Goal: Task Accomplishment & Management: Manage account settings

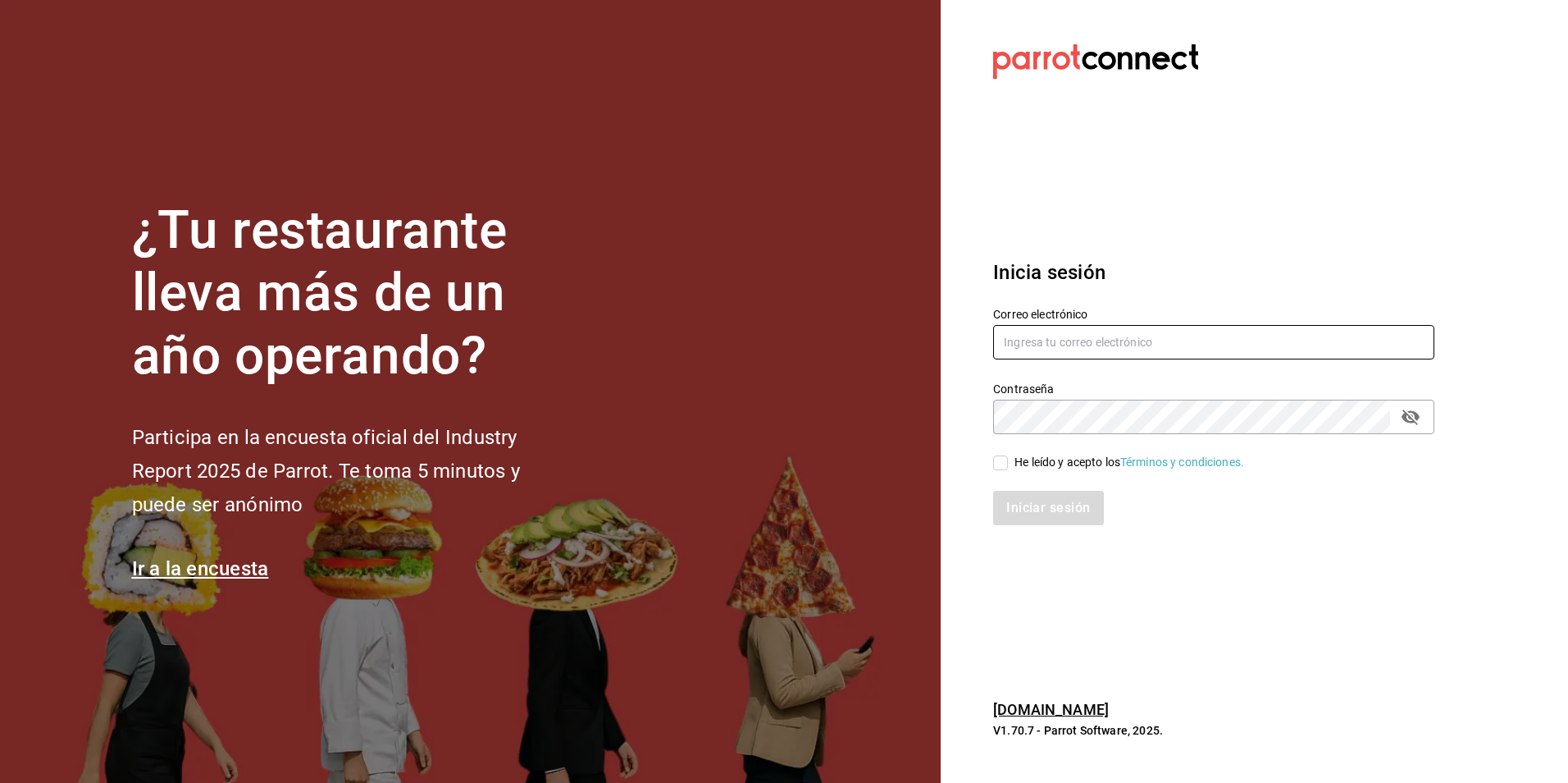
click at [1058, 338] on input "text" at bounding box center [1214, 342] width 442 height 34
type input "[EMAIL_ADDRESS][DOMAIN_NAME]"
click at [1049, 468] on div "He leído y acepto los Términos y condiciones." at bounding box center [1129, 462] width 229 height 17
click at [1008, 468] on input "He leído y acepto los Términos y condiciones." at bounding box center [1000, 462] width 14 height 14
checkbox input "true"
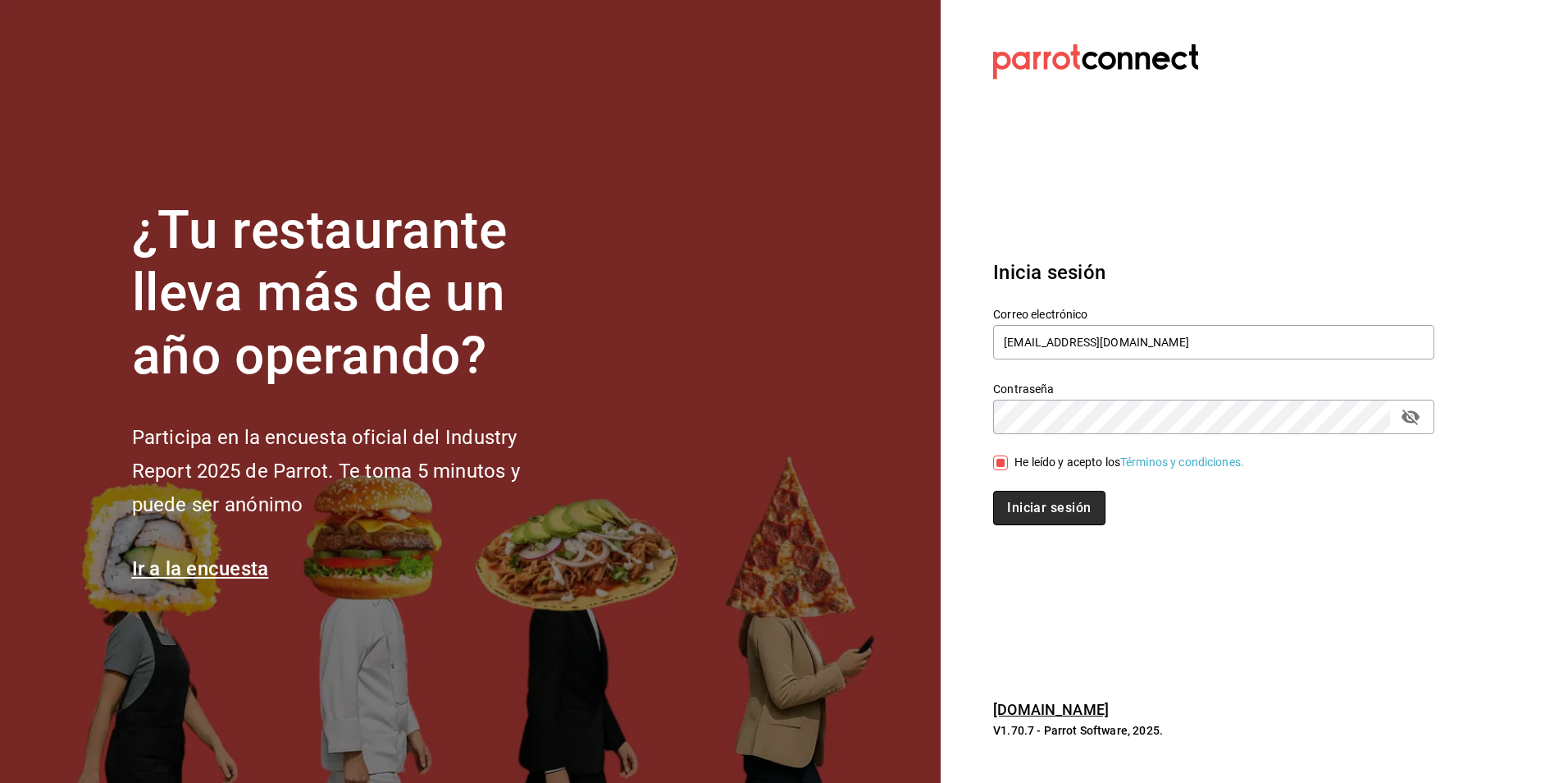
click at [1047, 508] on button "Iniciar sesión" at bounding box center [1049, 508] width 112 height 34
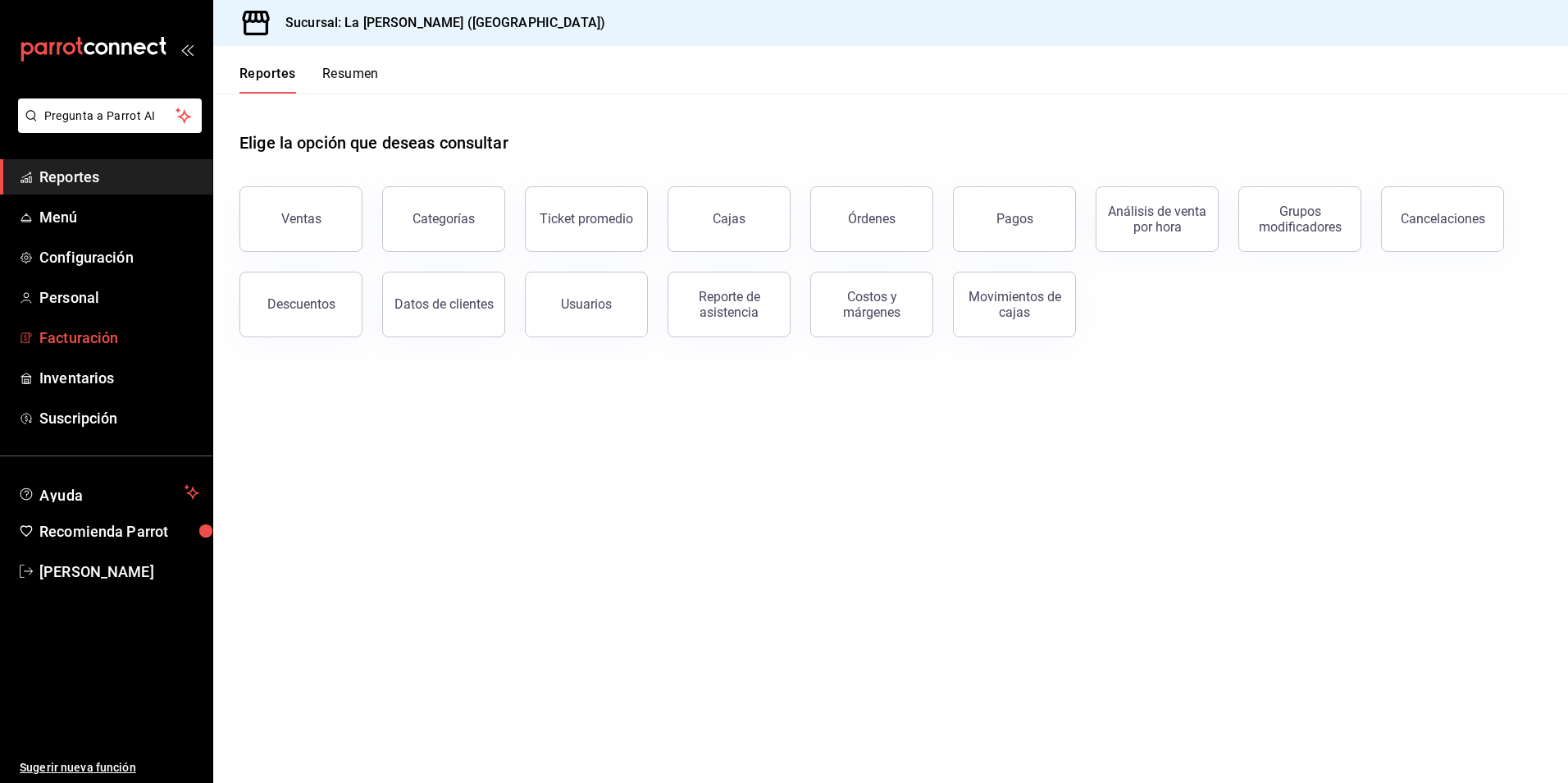
click at [99, 331] on span "Facturación" at bounding box center [119, 338] width 160 height 22
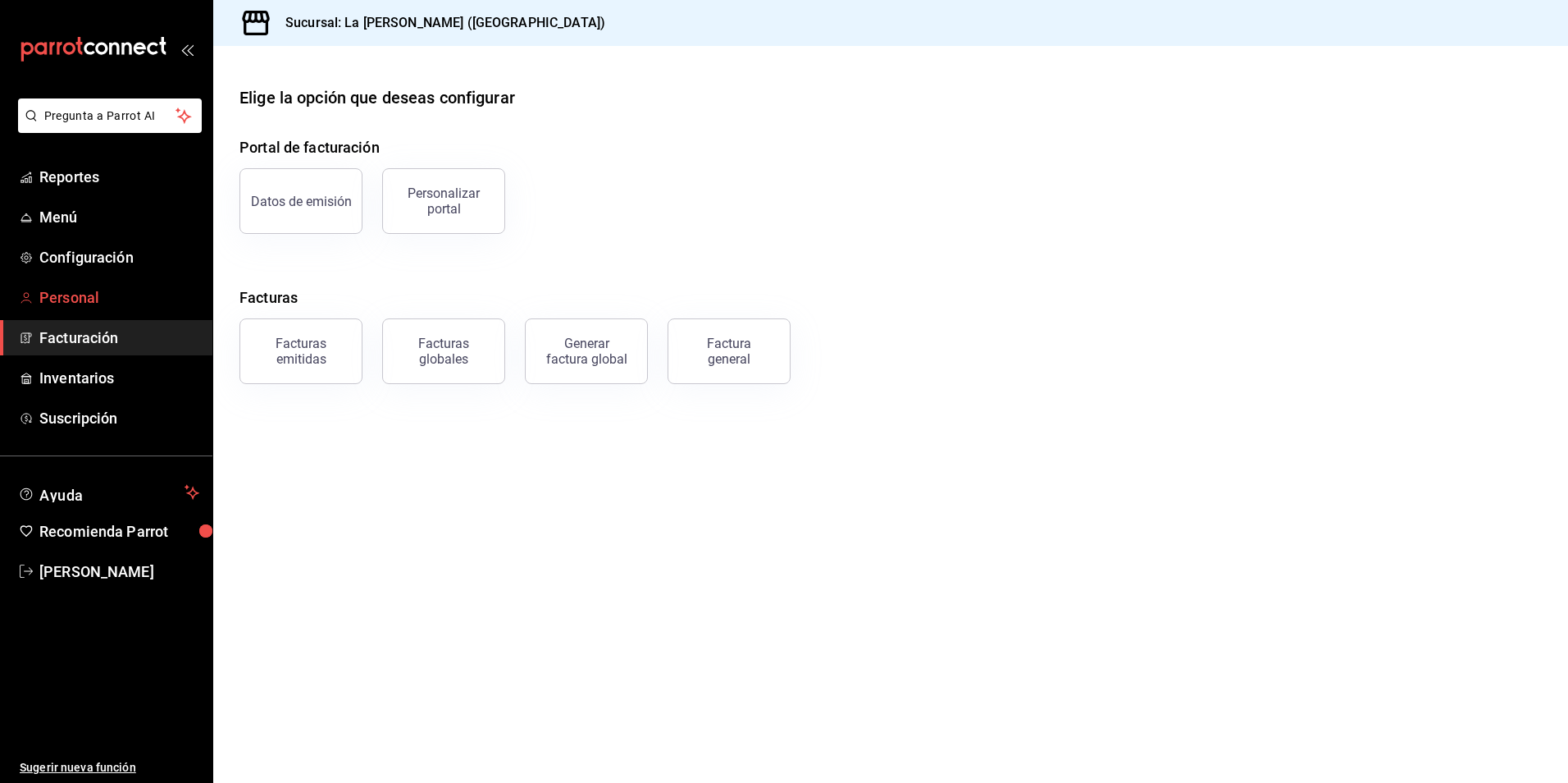
click at [95, 310] on link "Personal" at bounding box center [106, 297] width 212 height 35
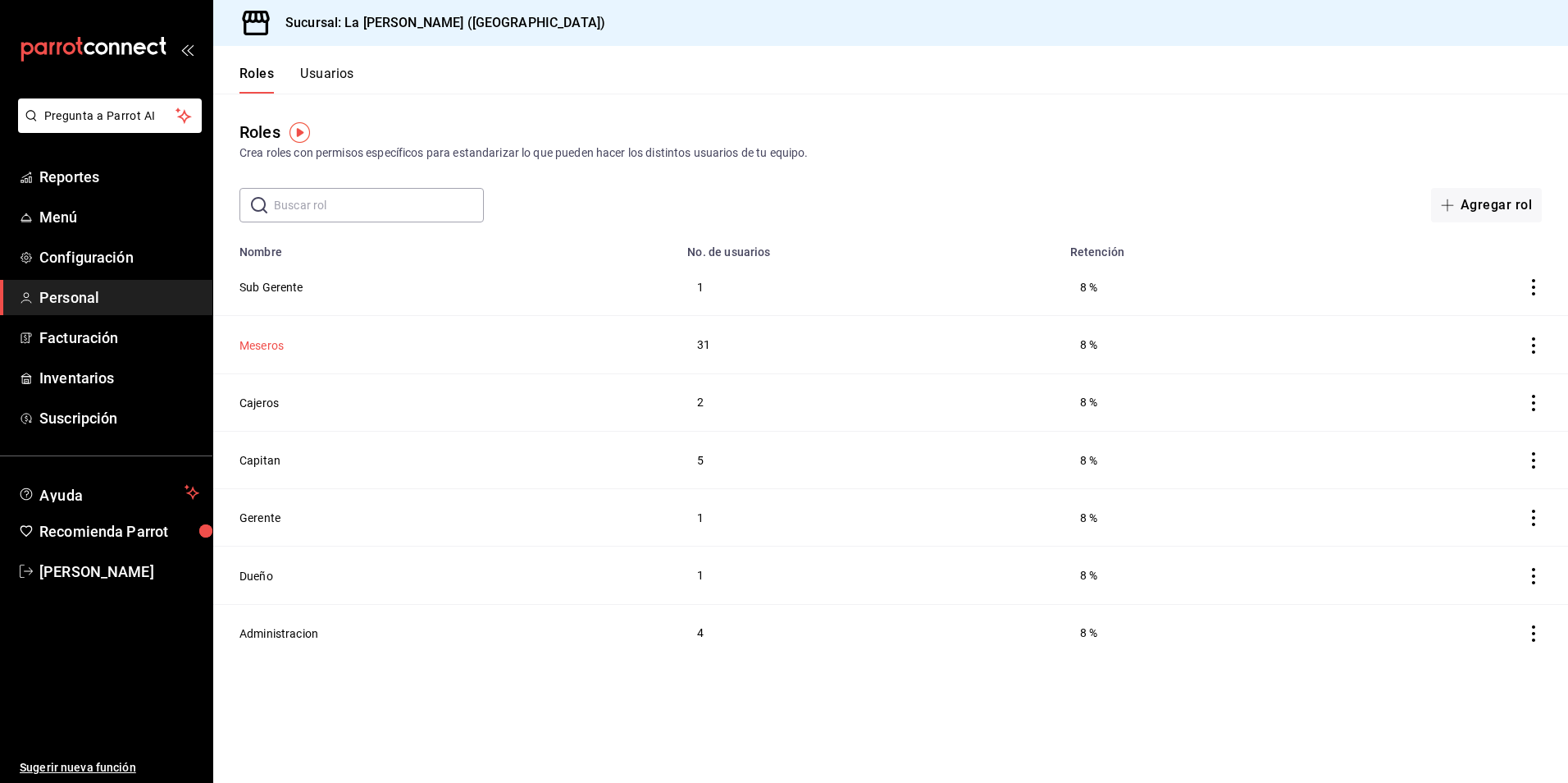
click at [258, 343] on button "Meseros" at bounding box center [262, 345] width 44 height 16
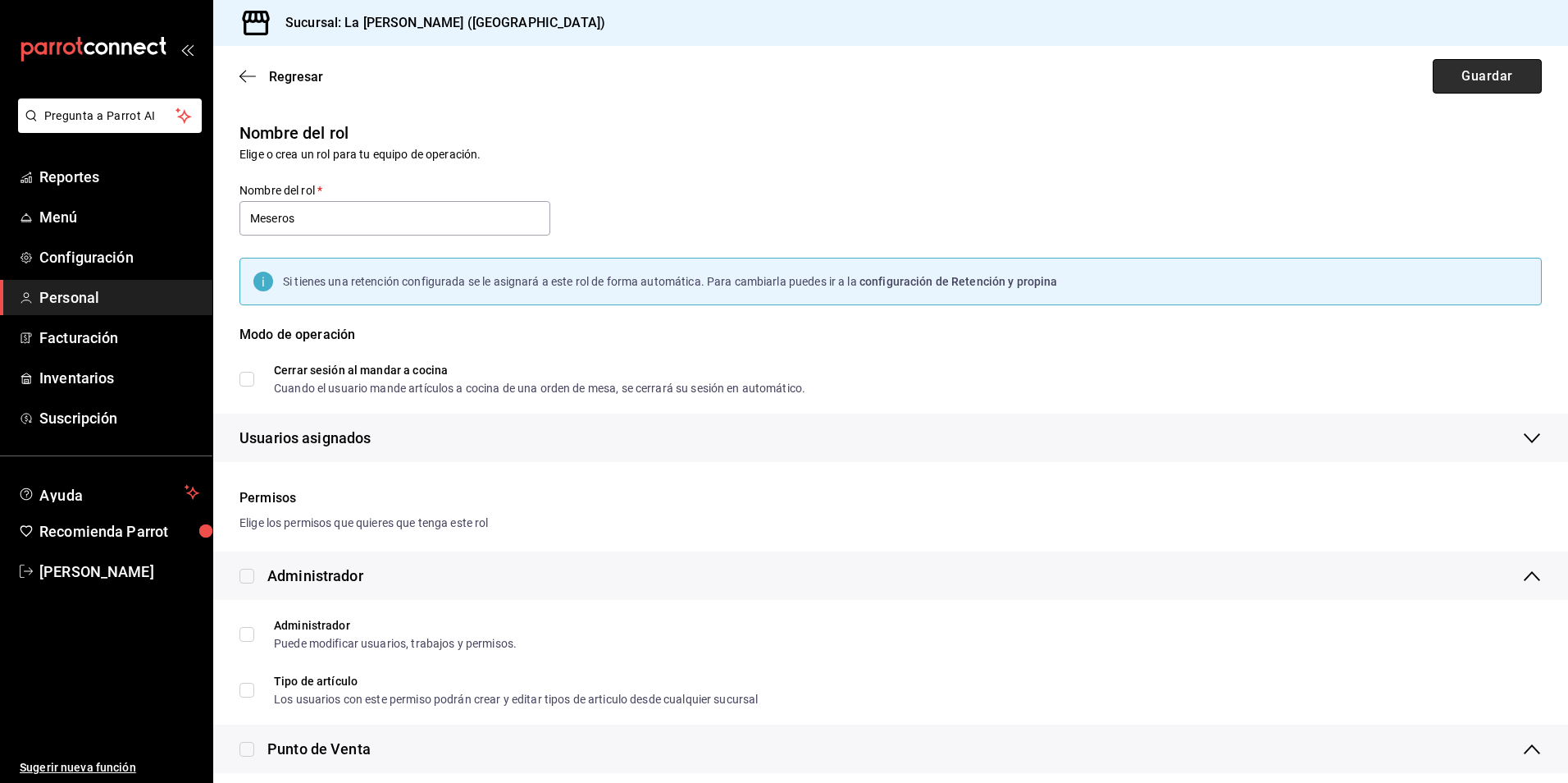
click at [1483, 75] on button "Guardar" at bounding box center [1488, 76] width 109 height 34
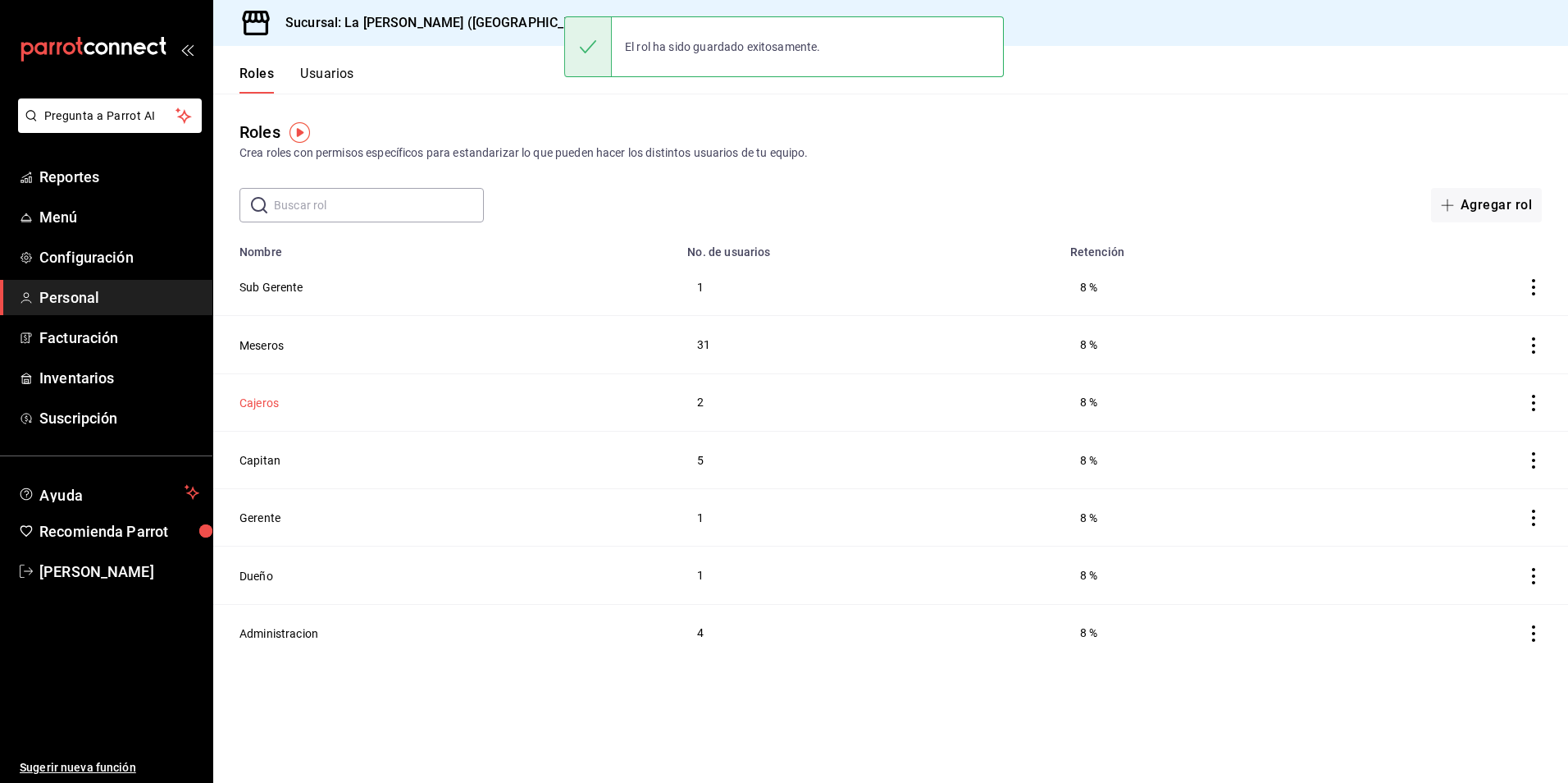
click at [250, 402] on button "Cajeros" at bounding box center [259, 403] width 39 height 16
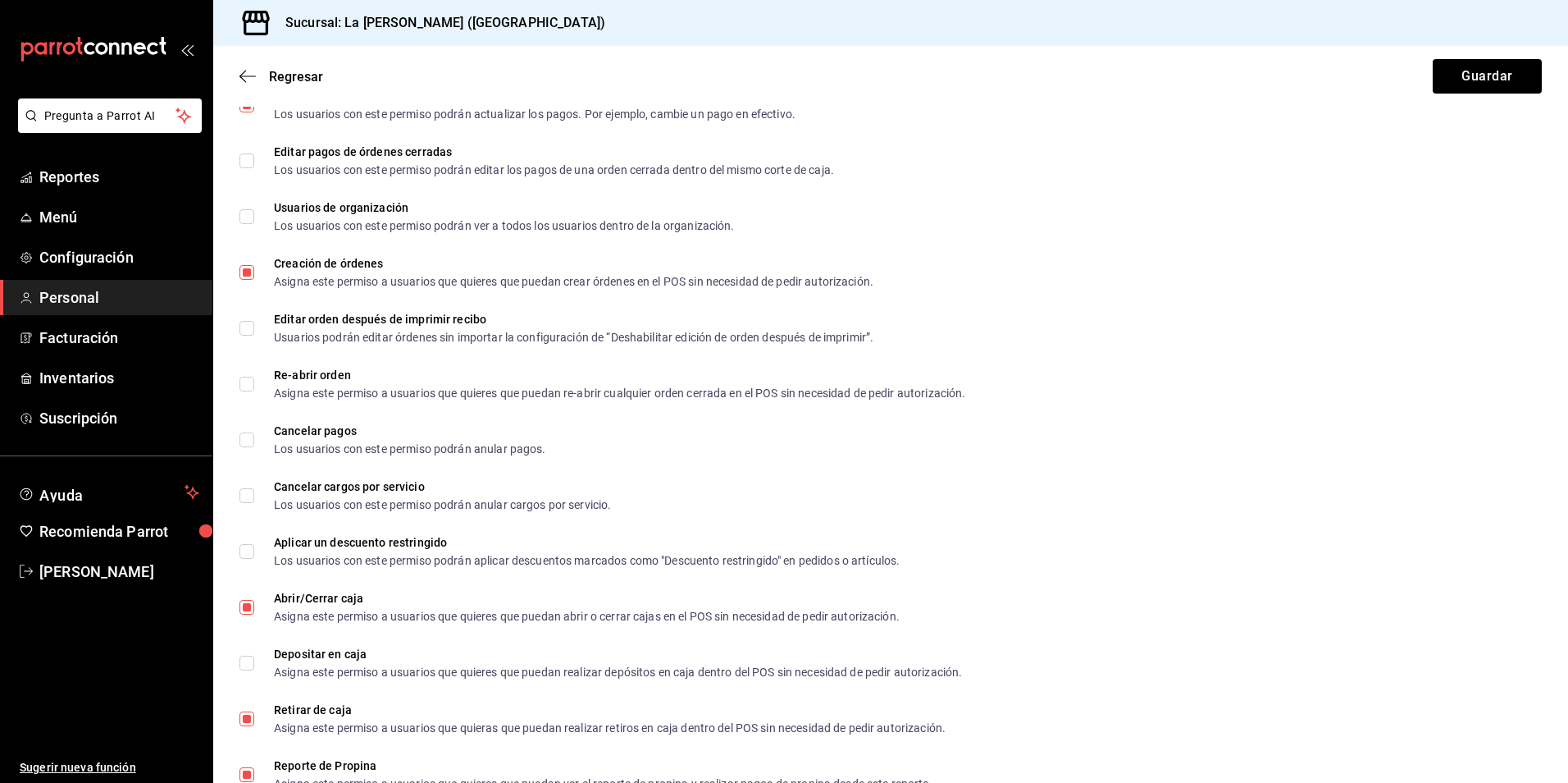
scroll to position [972, 0]
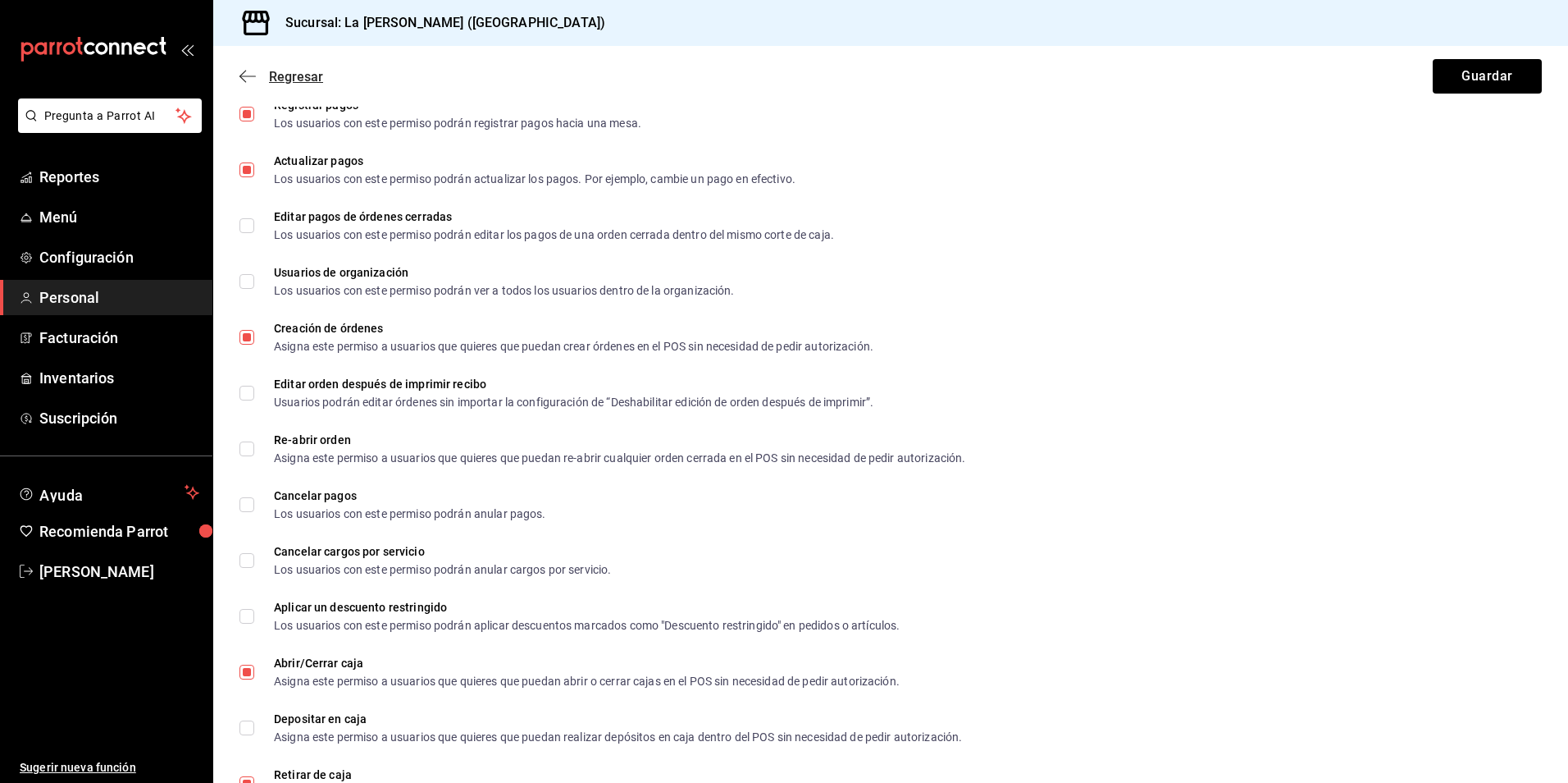
click at [288, 82] on span "Regresar" at bounding box center [296, 77] width 54 height 15
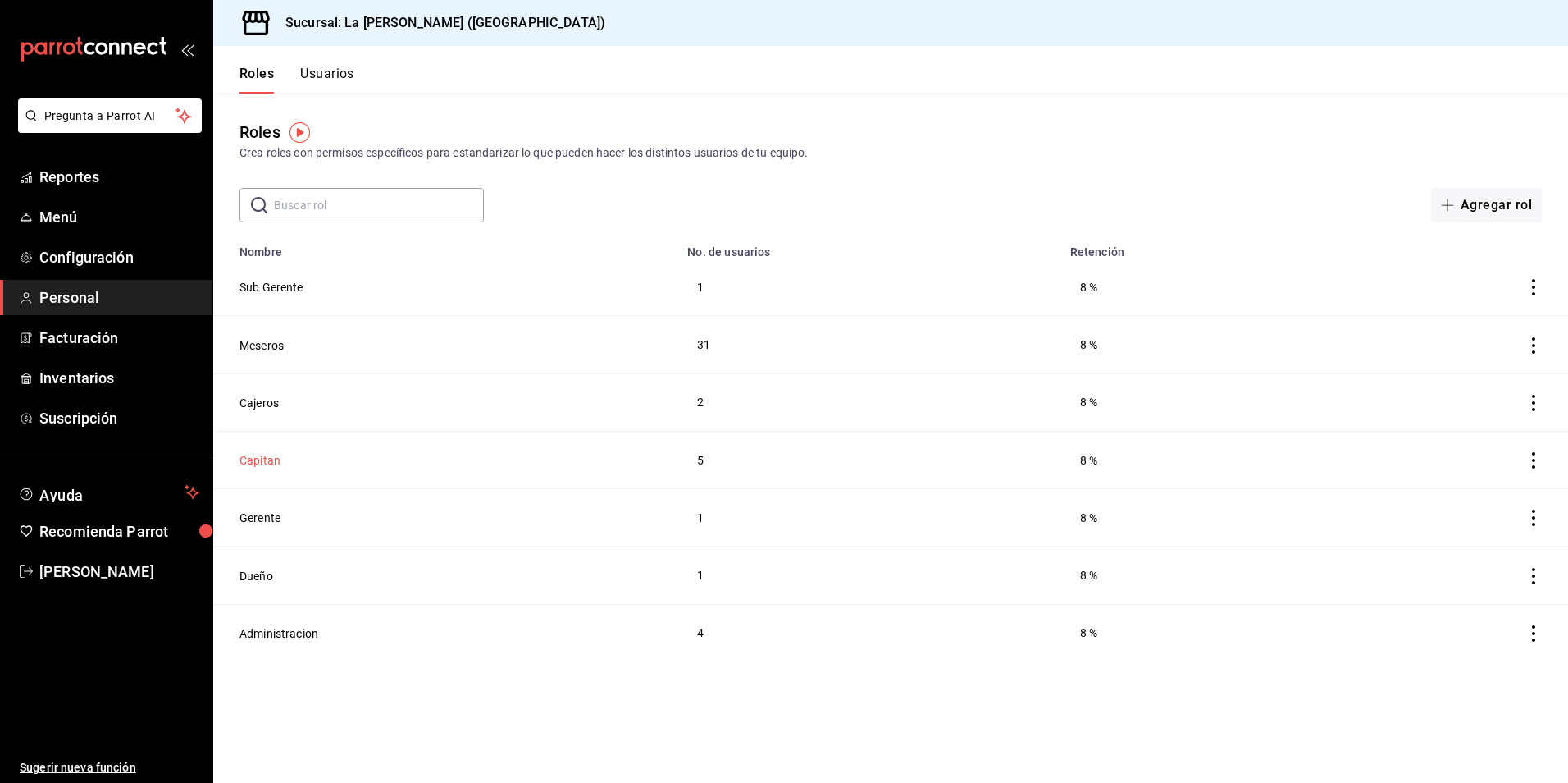
click at [275, 464] on button "Capitan" at bounding box center [260, 460] width 41 height 16
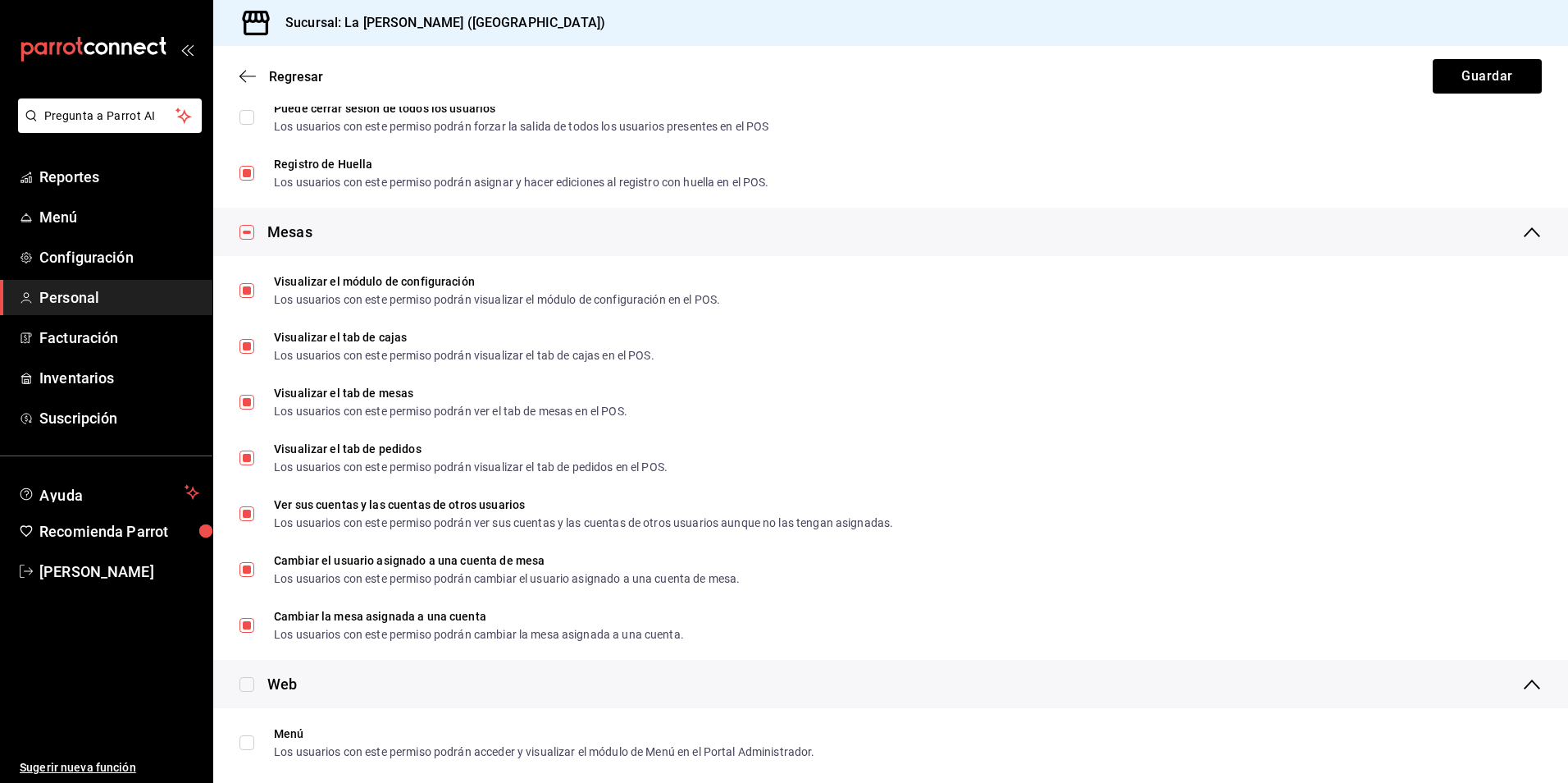
scroll to position [2051, 0]
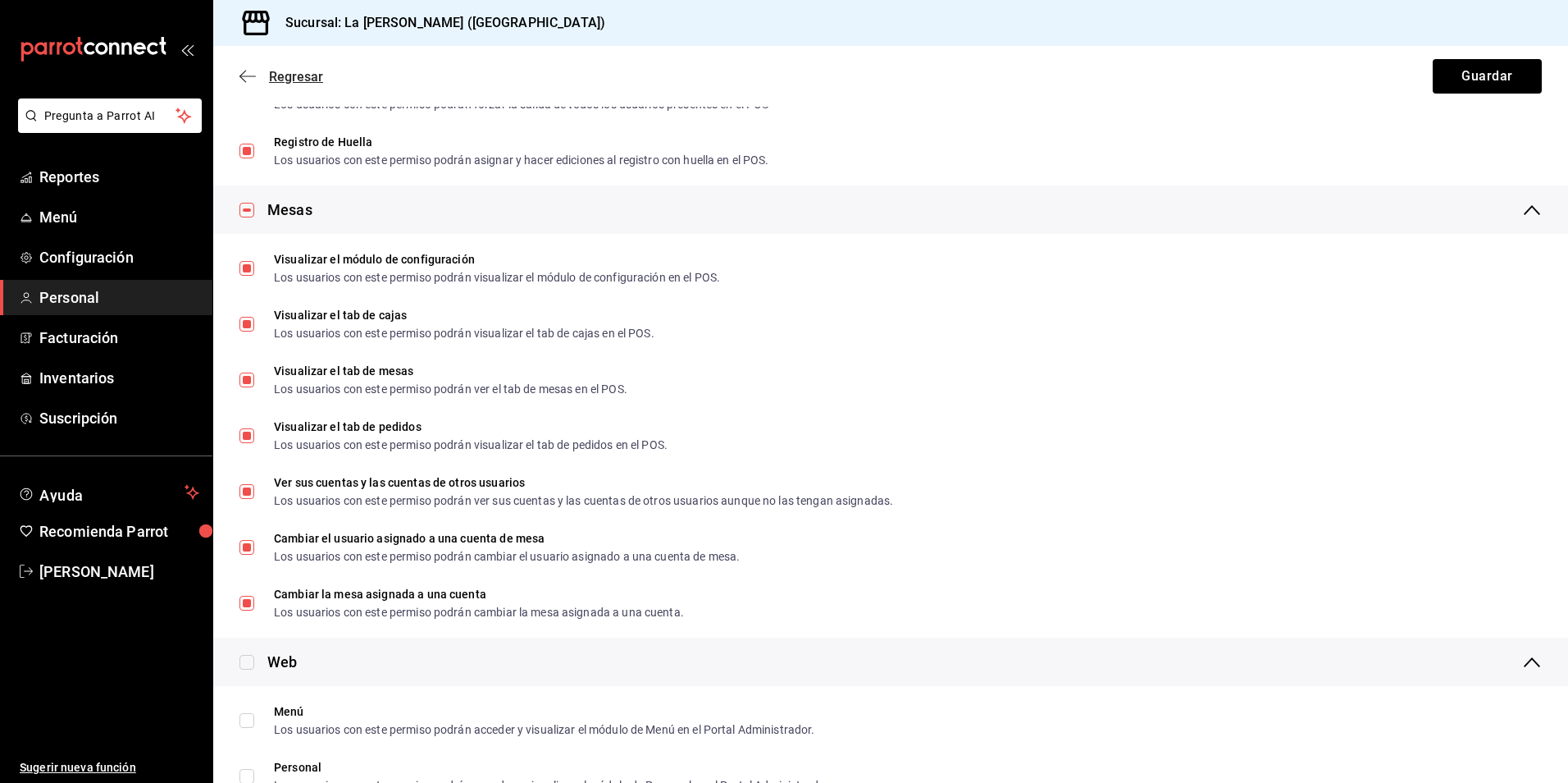
click at [272, 77] on span "Regresar" at bounding box center [296, 77] width 54 height 15
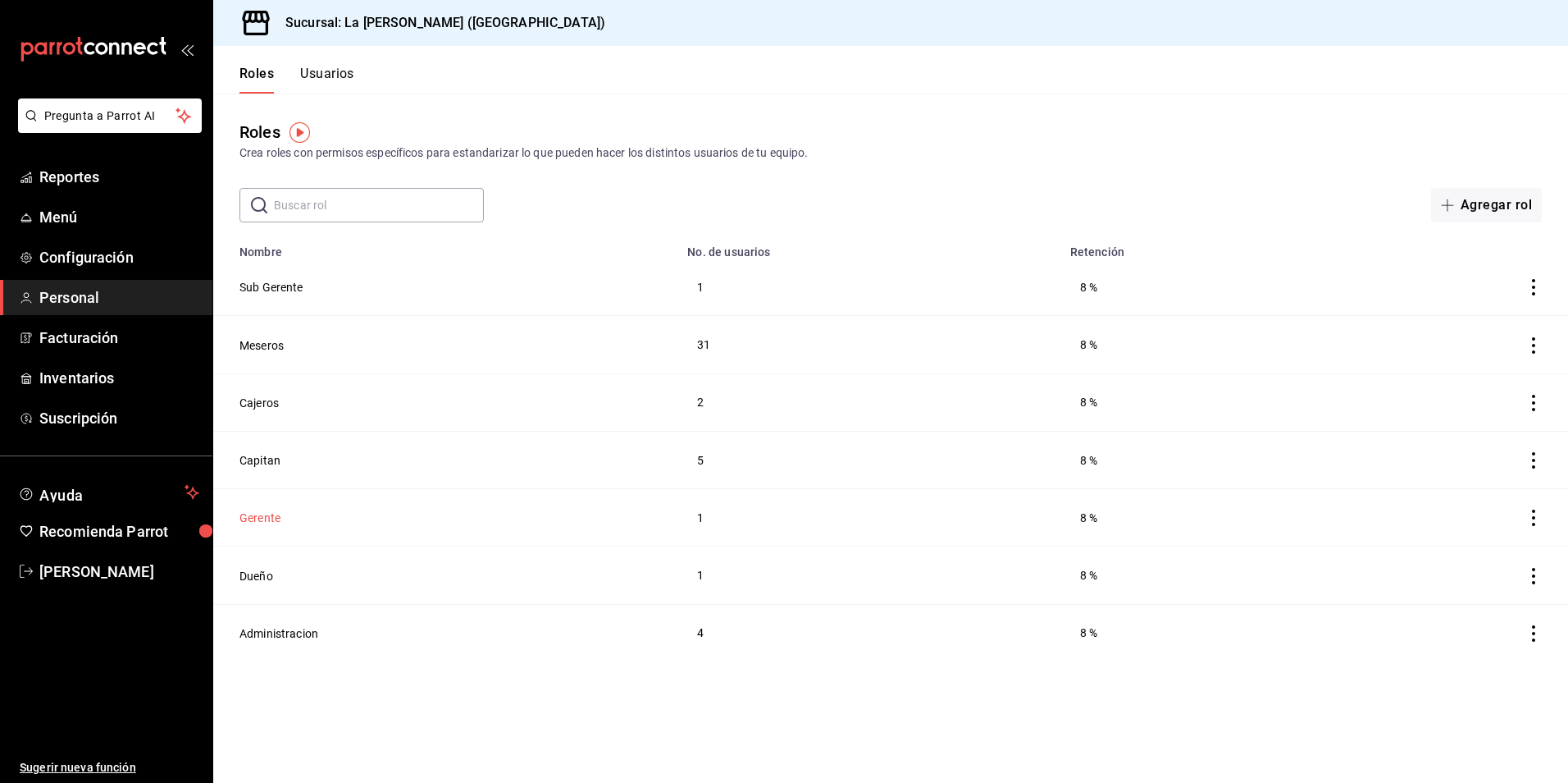
click at [274, 512] on button "Gerente" at bounding box center [260, 517] width 41 height 16
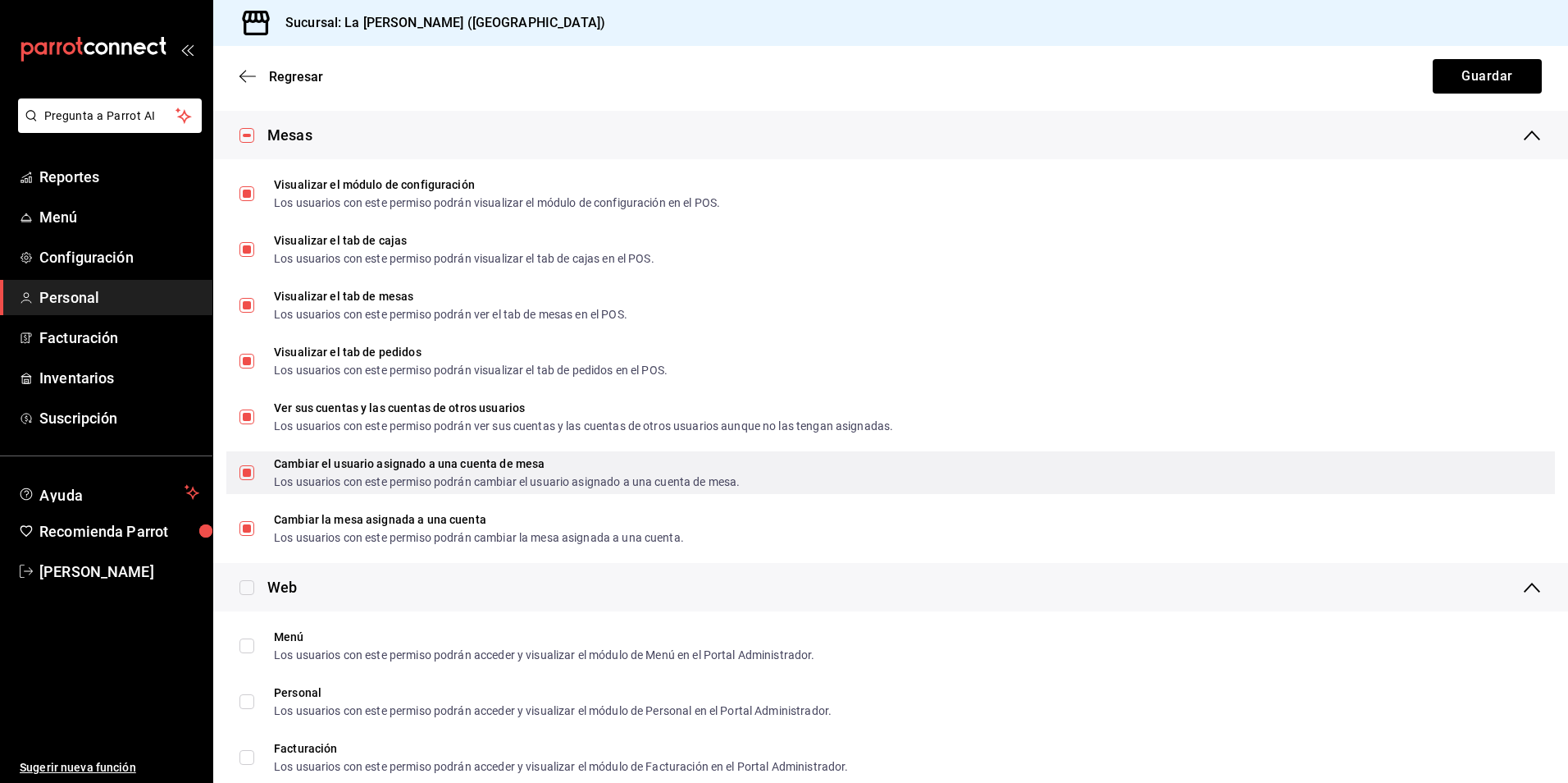
scroll to position [2216, 0]
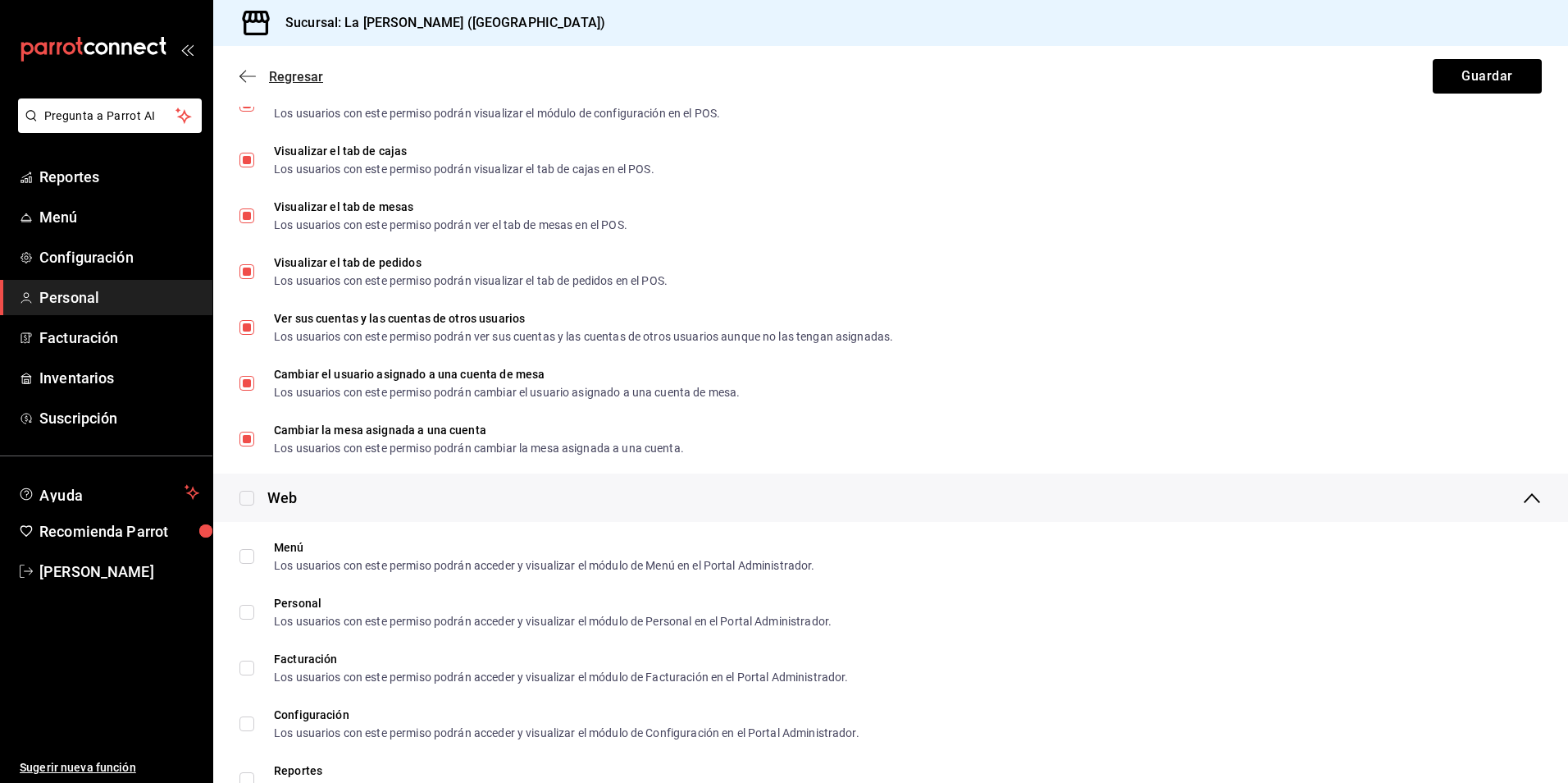
click at [291, 79] on span "Regresar" at bounding box center [296, 77] width 54 height 15
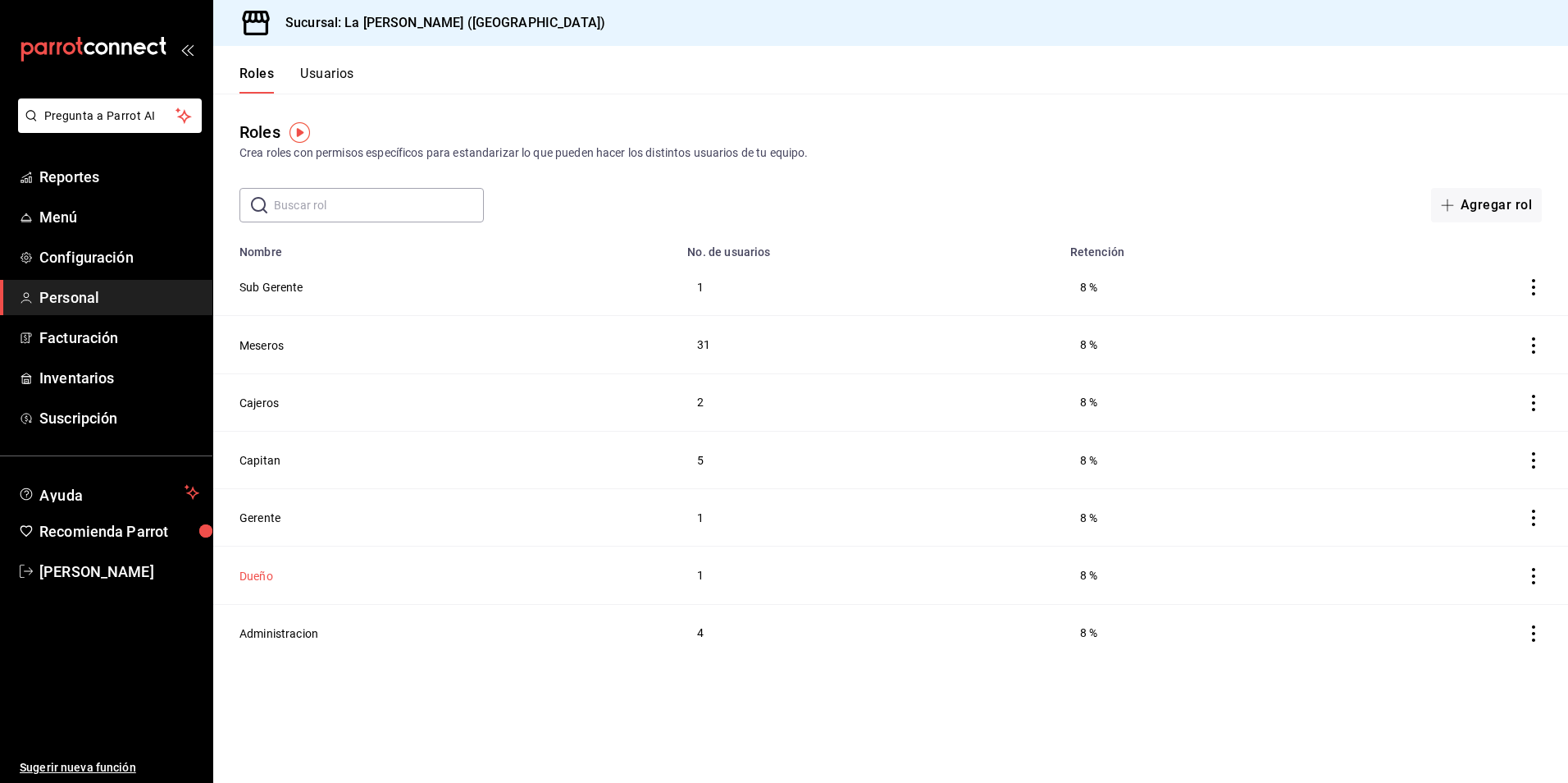
click at [250, 573] on button "Dueño" at bounding box center [256, 576] width 33 height 16
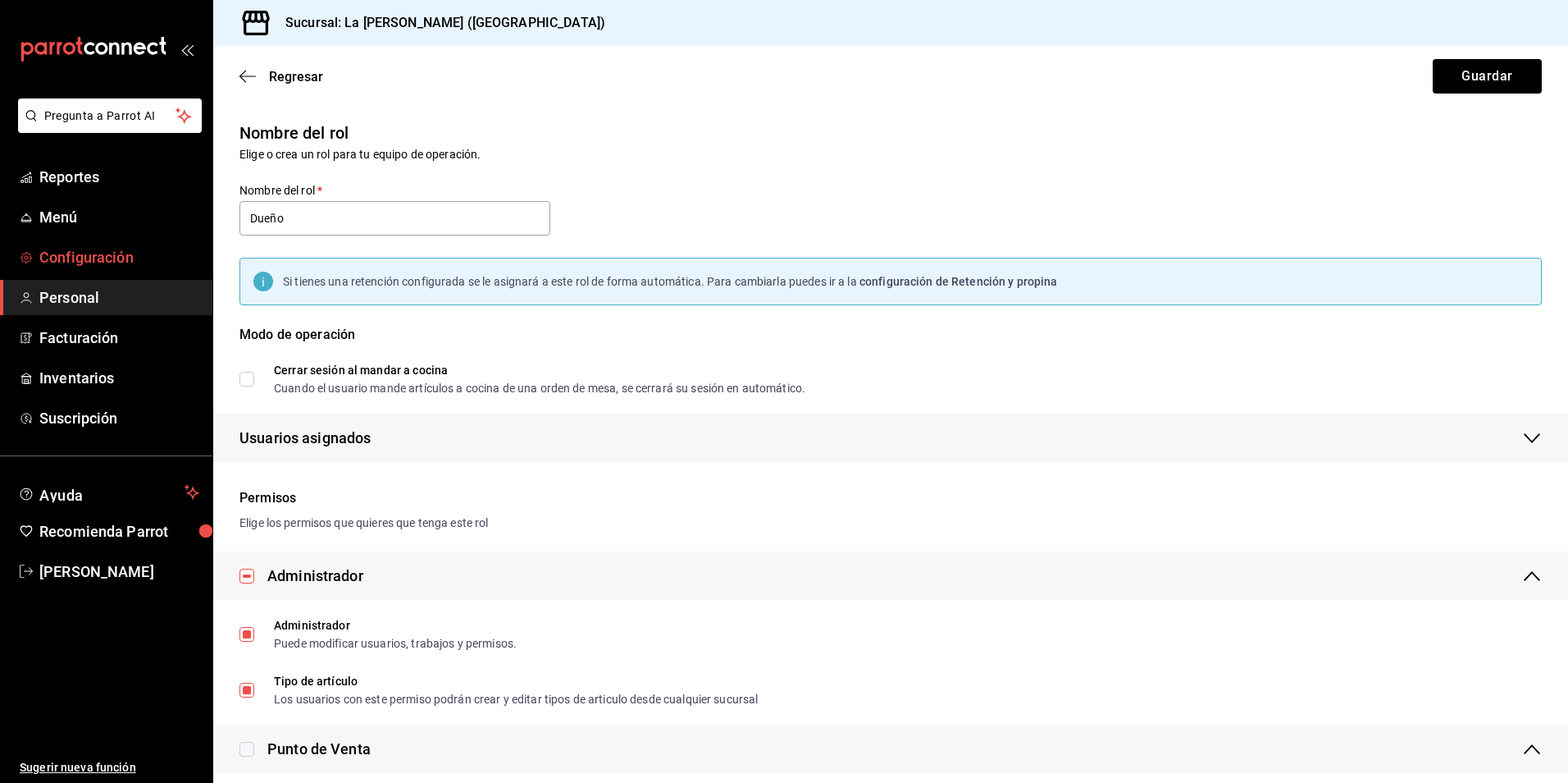
click at [106, 259] on span "Configuración" at bounding box center [119, 258] width 160 height 22
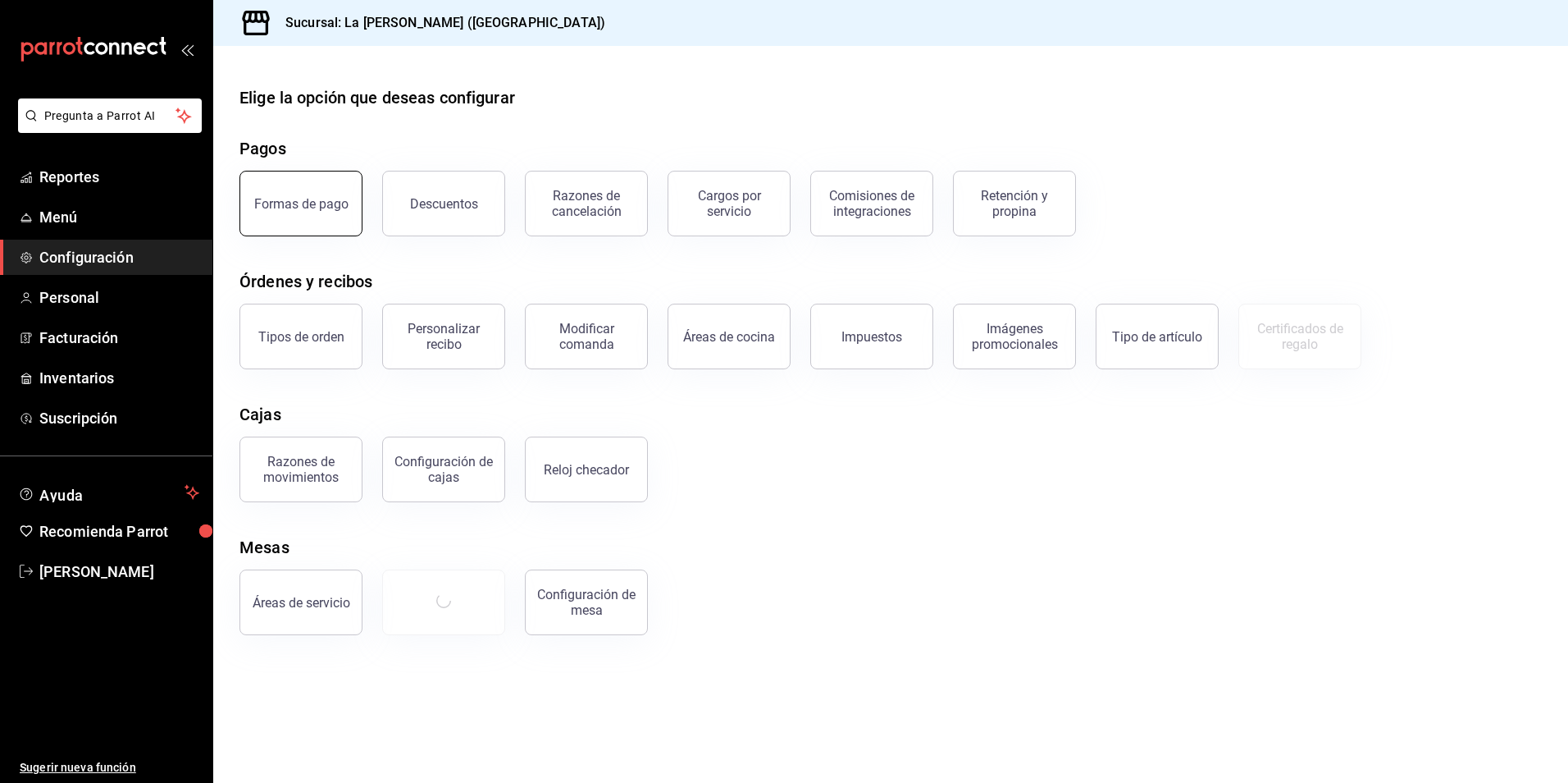
click at [299, 200] on div "Formas de pago" at bounding box center [301, 204] width 95 height 15
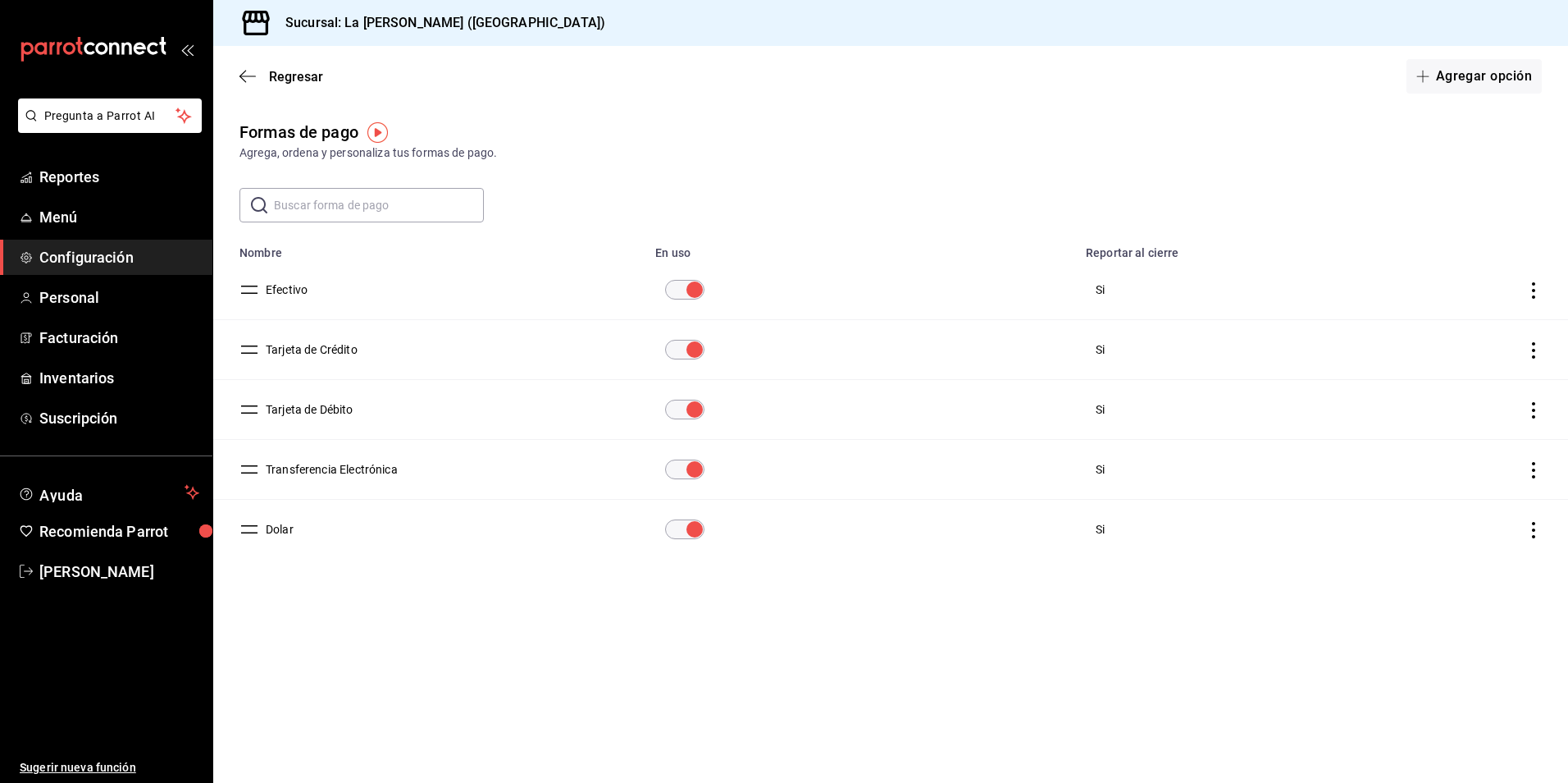
click at [344, 354] on button "Tarjeta de Crédito" at bounding box center [308, 349] width 98 height 16
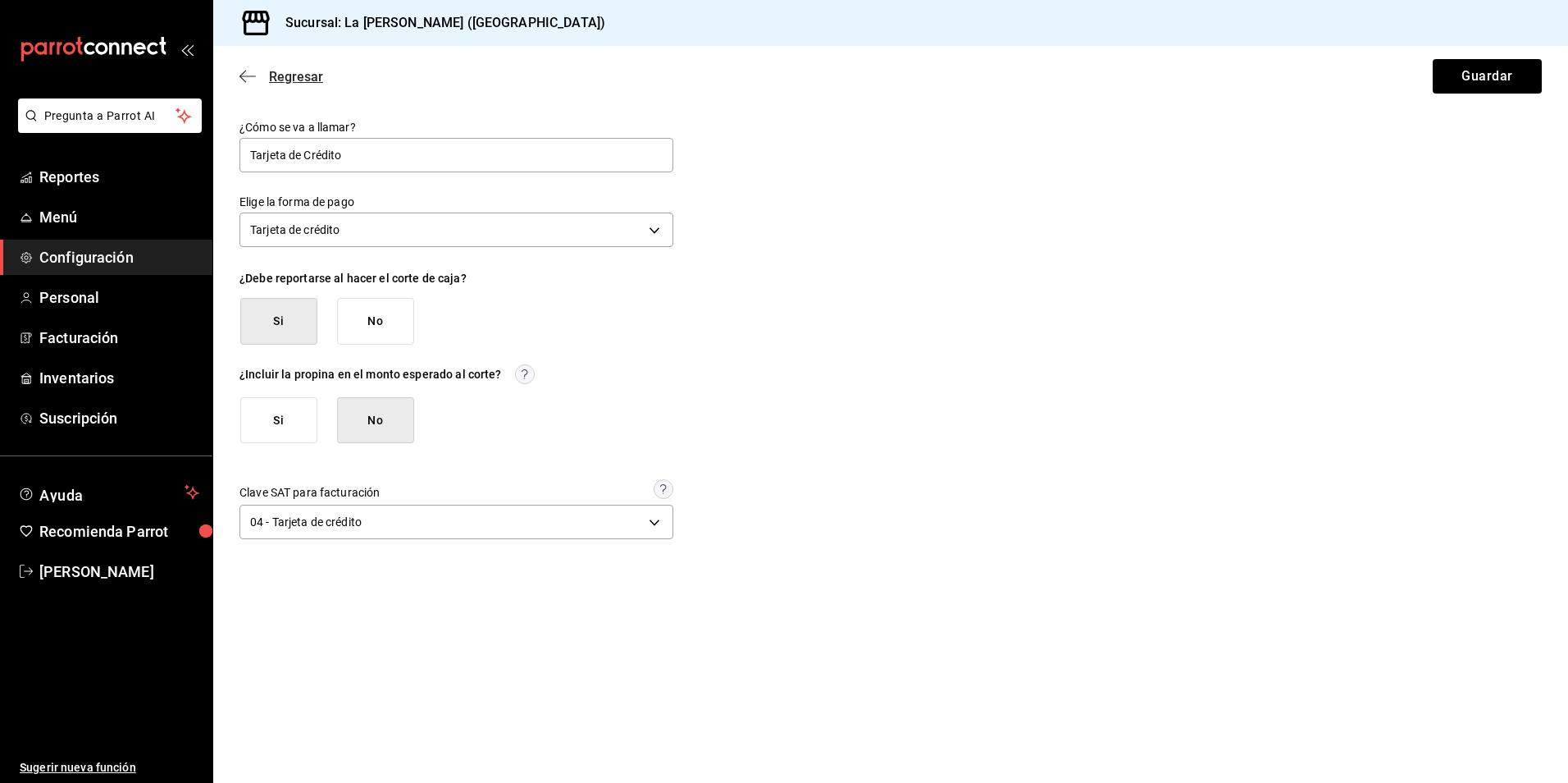
click at [272, 73] on span "Regresar" at bounding box center [296, 77] width 54 height 15
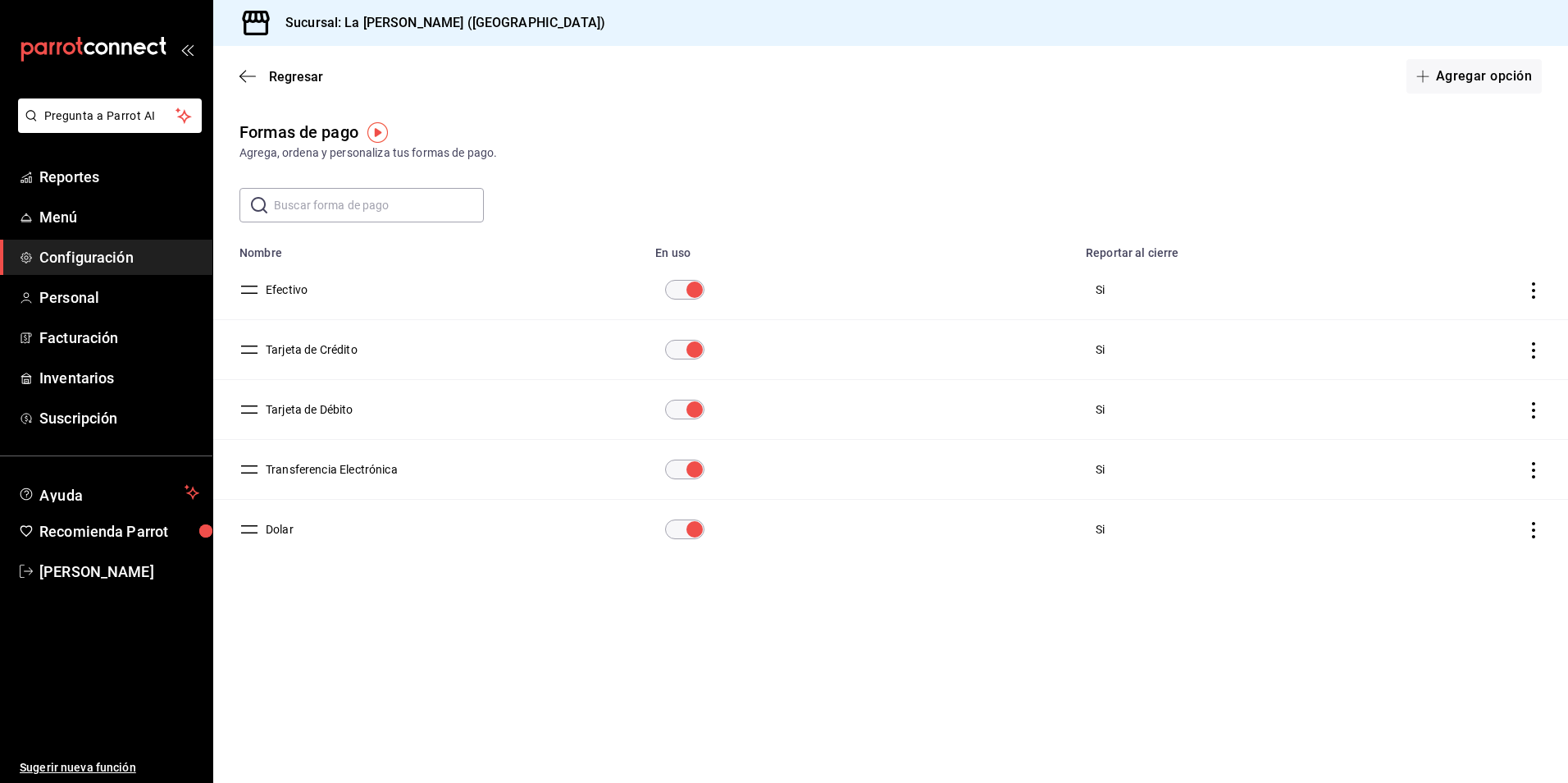
click at [333, 471] on button "Transferencia Electrónica" at bounding box center [328, 469] width 139 height 16
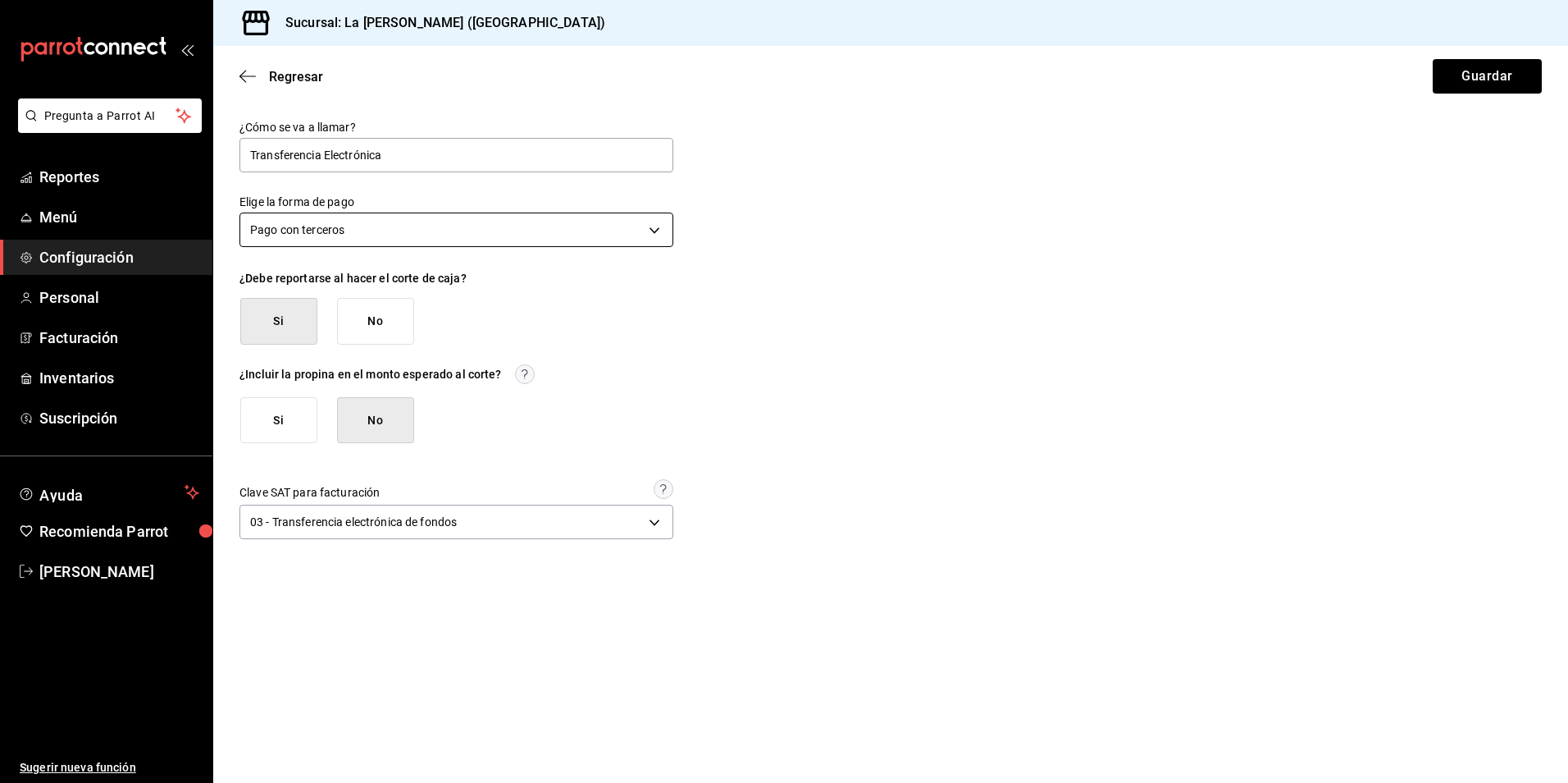
click at [421, 233] on body "Pregunta a Parrot AI Reportes Menú Configuración Personal Facturación Inventari…" at bounding box center [784, 392] width 1568 height 783
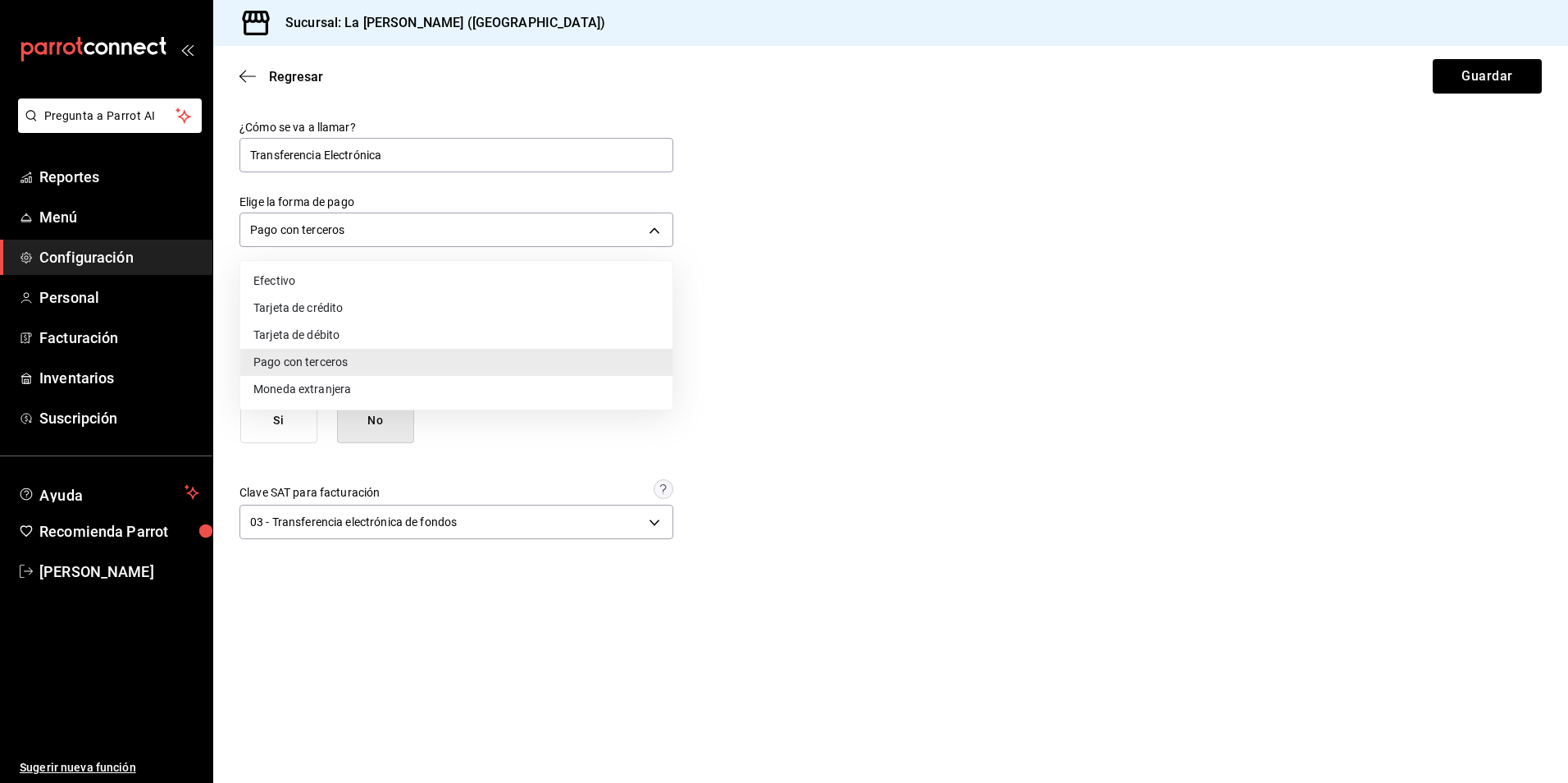
click at [977, 283] on div at bounding box center [784, 392] width 1568 height 783
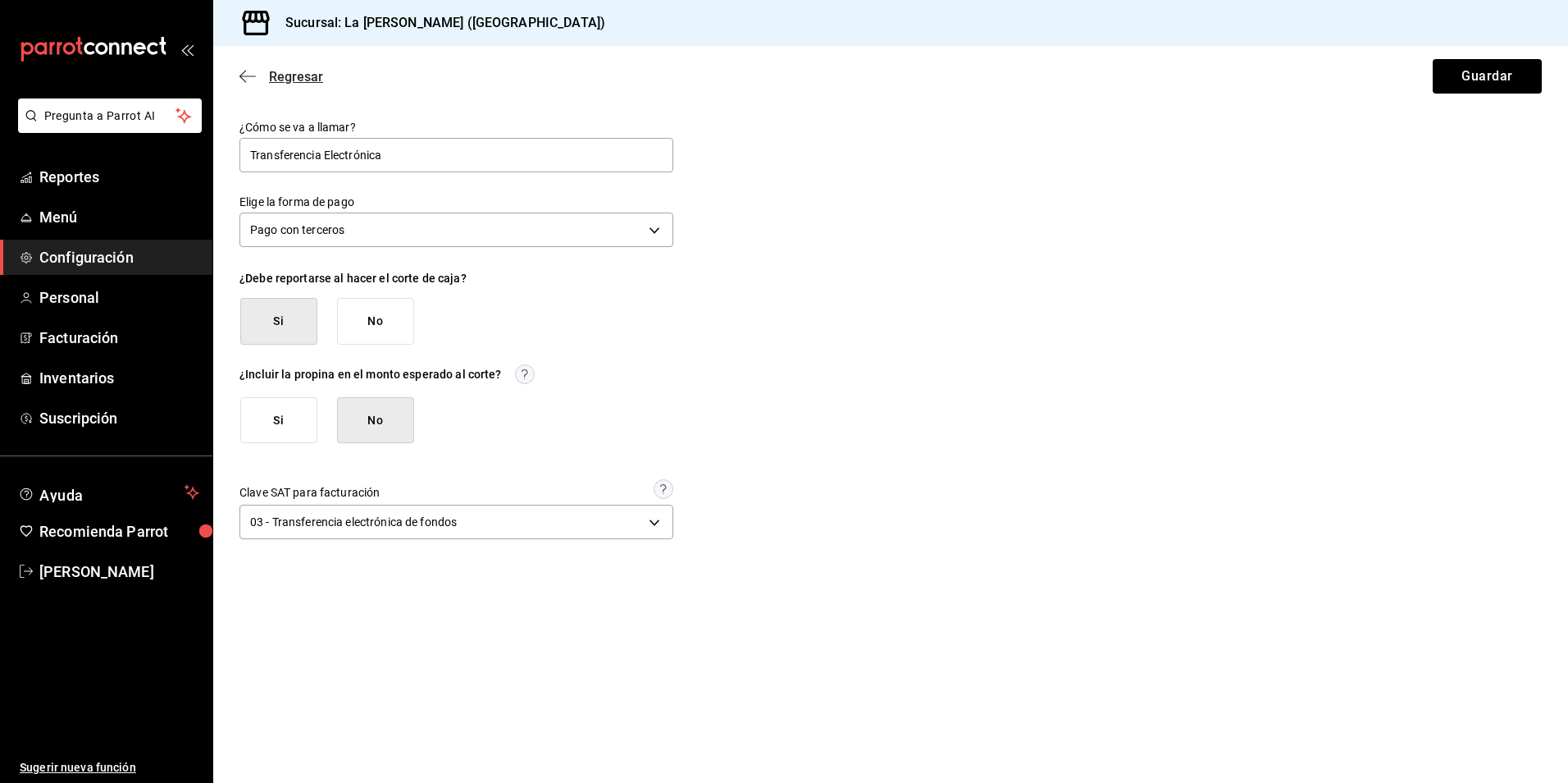
click at [288, 79] on span "Regresar" at bounding box center [296, 77] width 54 height 15
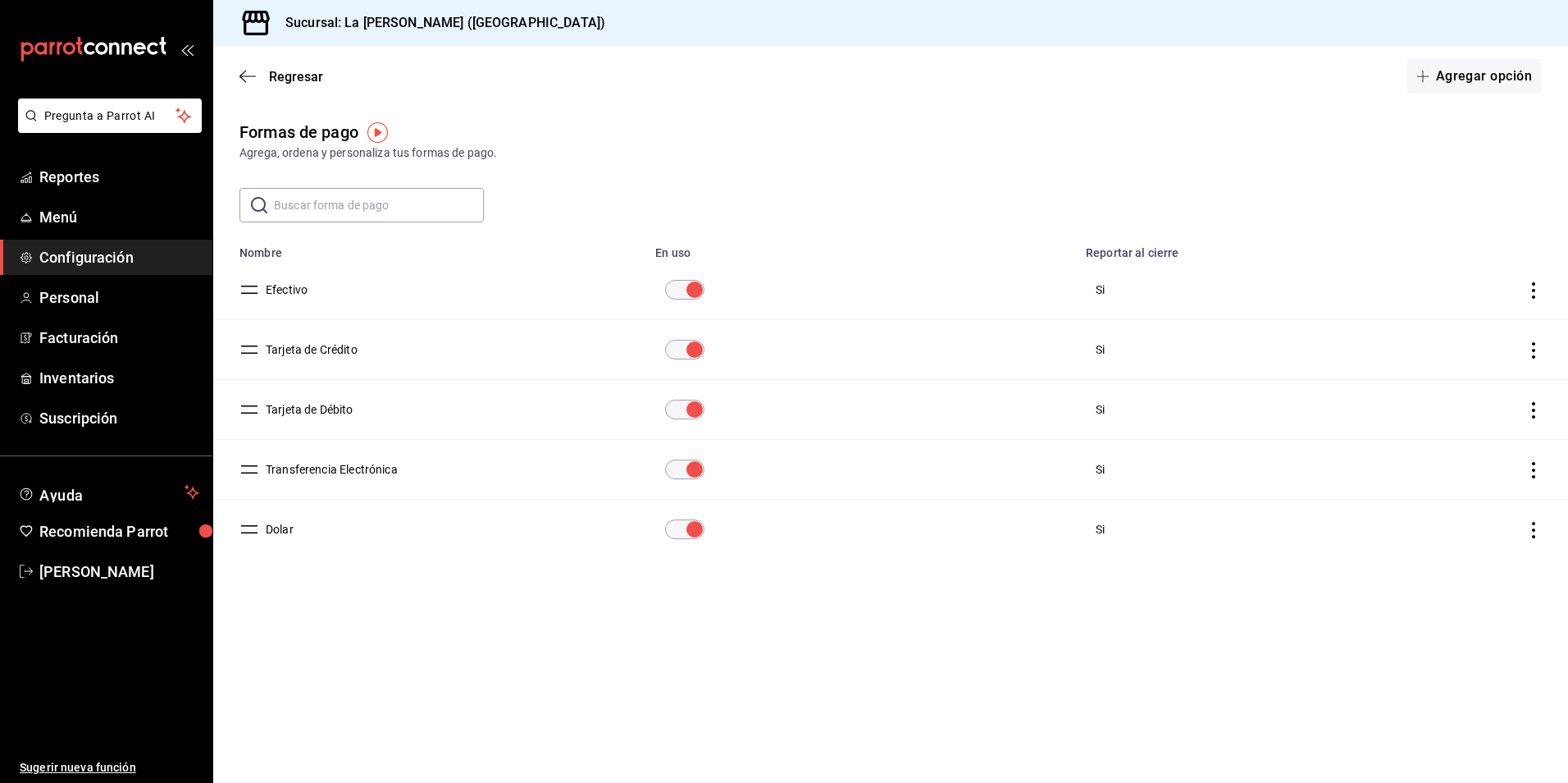
click at [272, 532] on button "Dolar" at bounding box center [276, 529] width 34 height 16
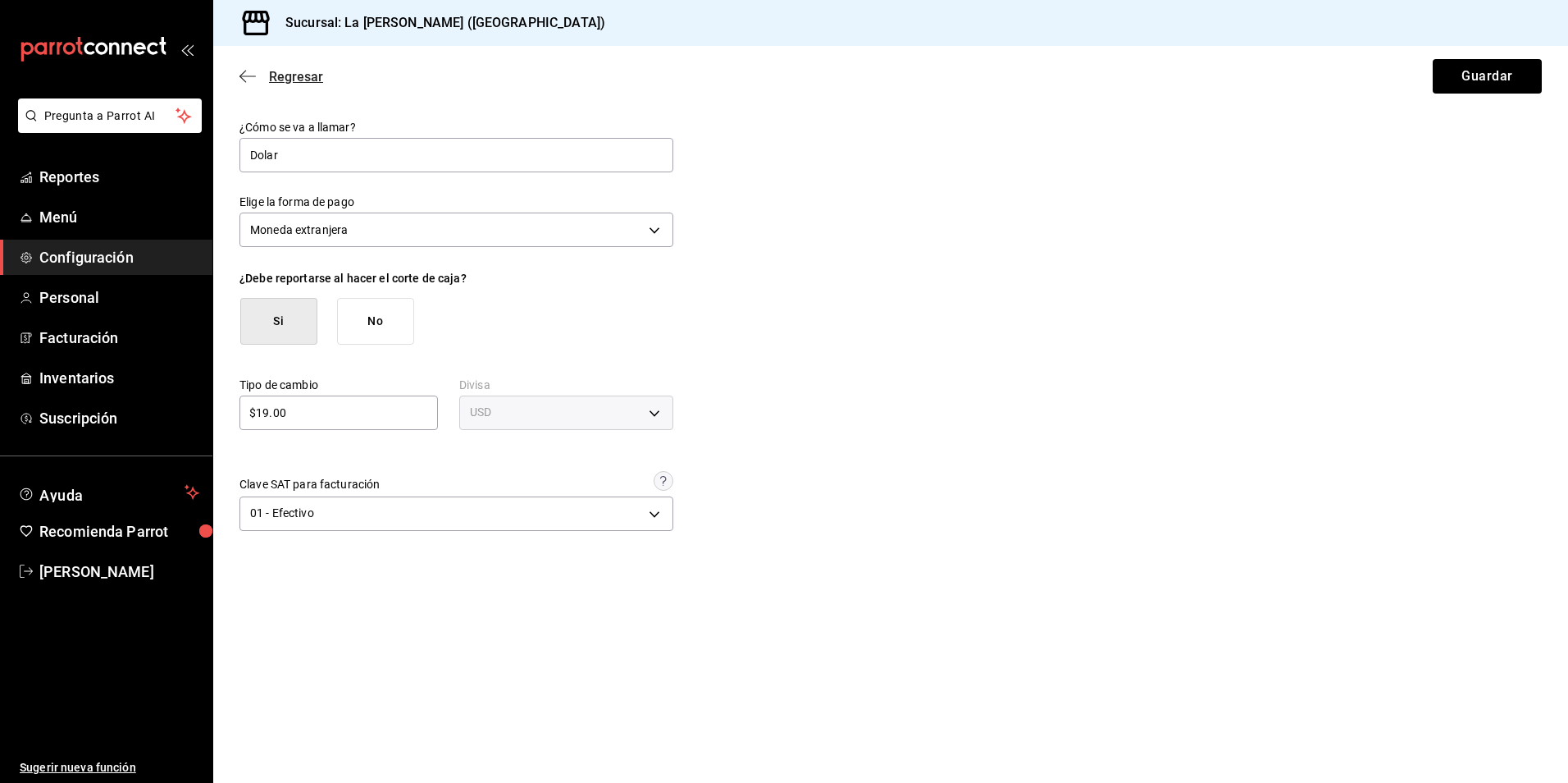
click at [305, 81] on span "Regresar" at bounding box center [296, 77] width 54 height 15
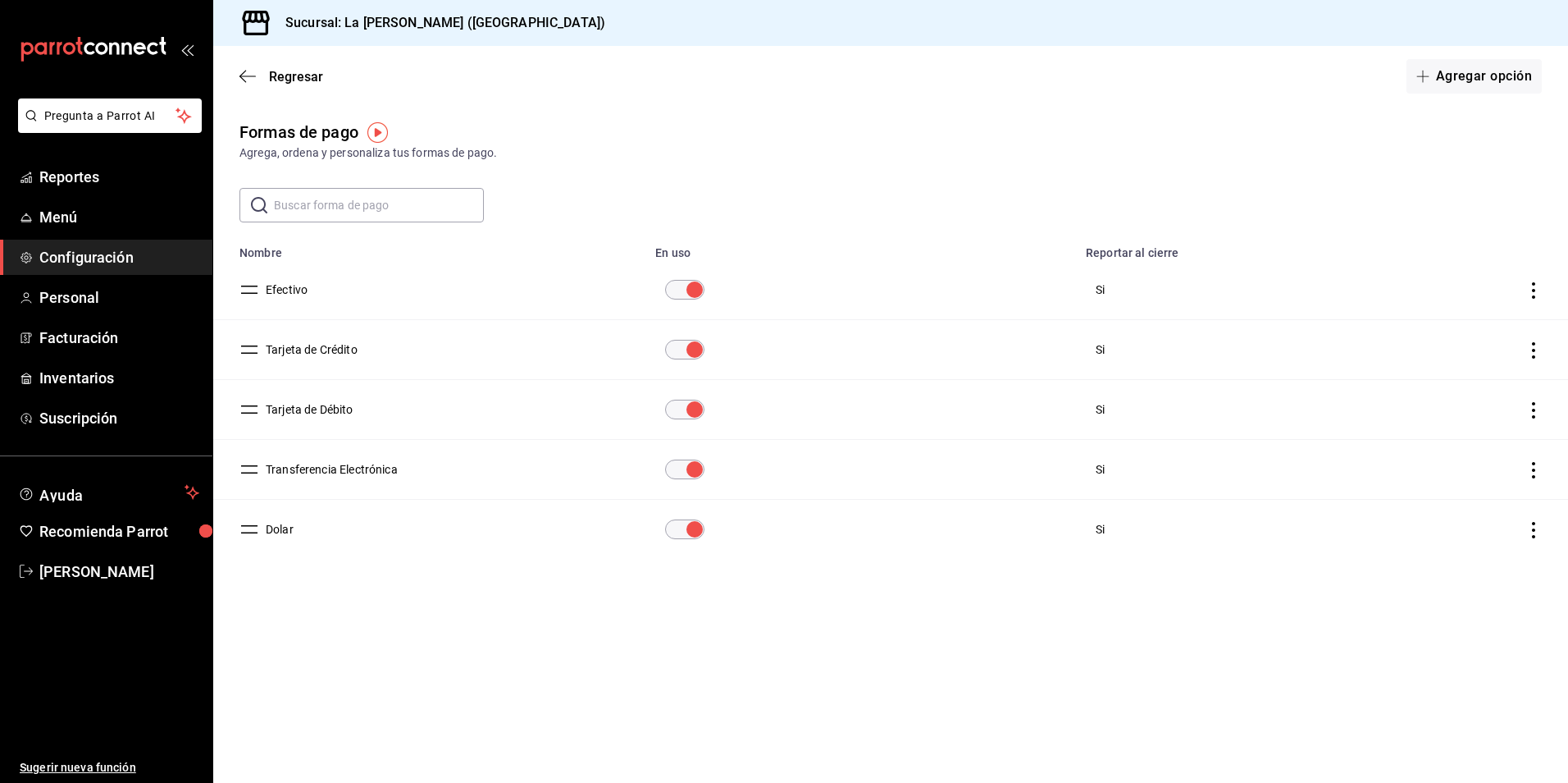
click at [281, 64] on div "Regresar Agregar opción" at bounding box center [890, 76] width 1355 height 61
click at [283, 71] on span "Regresar" at bounding box center [296, 77] width 54 height 15
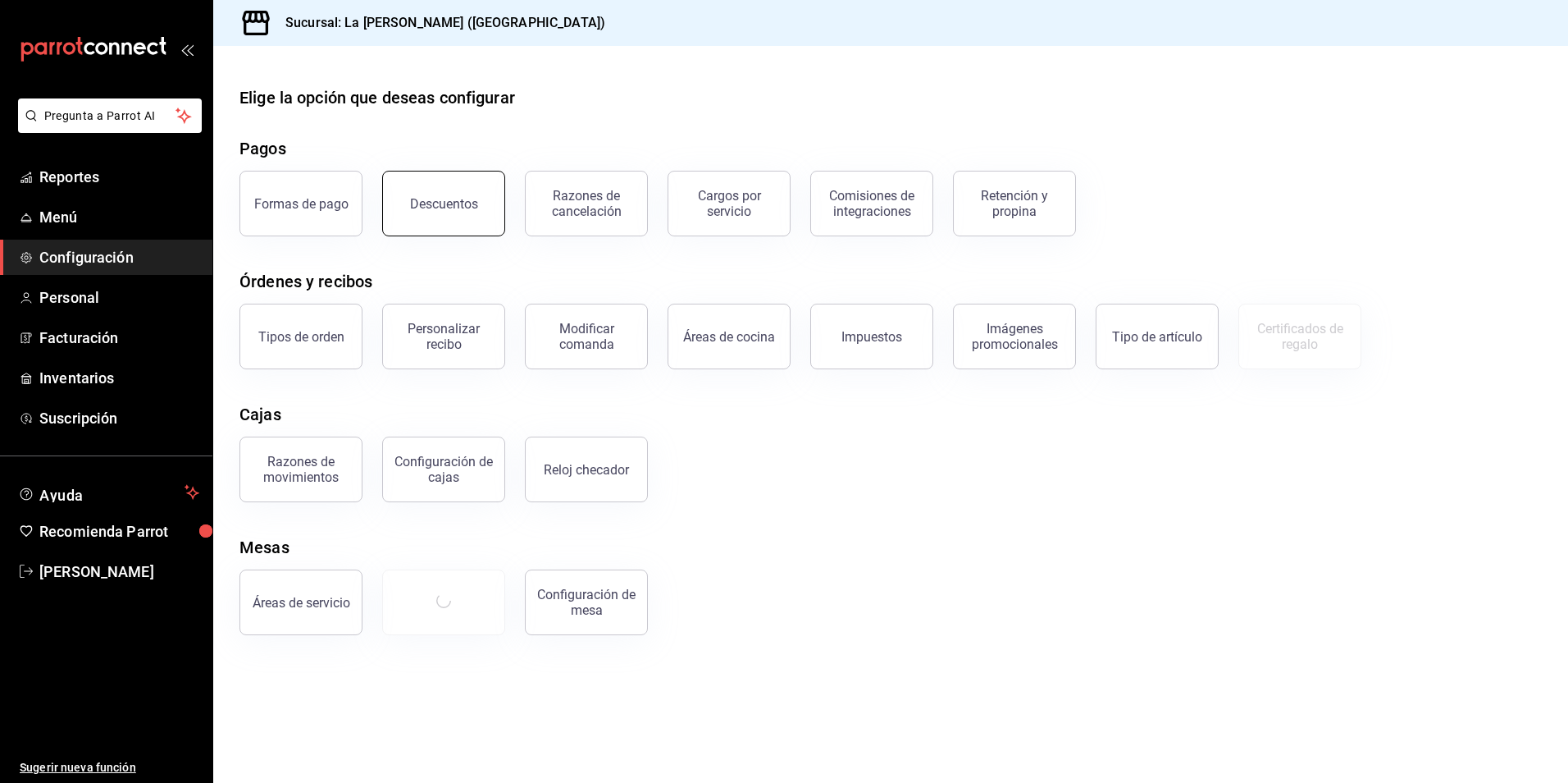
click at [414, 192] on button "Descuentos" at bounding box center [443, 203] width 123 height 66
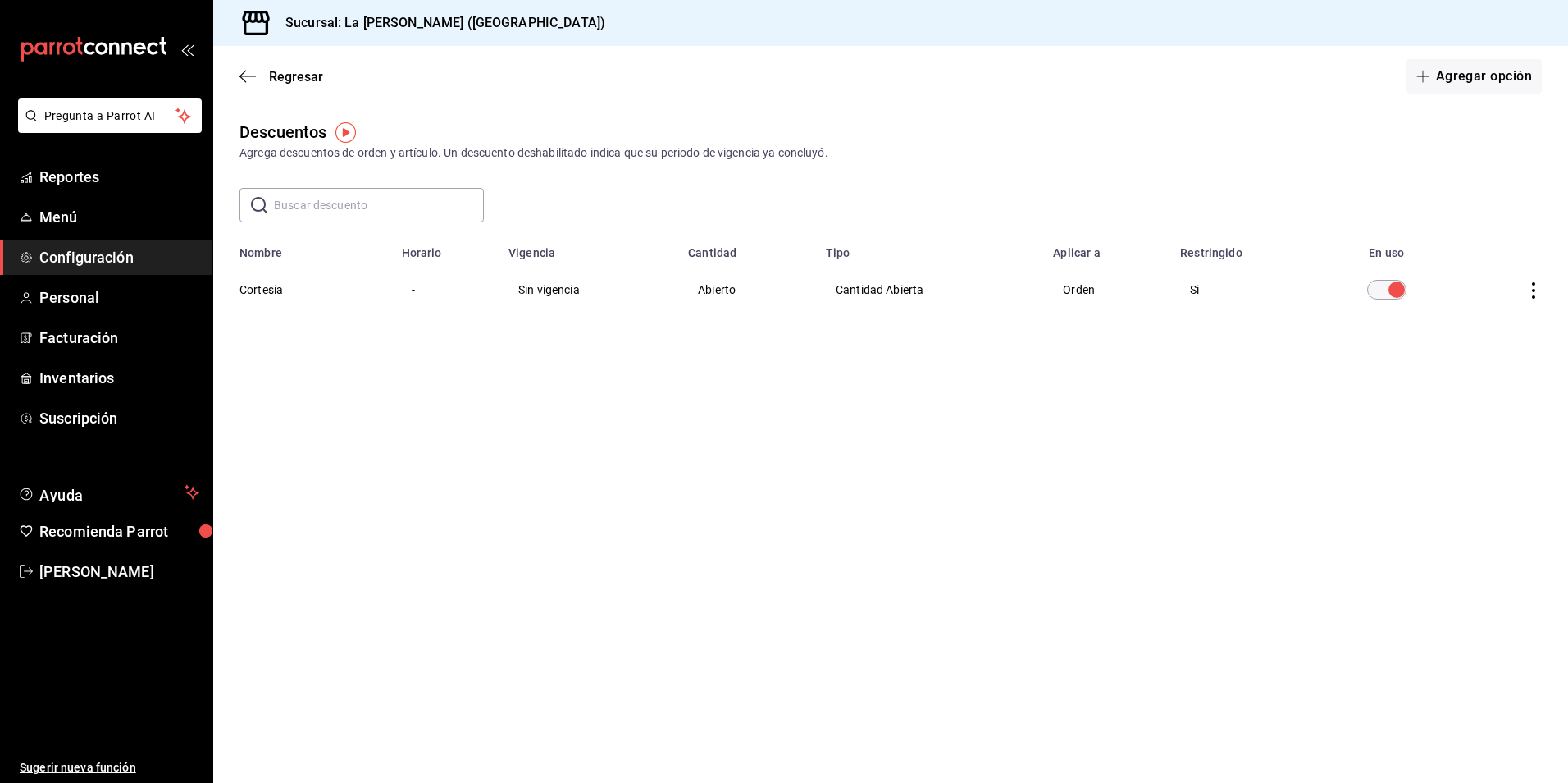
click at [1539, 292] on icon "actions" at bounding box center [1533, 290] width 16 height 16
drag, startPoint x: 1488, startPoint y: 165, endPoint x: 1036, endPoint y: 315, distance: 476.2
click at [1486, 164] on div at bounding box center [784, 392] width 1568 height 783
click at [265, 298] on th "Cortesia" at bounding box center [303, 289] width 179 height 59
click at [269, 289] on th "Cortesia" at bounding box center [303, 289] width 179 height 59
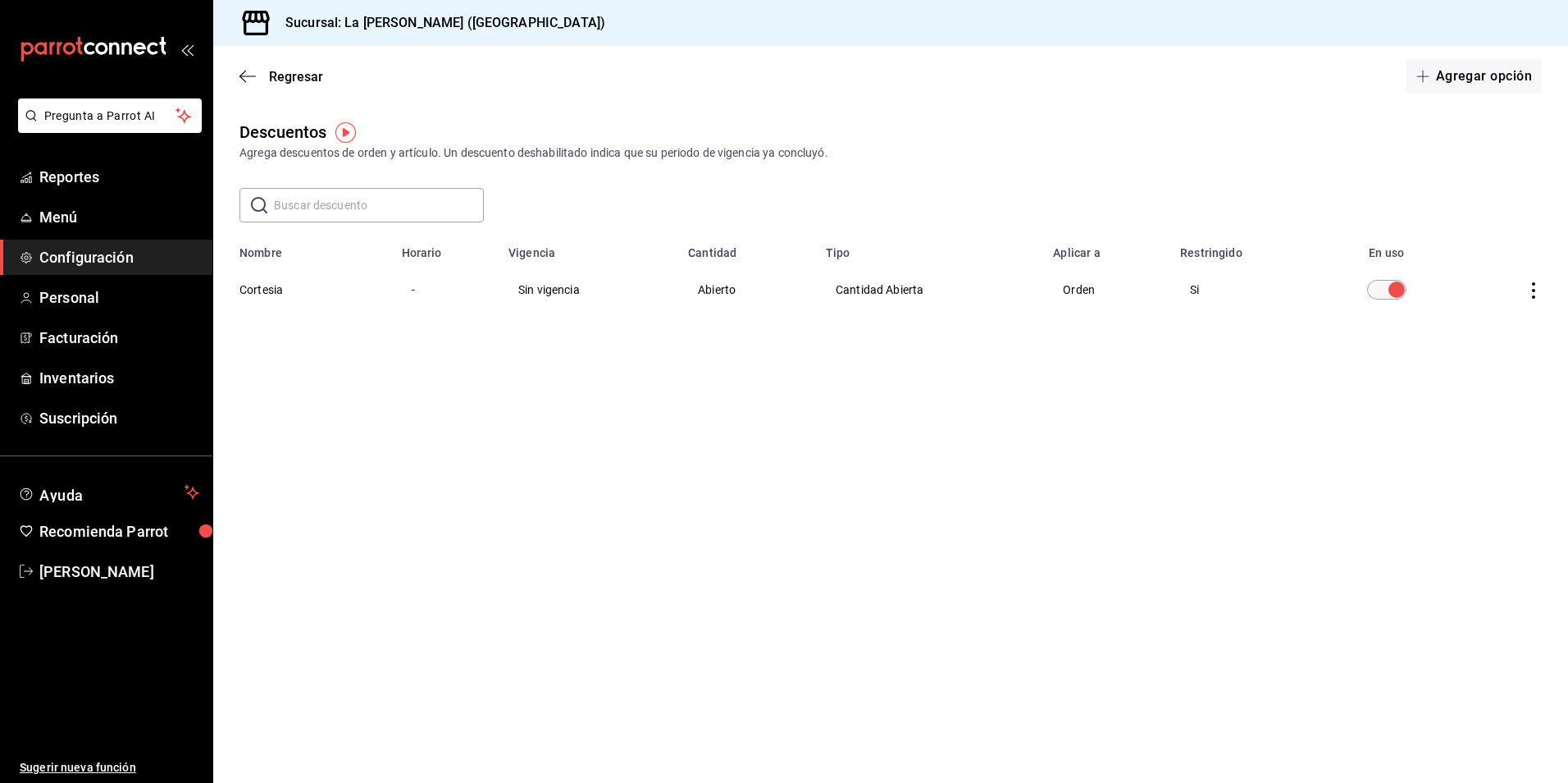
click at [272, 295] on th "Cortesia" at bounding box center [303, 289] width 179 height 59
click at [1530, 291] on icon "actions" at bounding box center [1533, 290] width 16 height 16
click at [1228, 385] on div at bounding box center [784, 392] width 1568 height 783
click at [839, 281] on td "Cantidad Abierta" at bounding box center [929, 289] width 227 height 59
click at [255, 293] on th "Cortesia" at bounding box center [303, 289] width 179 height 59
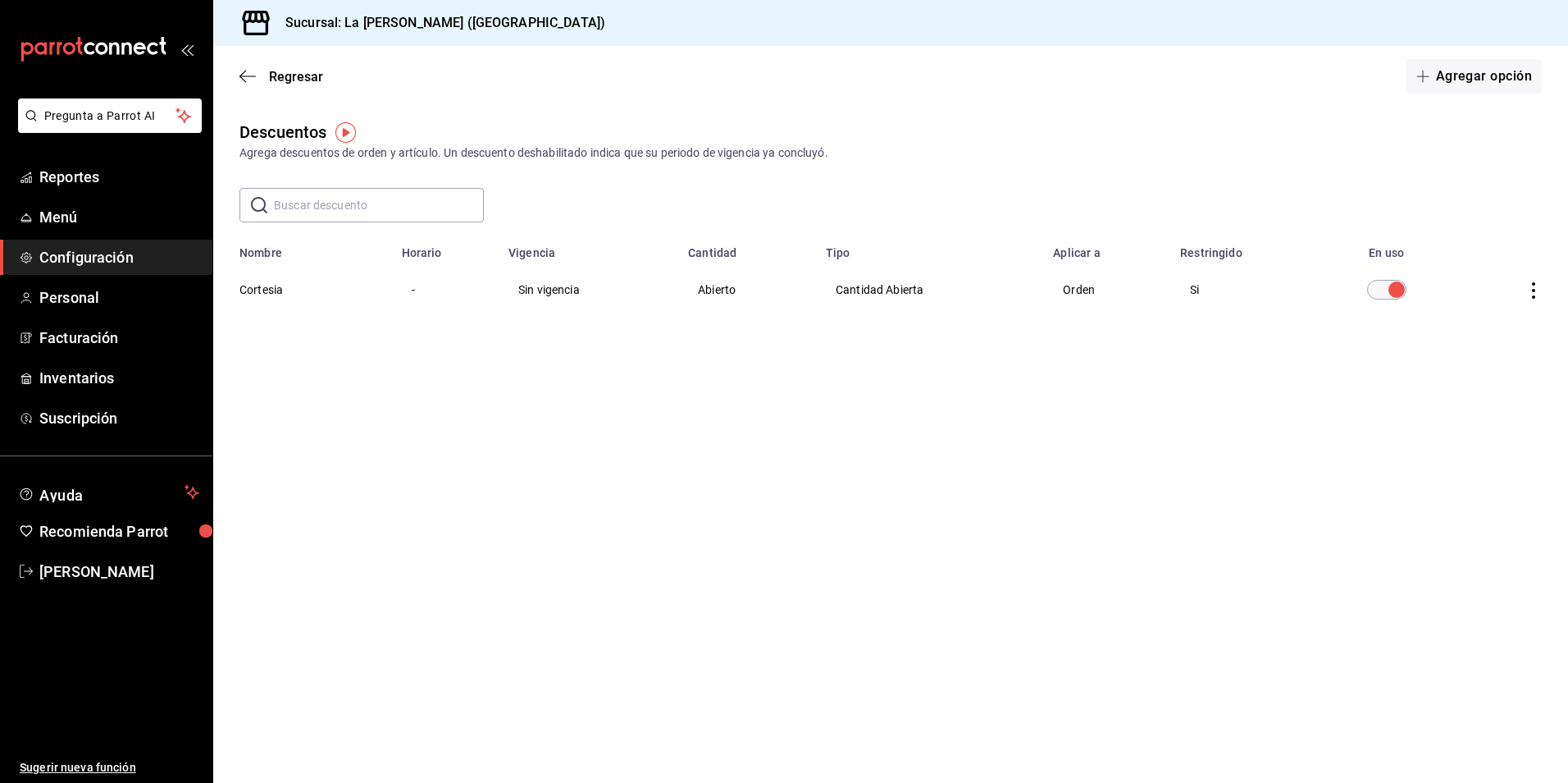
click at [356, 193] on input "text" at bounding box center [379, 205] width 210 height 32
type input "corte"
click at [260, 285] on th "Cortesia" at bounding box center [303, 289] width 179 height 59
click at [1405, 168] on div "Descuentos Agrega descuentos de orden y artículo. Un descuento deshabilitado in…" at bounding box center [890, 248] width 1355 height 258
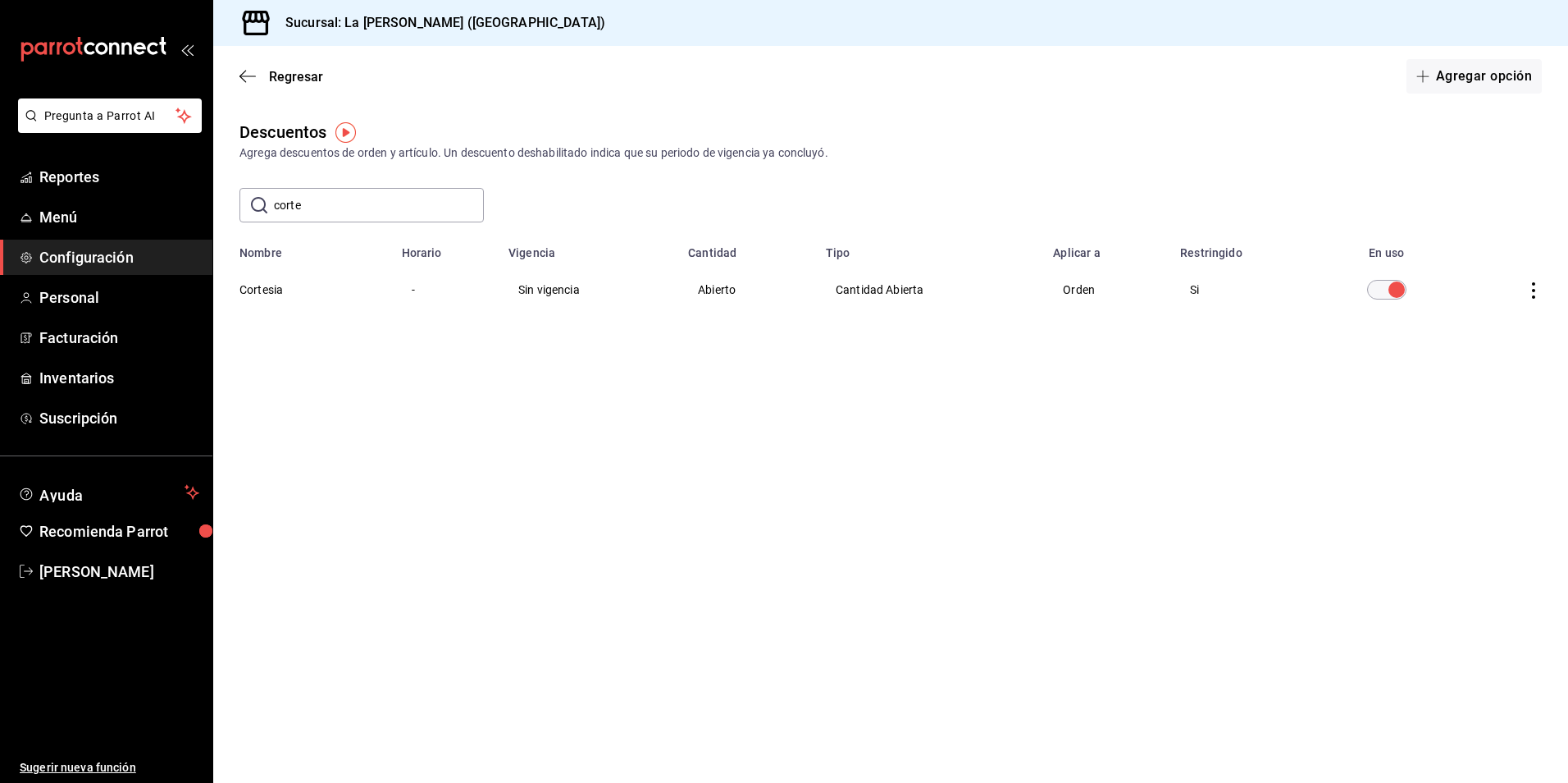
click at [560, 293] on td "Sin vigencia" at bounding box center [588, 289] width 180 height 59
click at [257, 292] on th "Cortesia" at bounding box center [303, 289] width 179 height 59
click at [1530, 287] on icon "actions" at bounding box center [1533, 290] width 16 height 16
click at [1235, 192] on div at bounding box center [784, 392] width 1568 height 783
click at [250, 287] on th "Cortesia" at bounding box center [303, 289] width 179 height 59
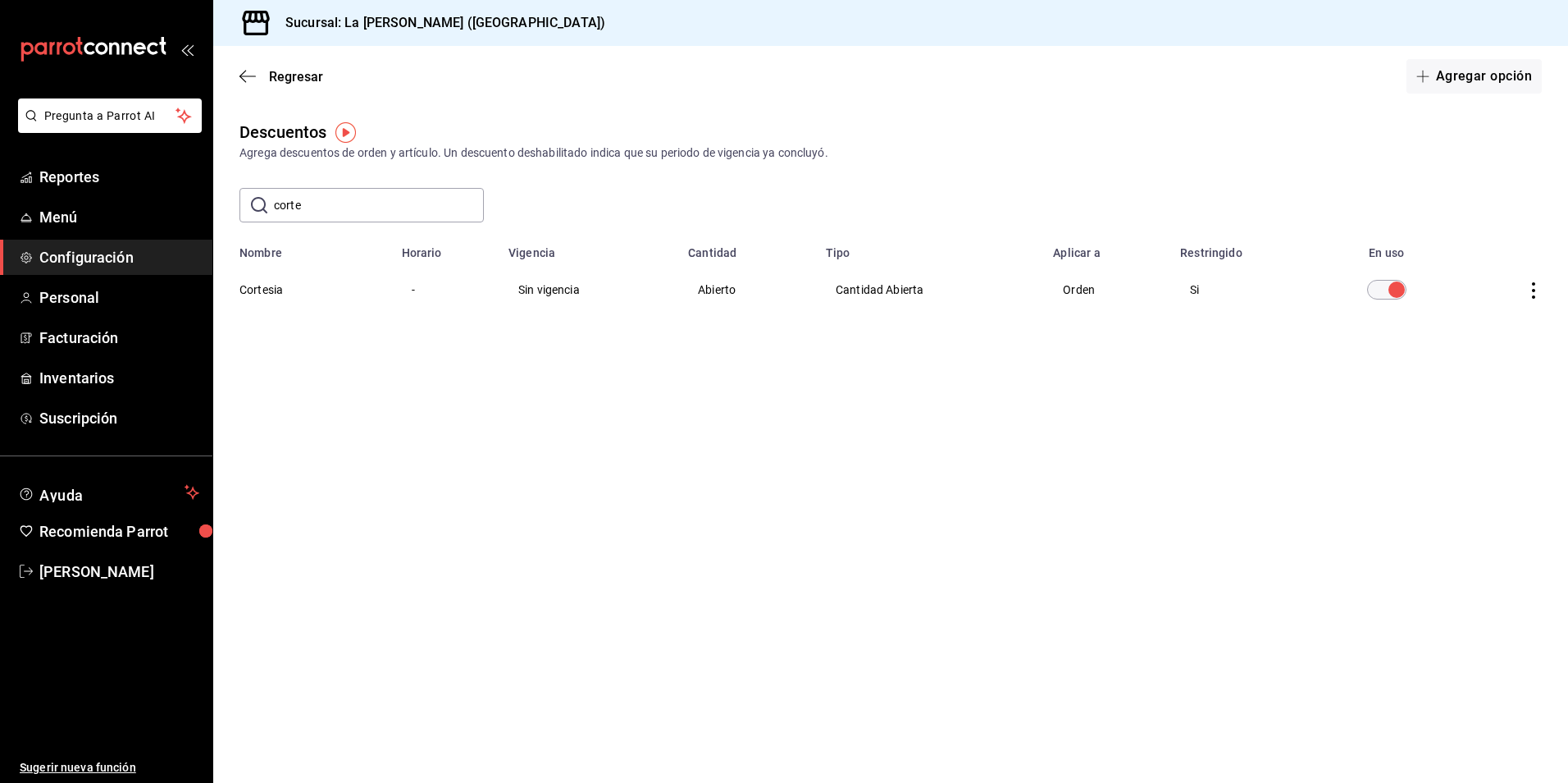
click at [431, 362] on div "Descuentos Agrega descuentos de orden y artículo. Un descuento deshabilitado in…" at bounding box center [890, 248] width 1355 height 258
click at [882, 292] on td "Cantidad Abierta" at bounding box center [929, 289] width 227 height 59
click at [268, 290] on th "Cortesia" at bounding box center [303, 289] width 179 height 59
click at [1528, 284] on icon "actions" at bounding box center [1533, 290] width 16 height 16
click at [919, 402] on div at bounding box center [784, 392] width 1568 height 783
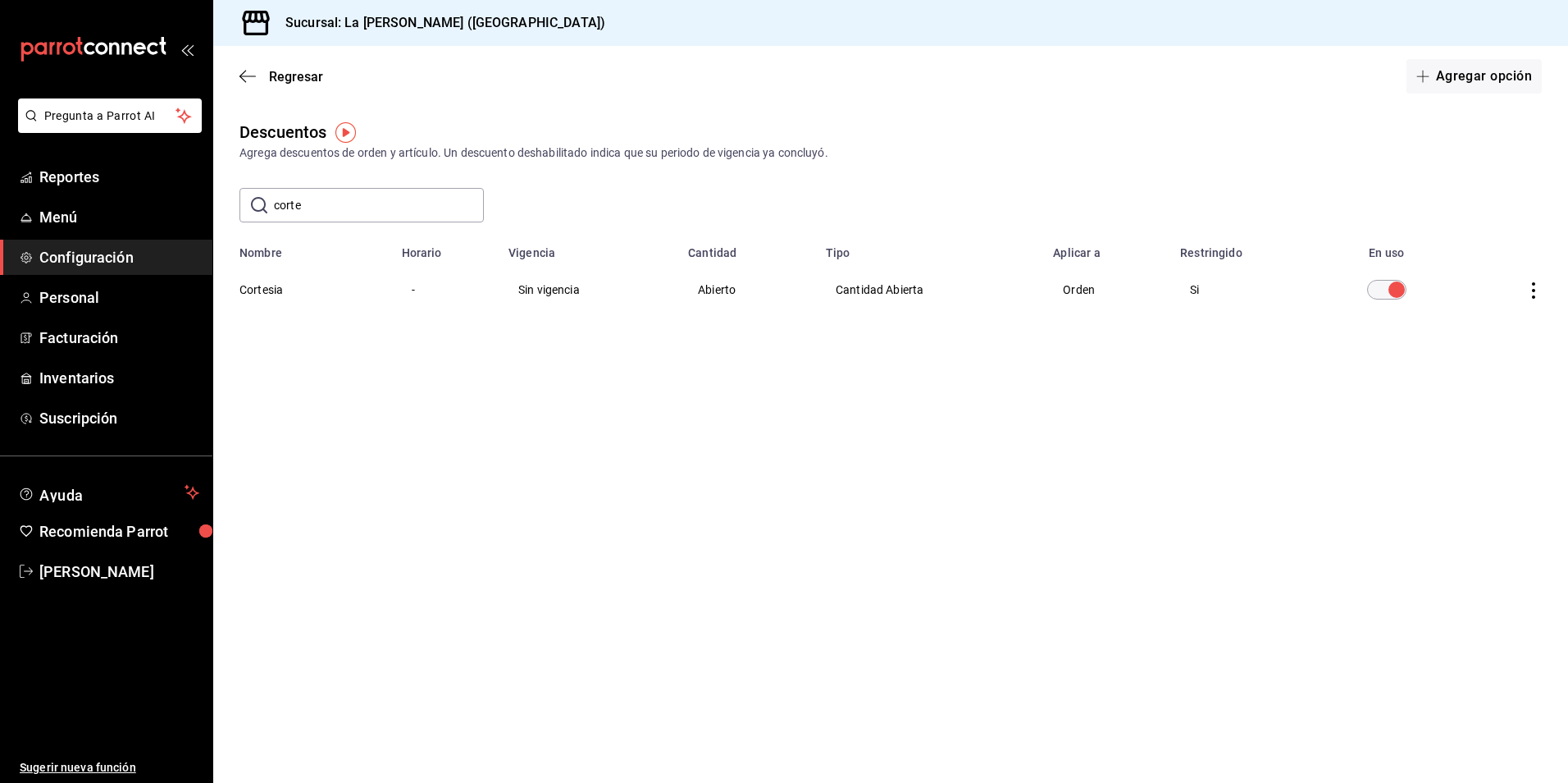
click at [123, 259] on span "Configuración" at bounding box center [119, 258] width 160 height 22
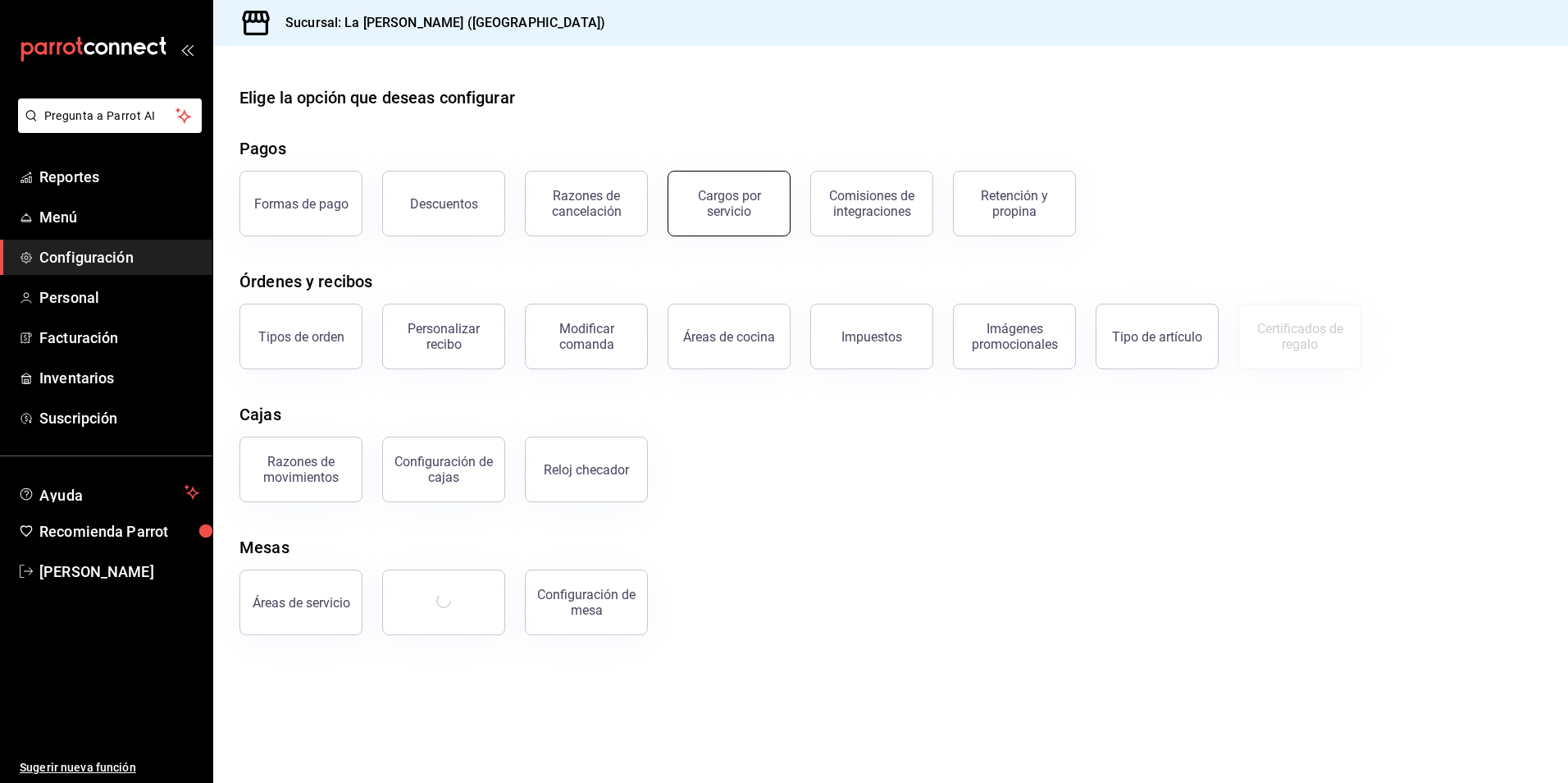
click at [708, 227] on button "Cargos por servicio" at bounding box center [729, 203] width 123 height 66
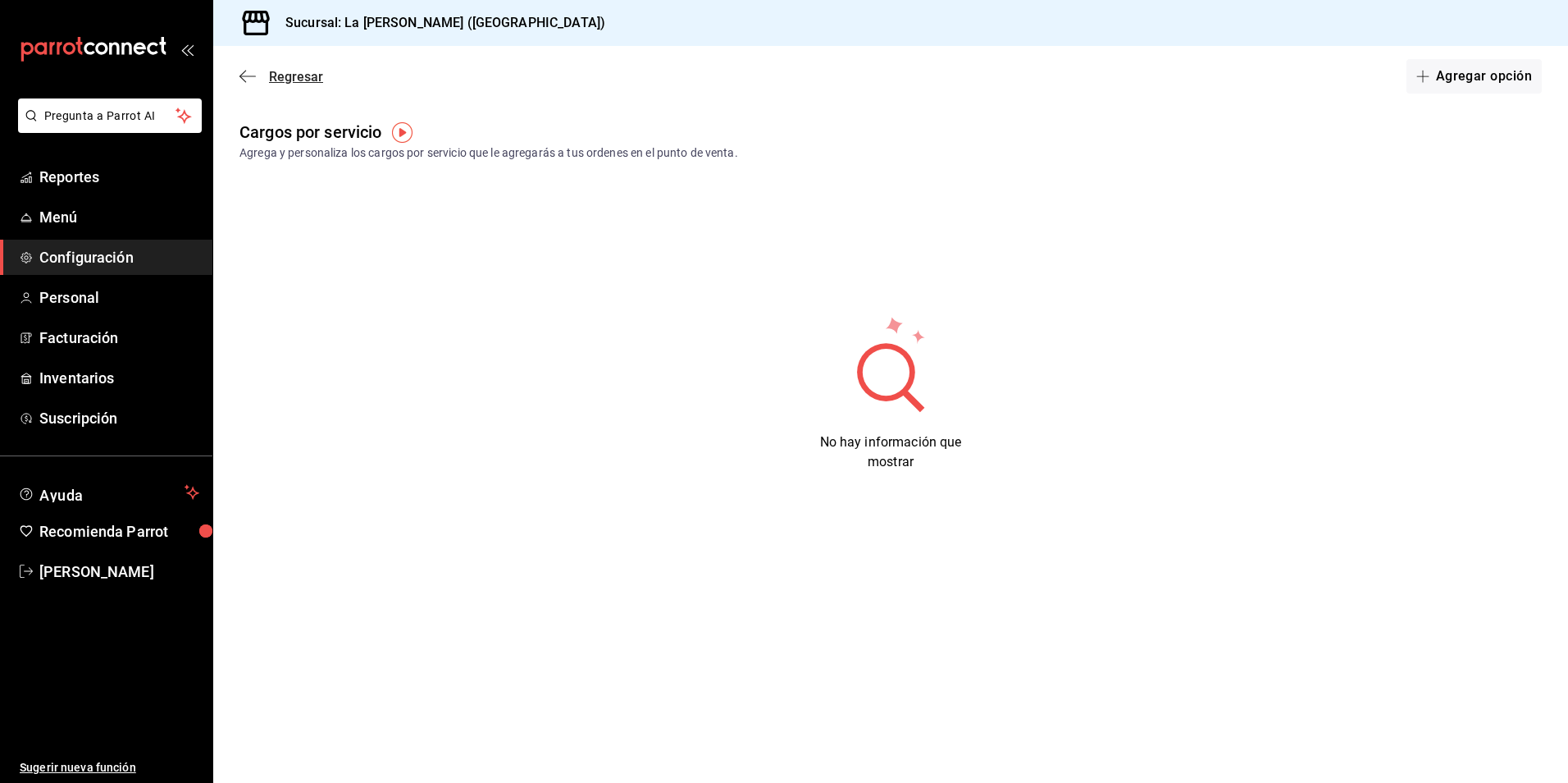
click at [310, 79] on span "Regresar" at bounding box center [296, 77] width 54 height 15
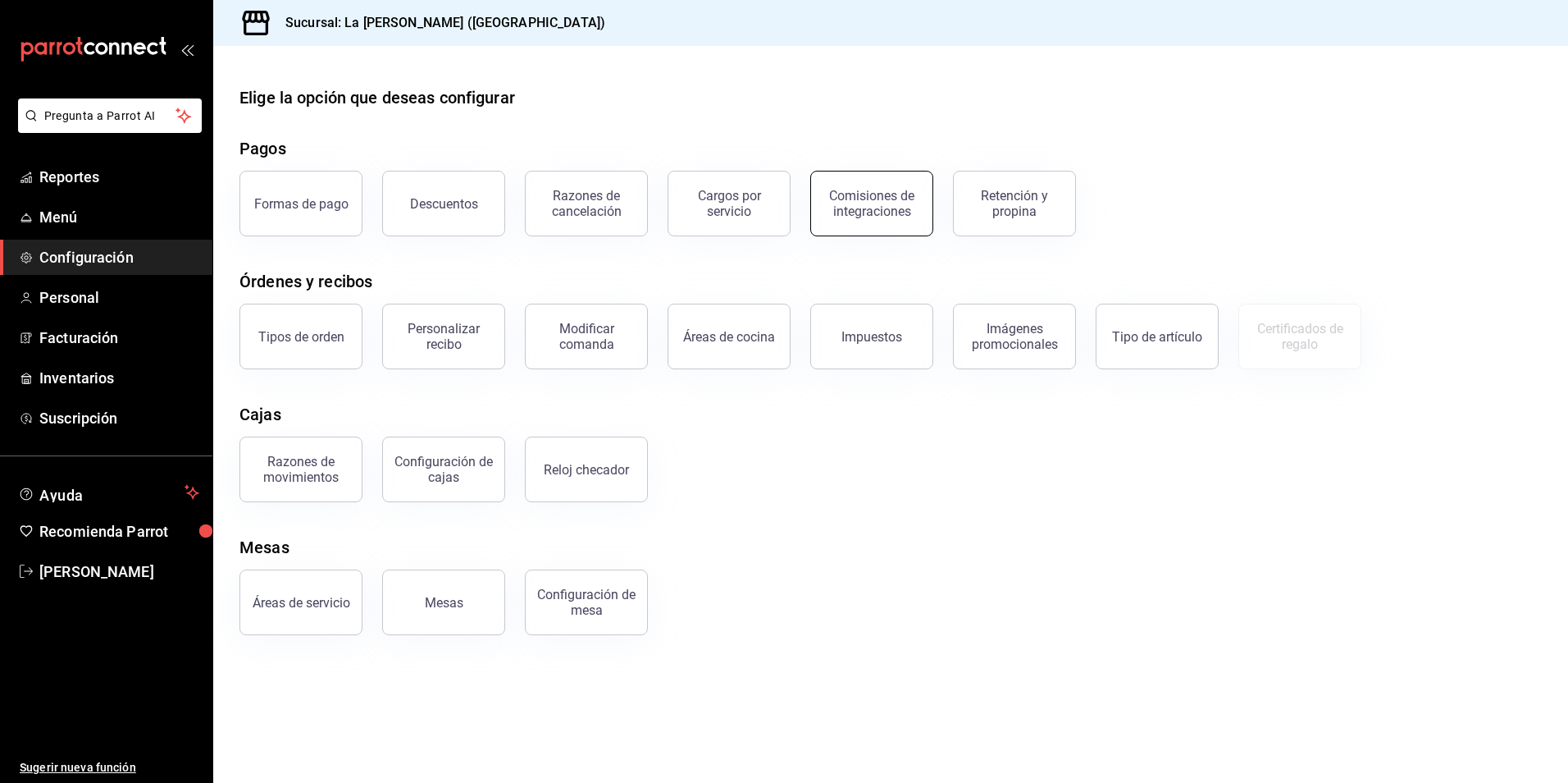
click at [814, 214] on div "Comisiones de integraciones" at bounding box center [861, 194] width 142 height 85
click at [834, 210] on div "Comisiones de integraciones" at bounding box center [871, 203] width 101 height 32
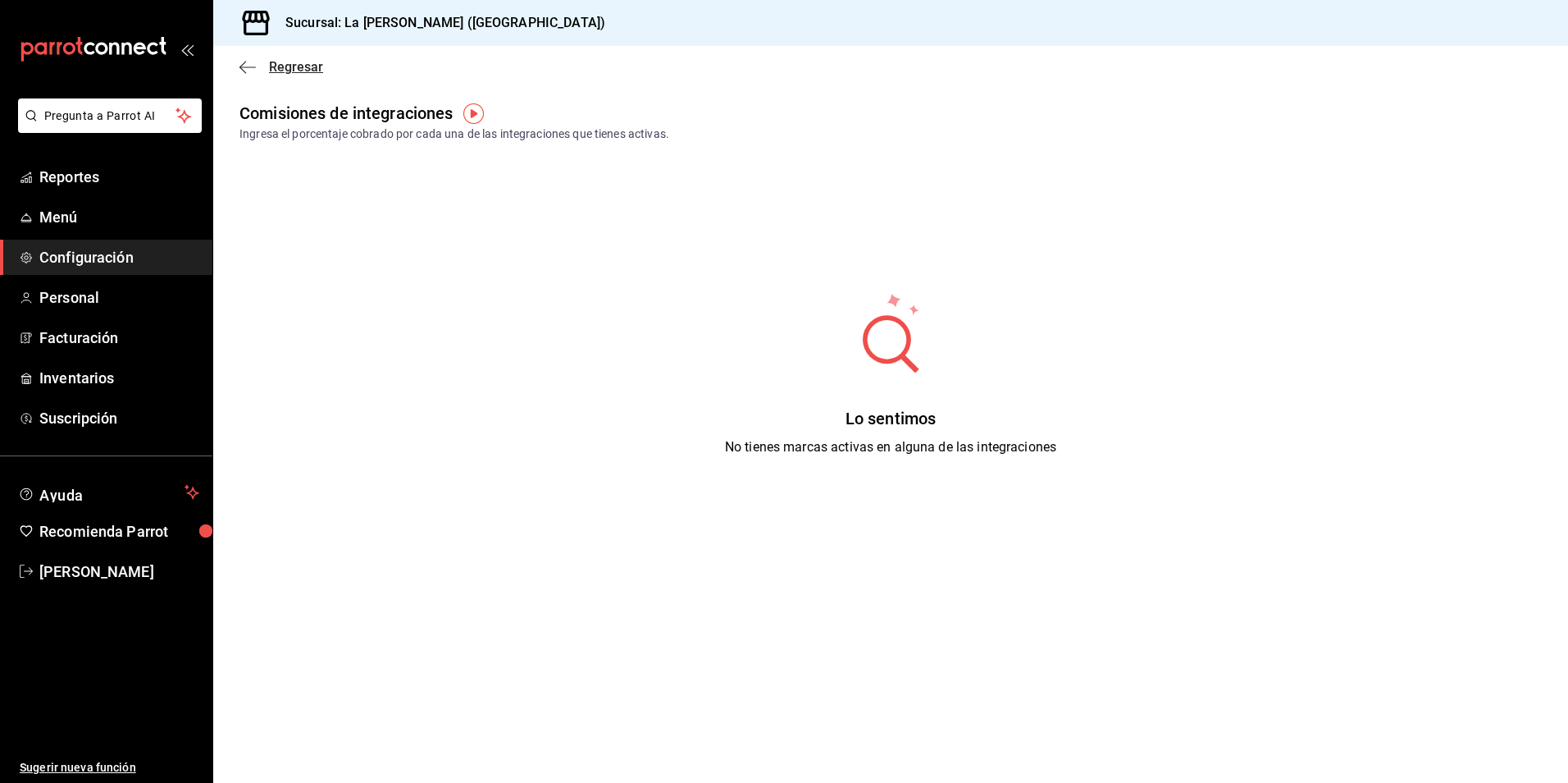
click at [296, 70] on span "Regresar" at bounding box center [296, 67] width 54 height 15
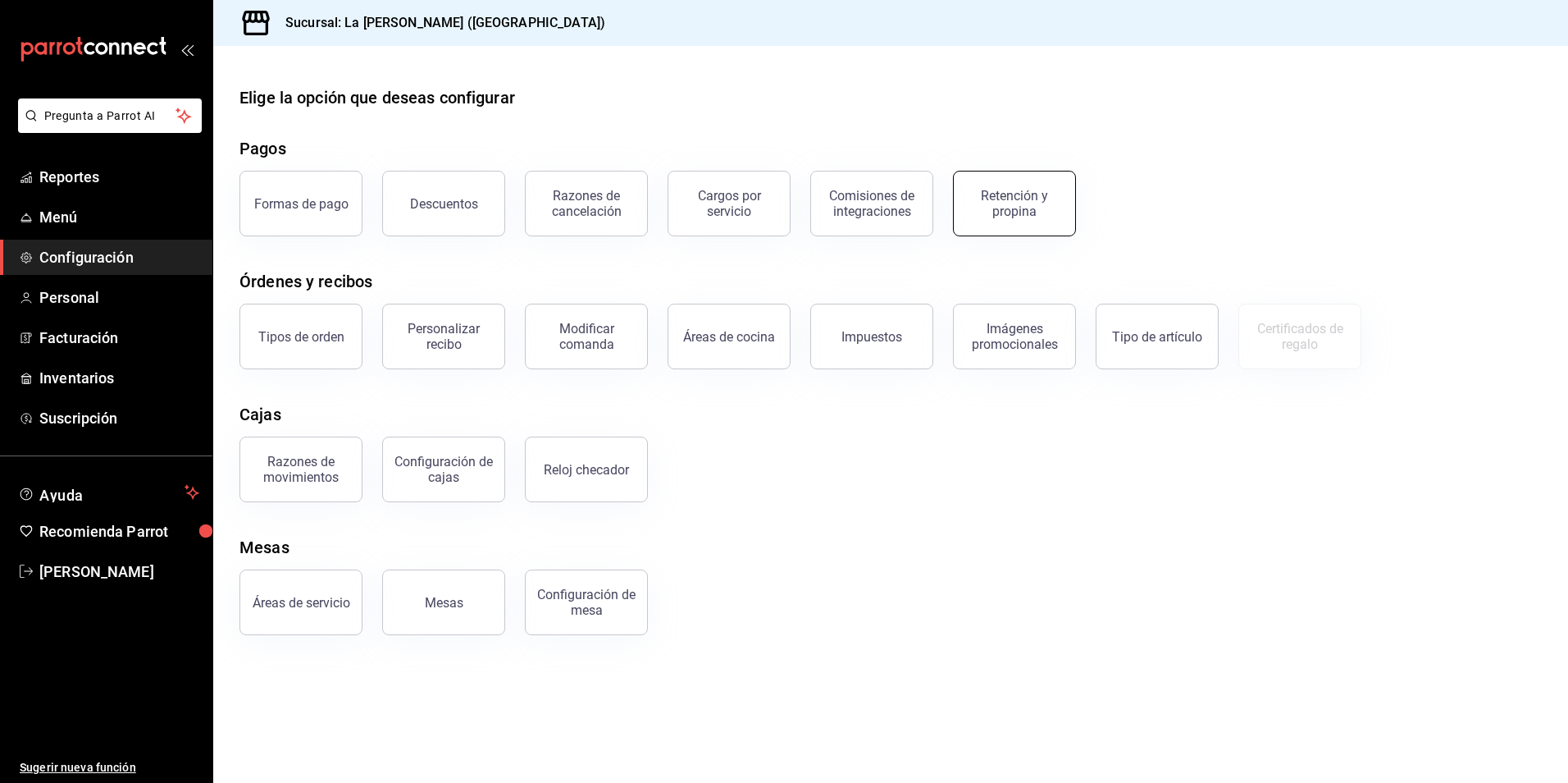
click at [1021, 196] on div "Retención y propina" at bounding box center [1014, 203] width 101 height 32
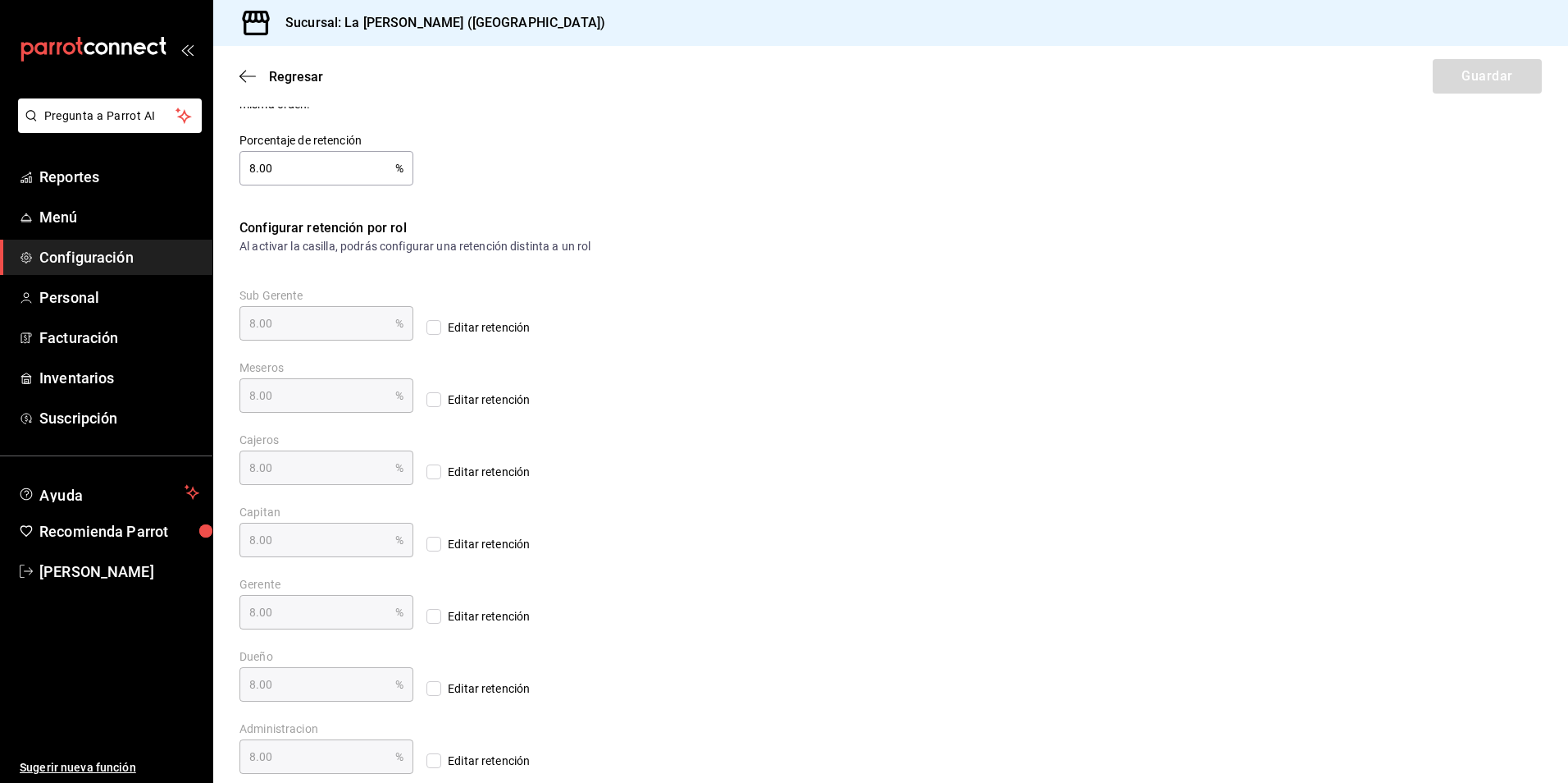
scroll to position [264, 0]
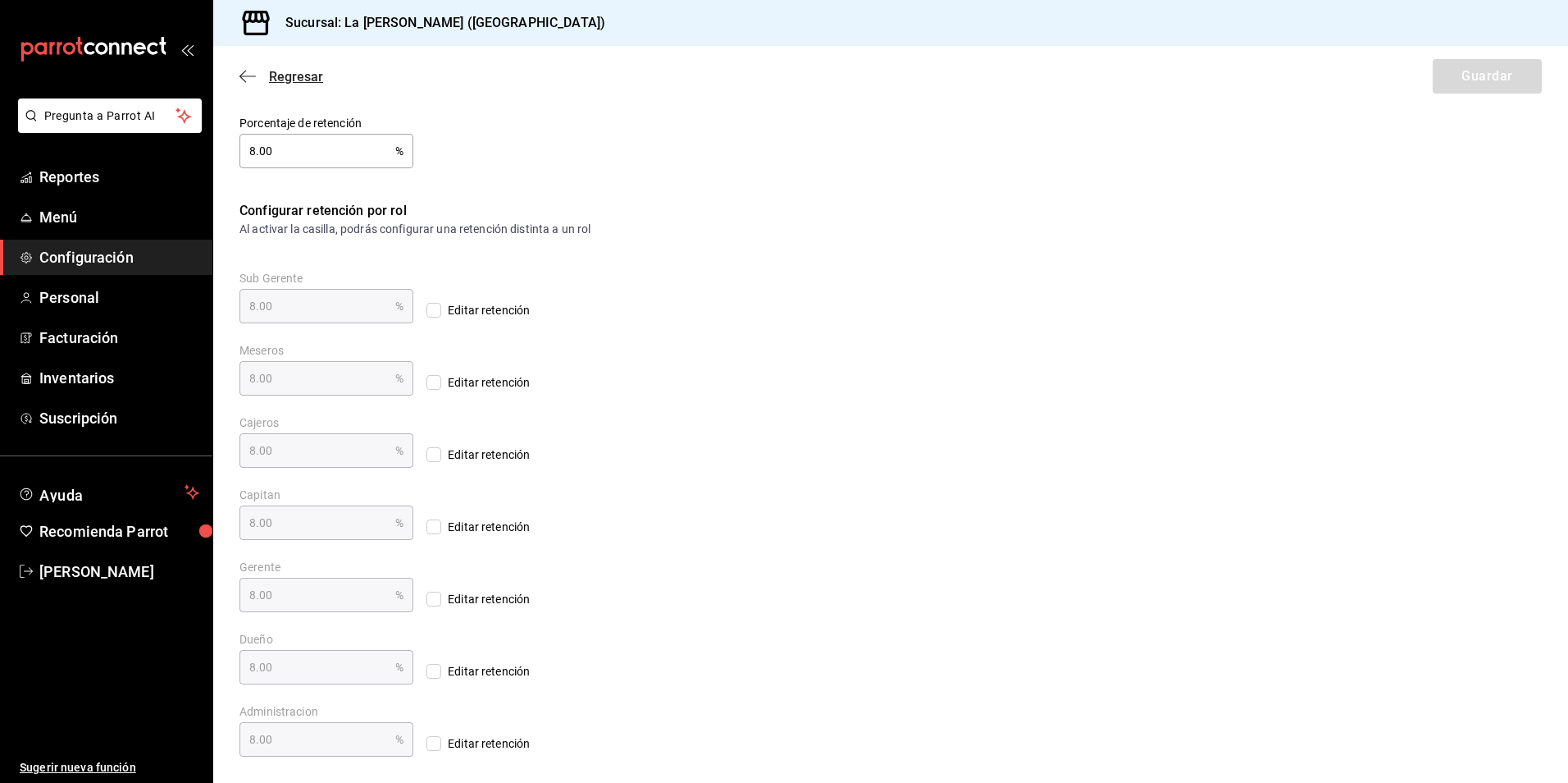
click at [300, 83] on span "Regresar" at bounding box center [296, 77] width 54 height 15
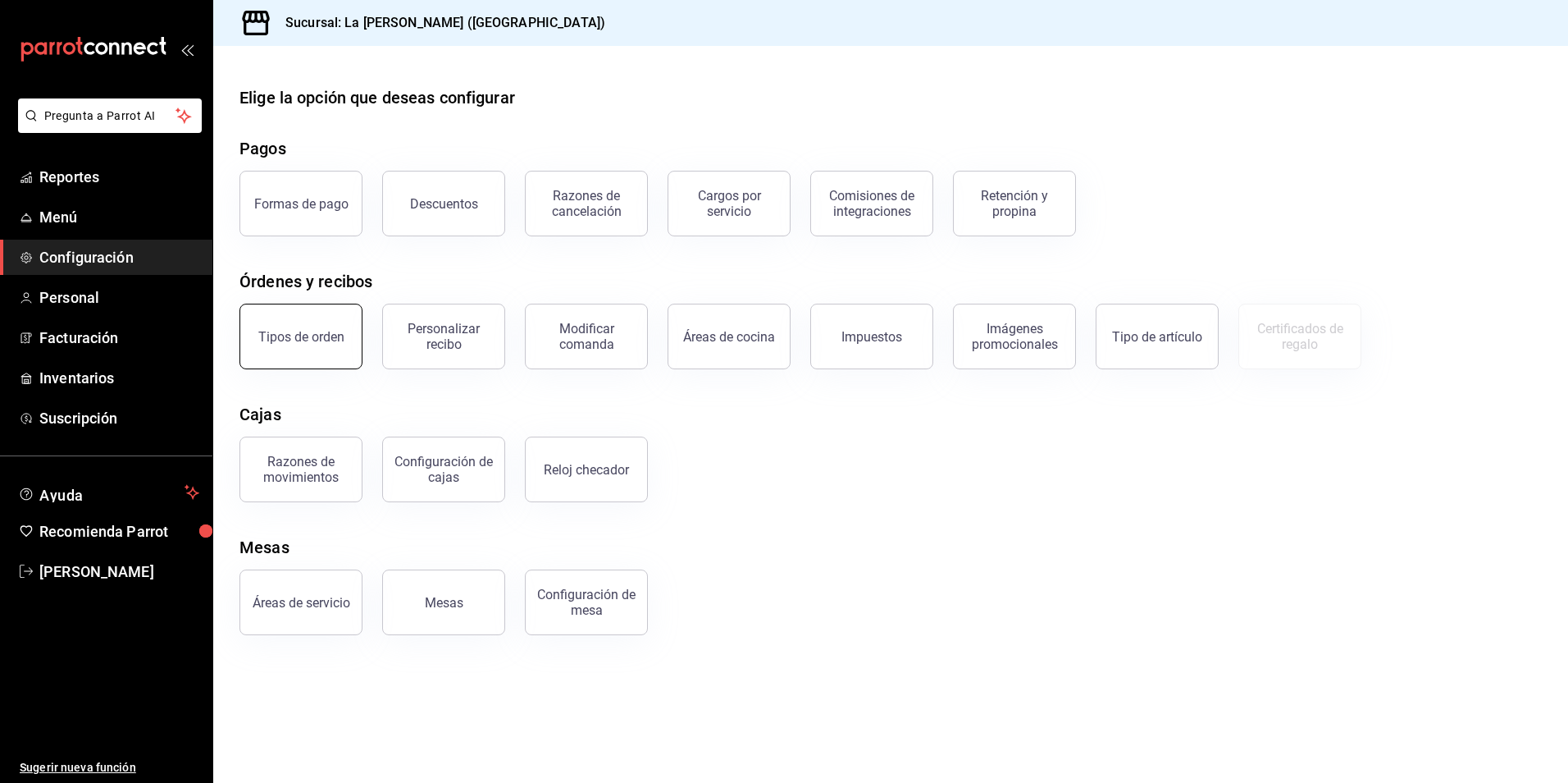
click at [308, 344] on button "Tipos de orden" at bounding box center [301, 336] width 123 height 66
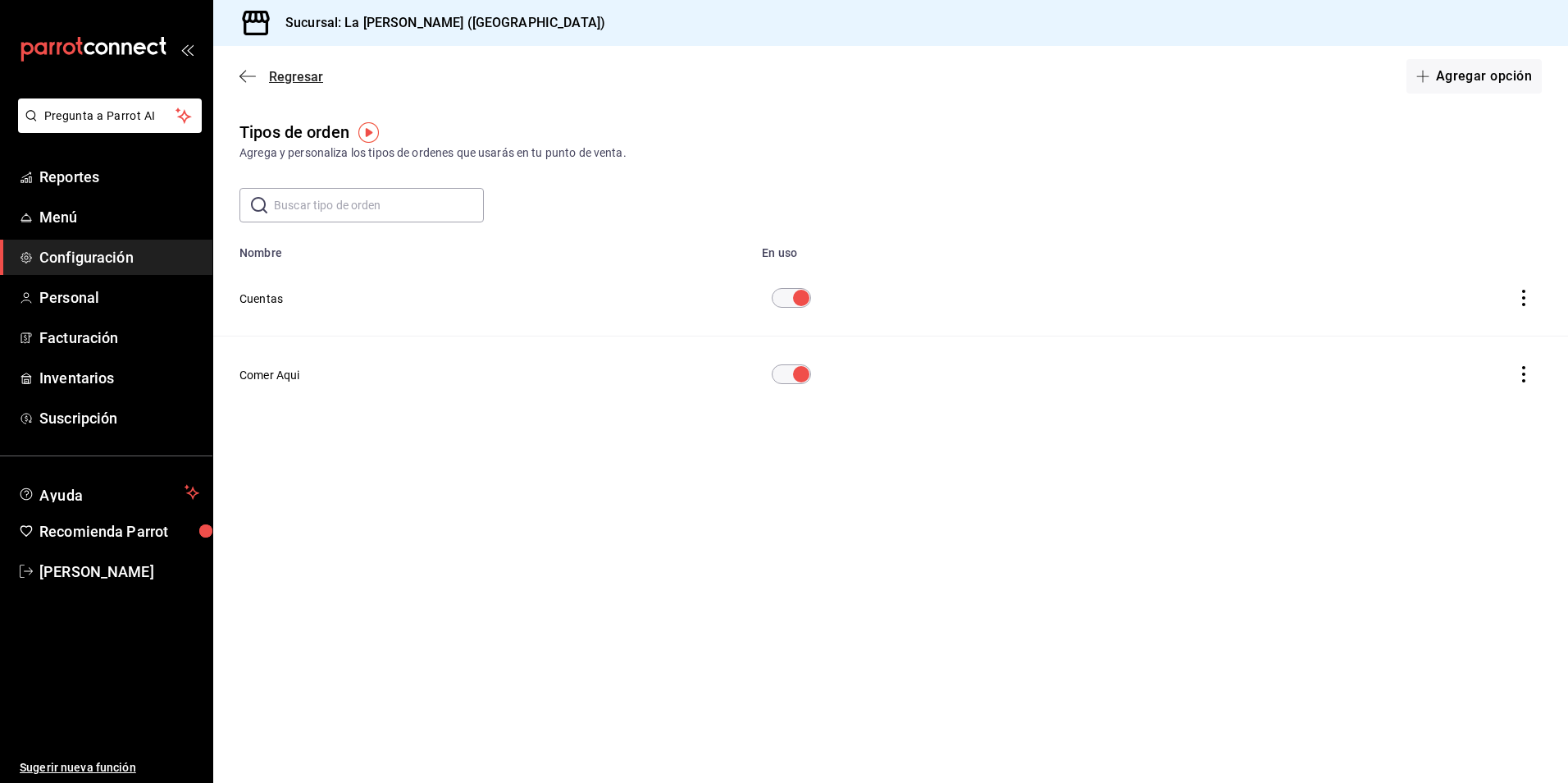
click at [275, 78] on span "Regresar" at bounding box center [296, 77] width 54 height 15
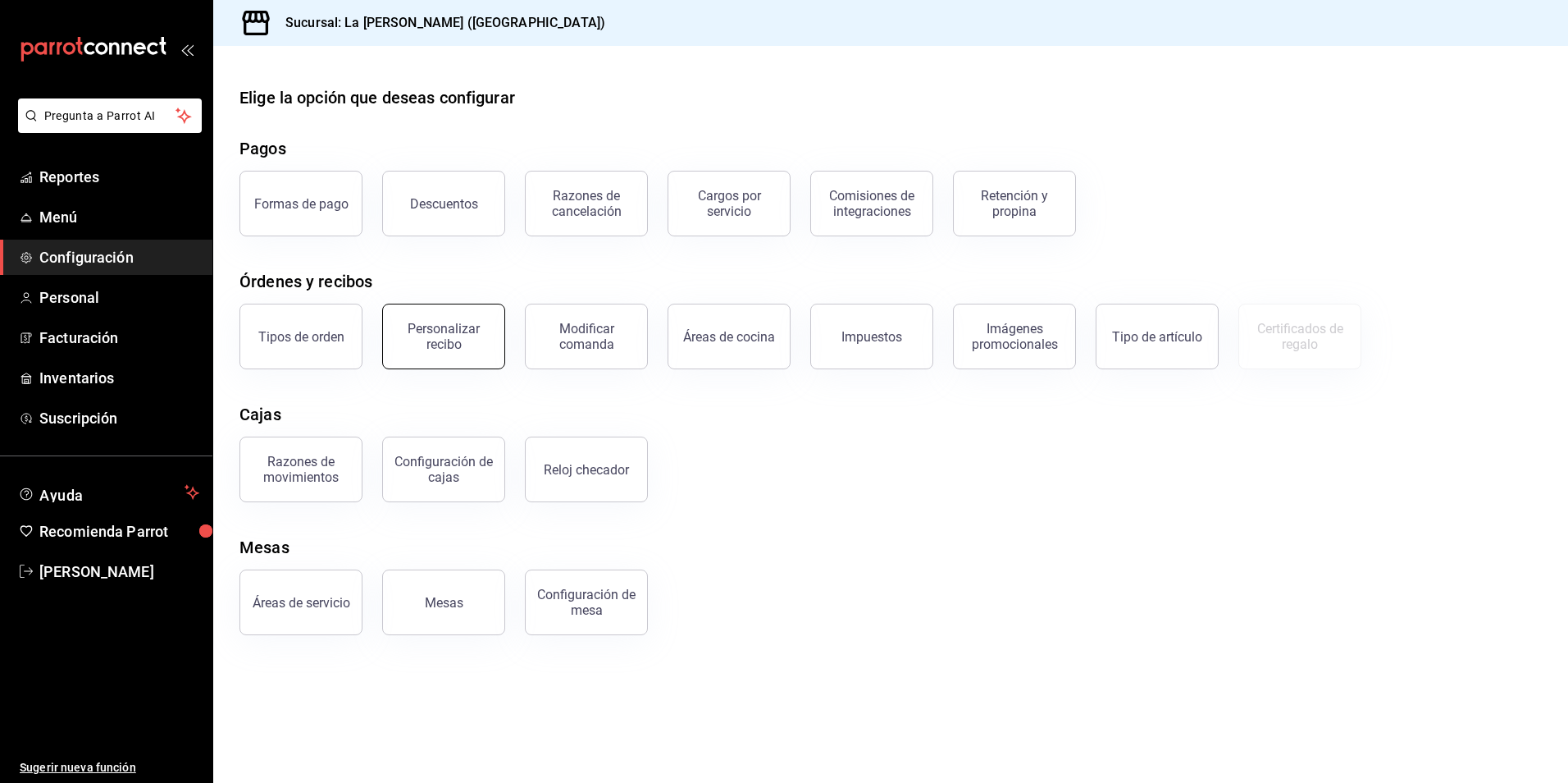
click at [414, 328] on div "Personalizar recibo" at bounding box center [443, 336] width 101 height 32
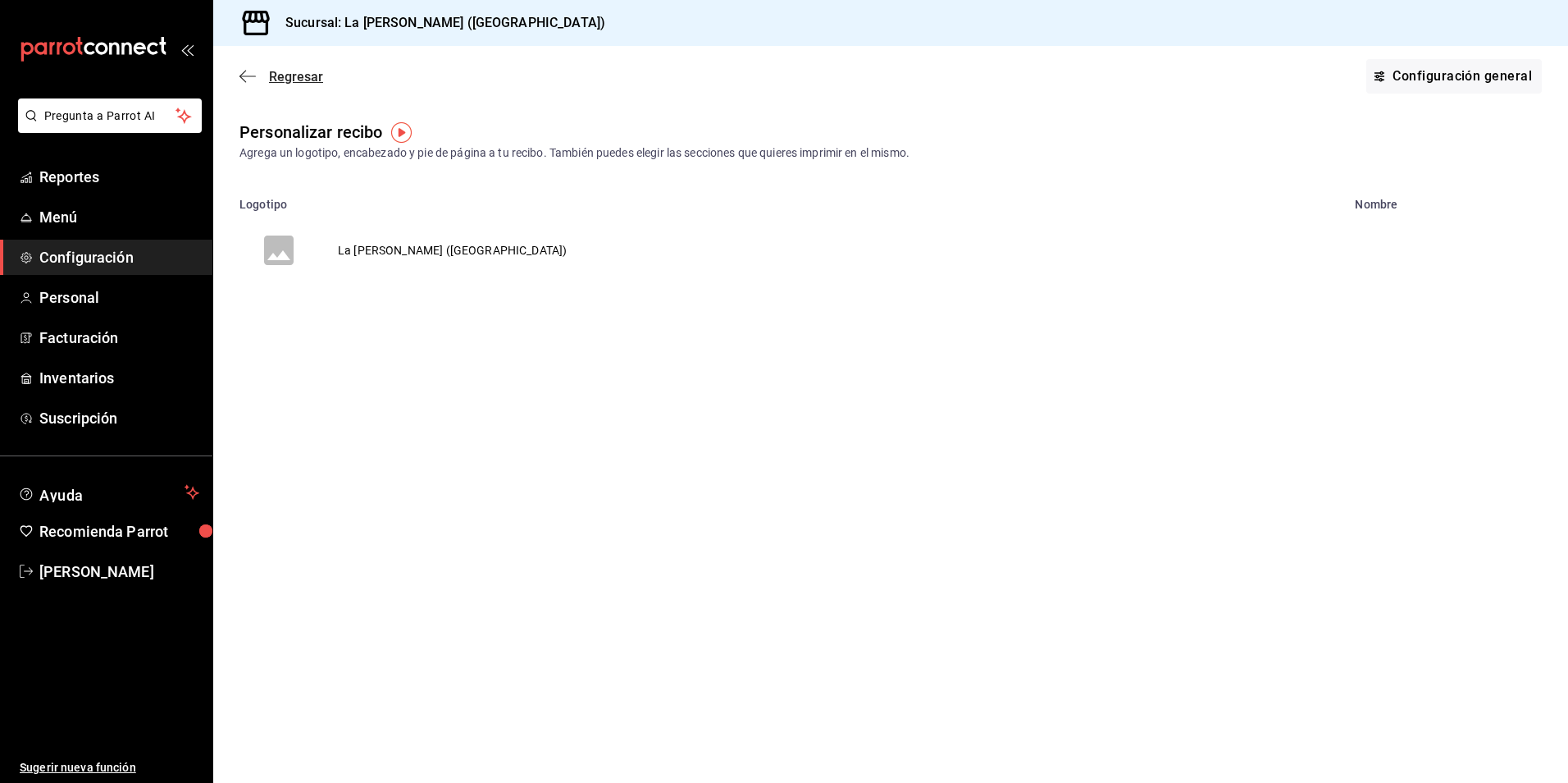
click at [295, 76] on span "Regresar" at bounding box center [296, 77] width 54 height 15
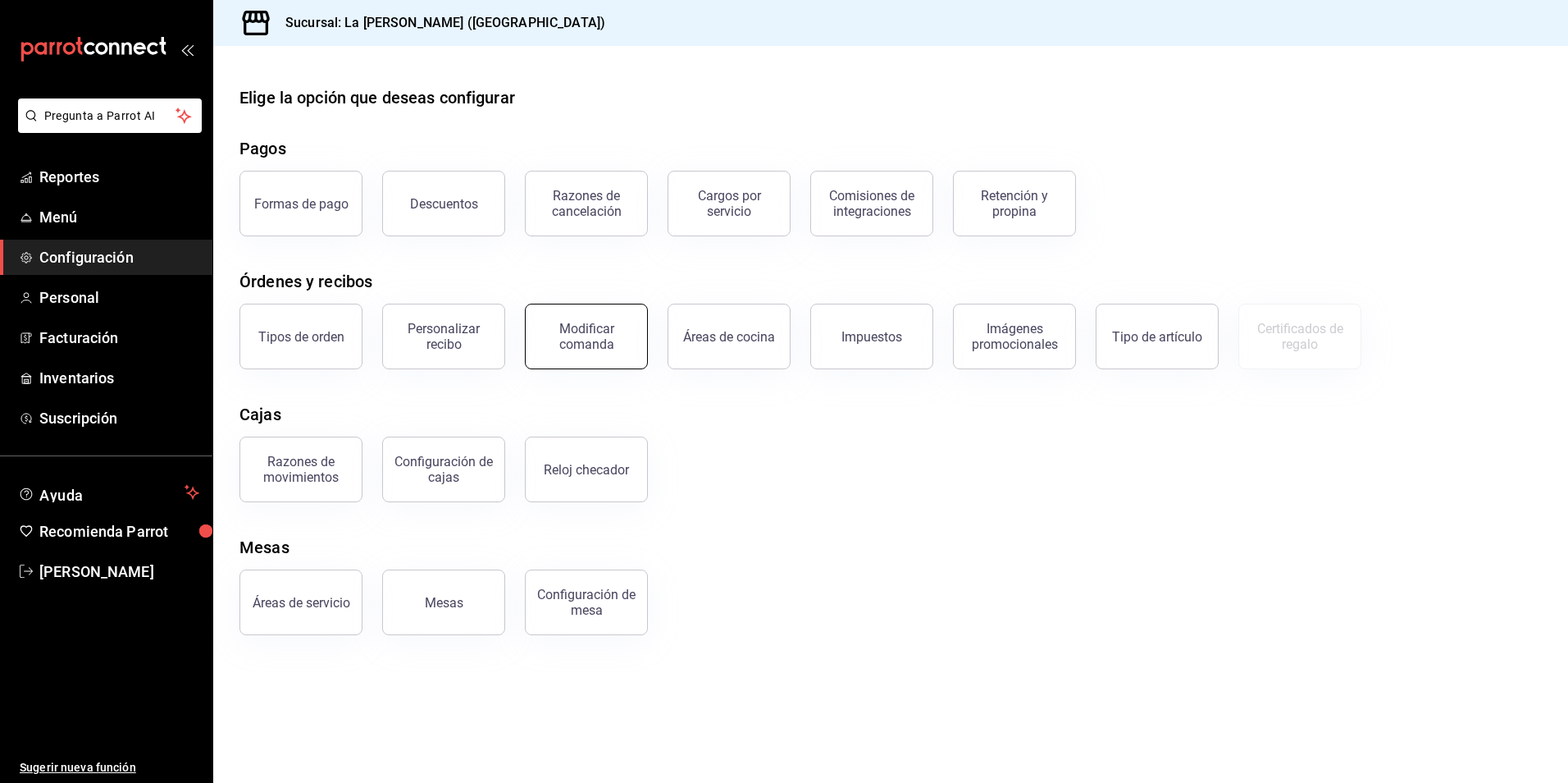
click at [590, 344] on div "Modificar comanda" at bounding box center [586, 336] width 101 height 32
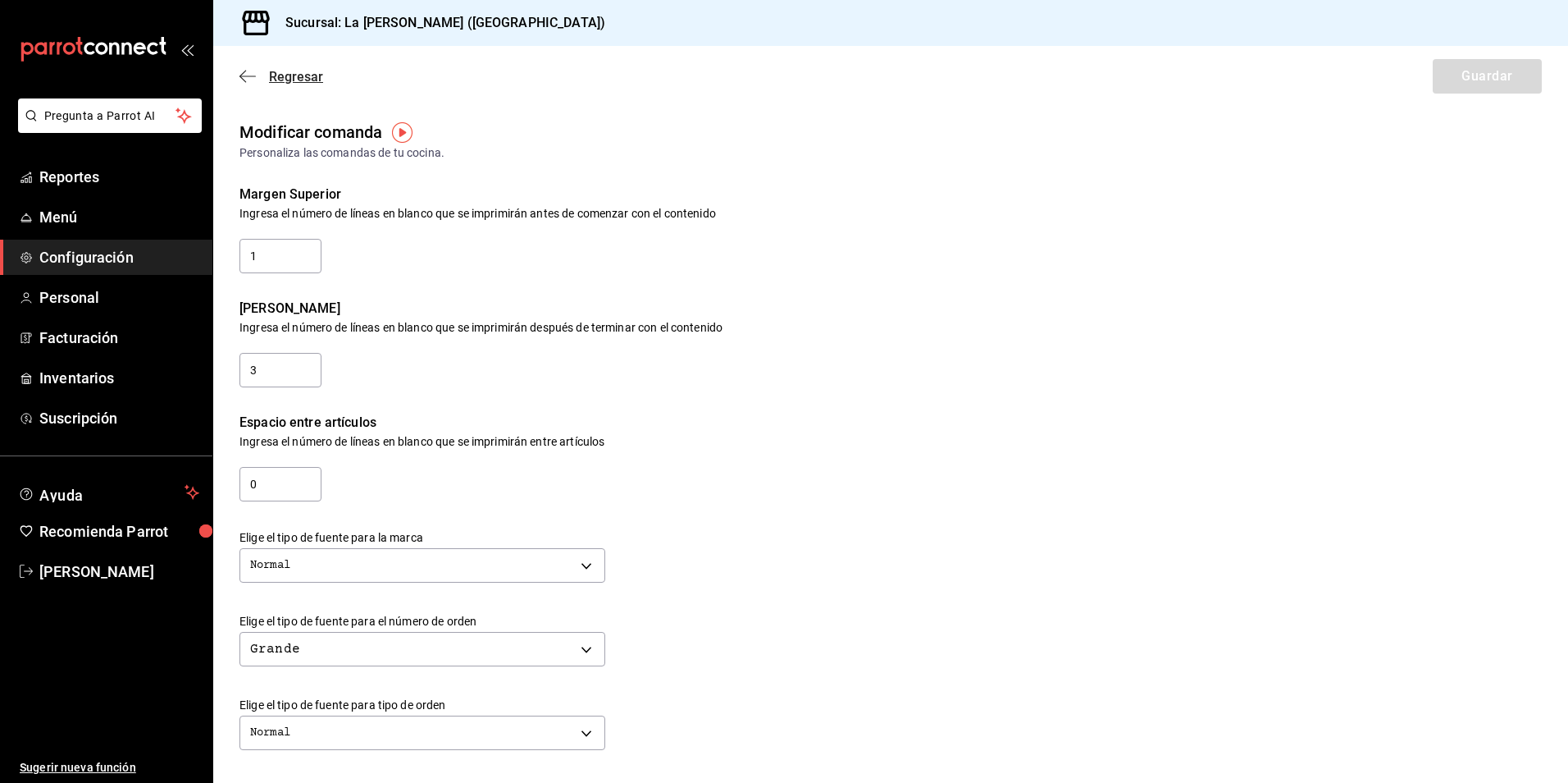
click at [308, 80] on span "Regresar" at bounding box center [296, 77] width 54 height 15
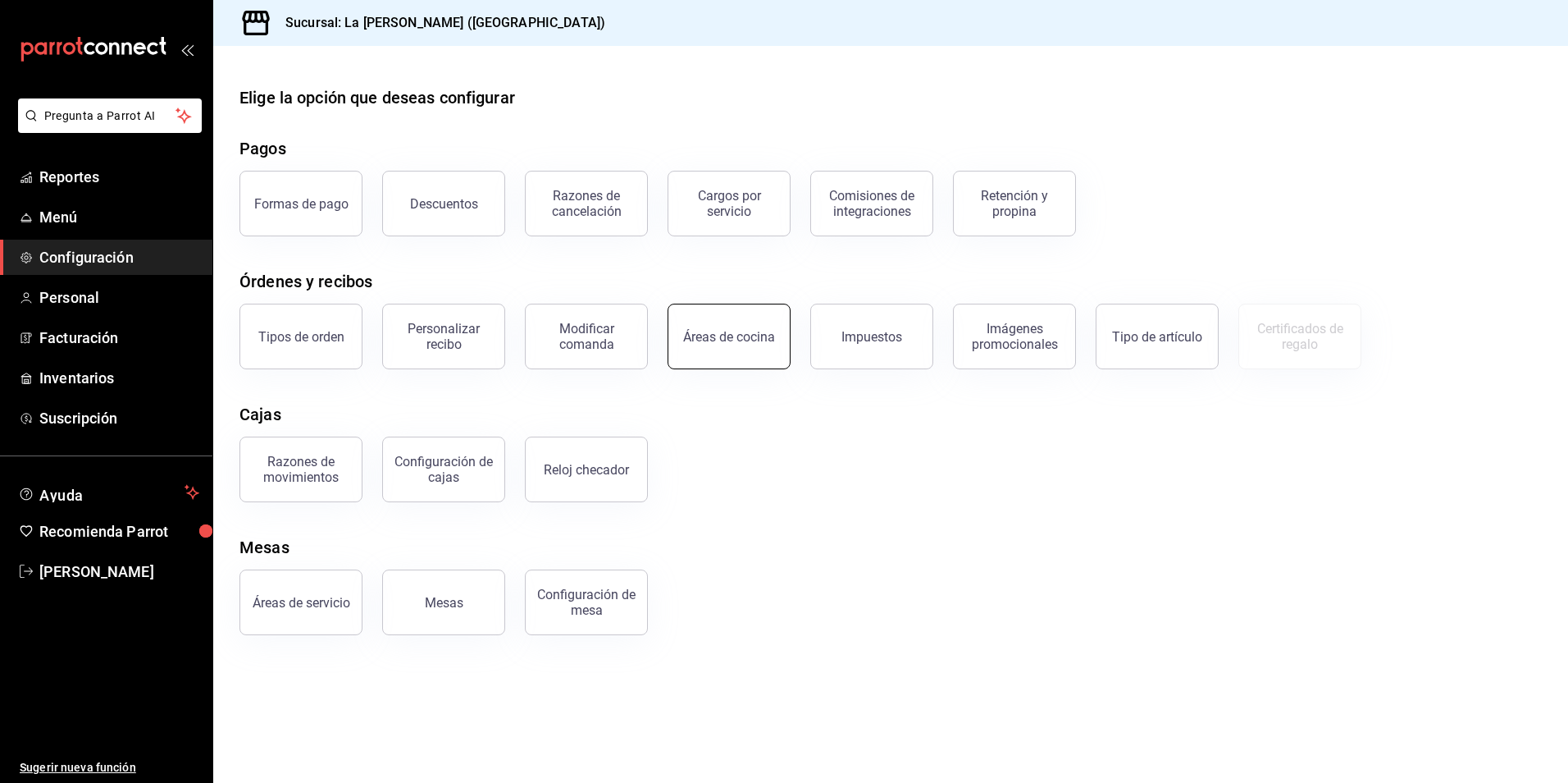
click at [755, 348] on button "Áreas de cocina" at bounding box center [729, 336] width 123 height 66
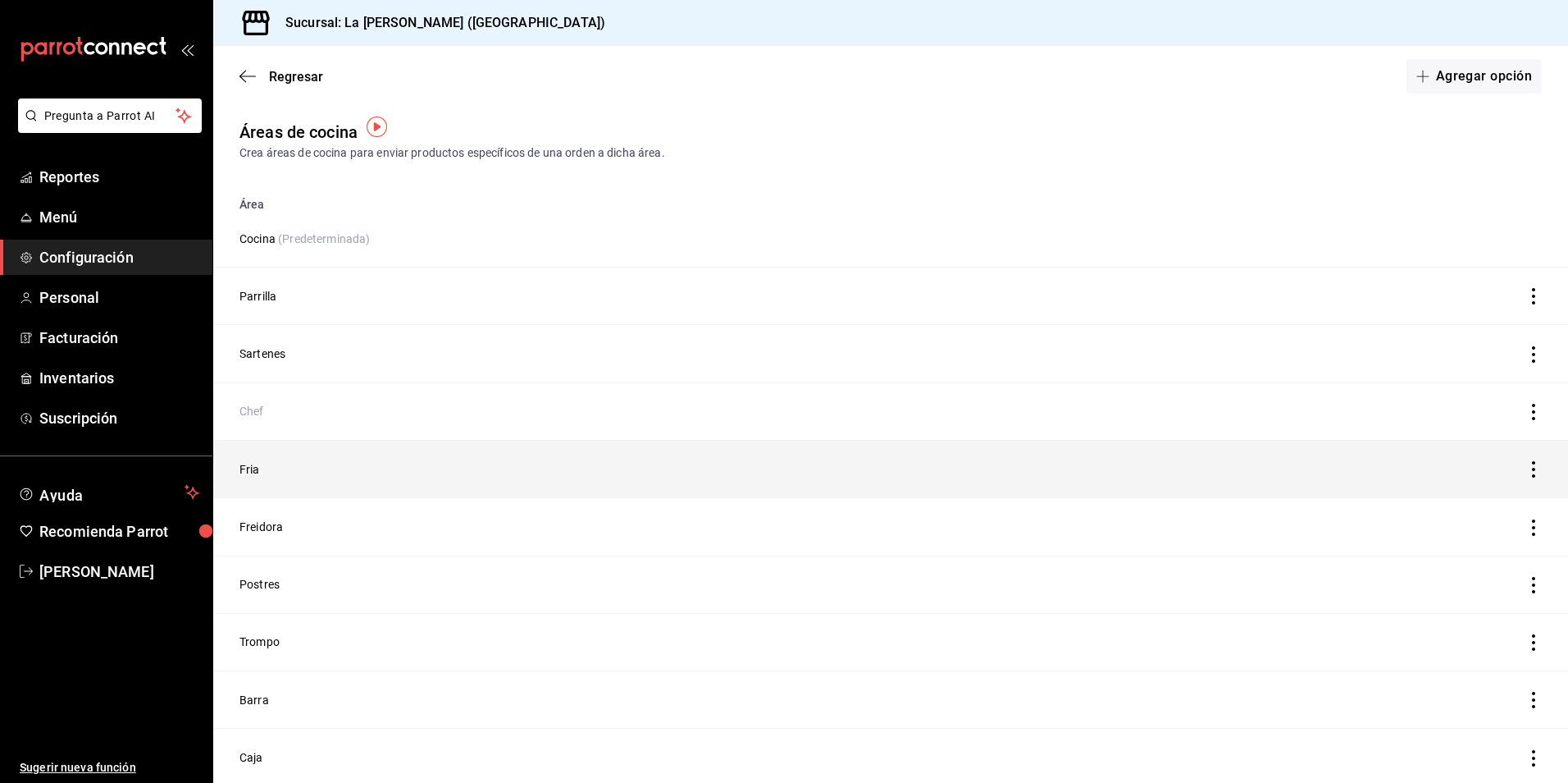
scroll to position [36, 0]
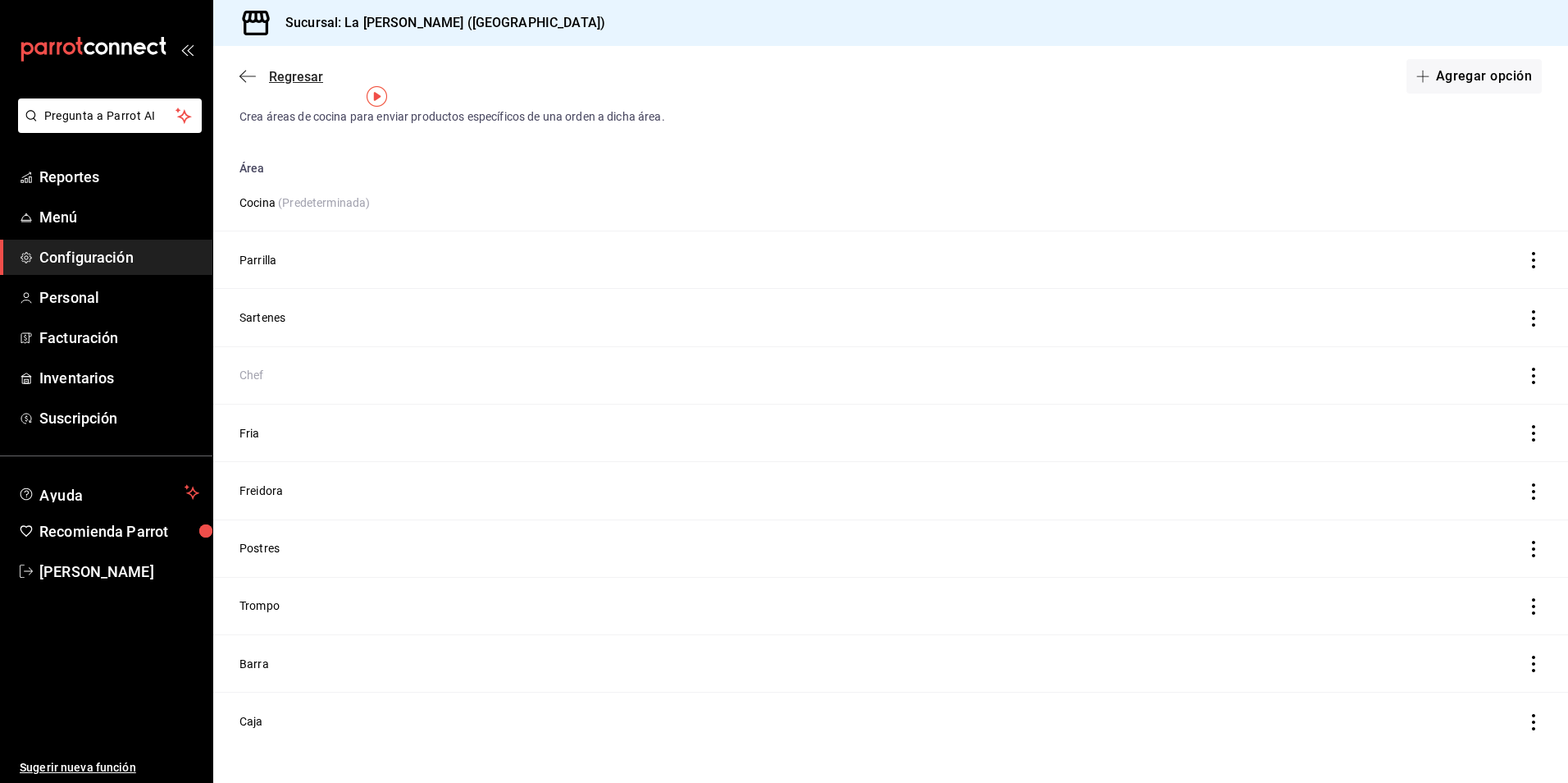
click at [306, 80] on span "Regresar" at bounding box center [296, 77] width 54 height 15
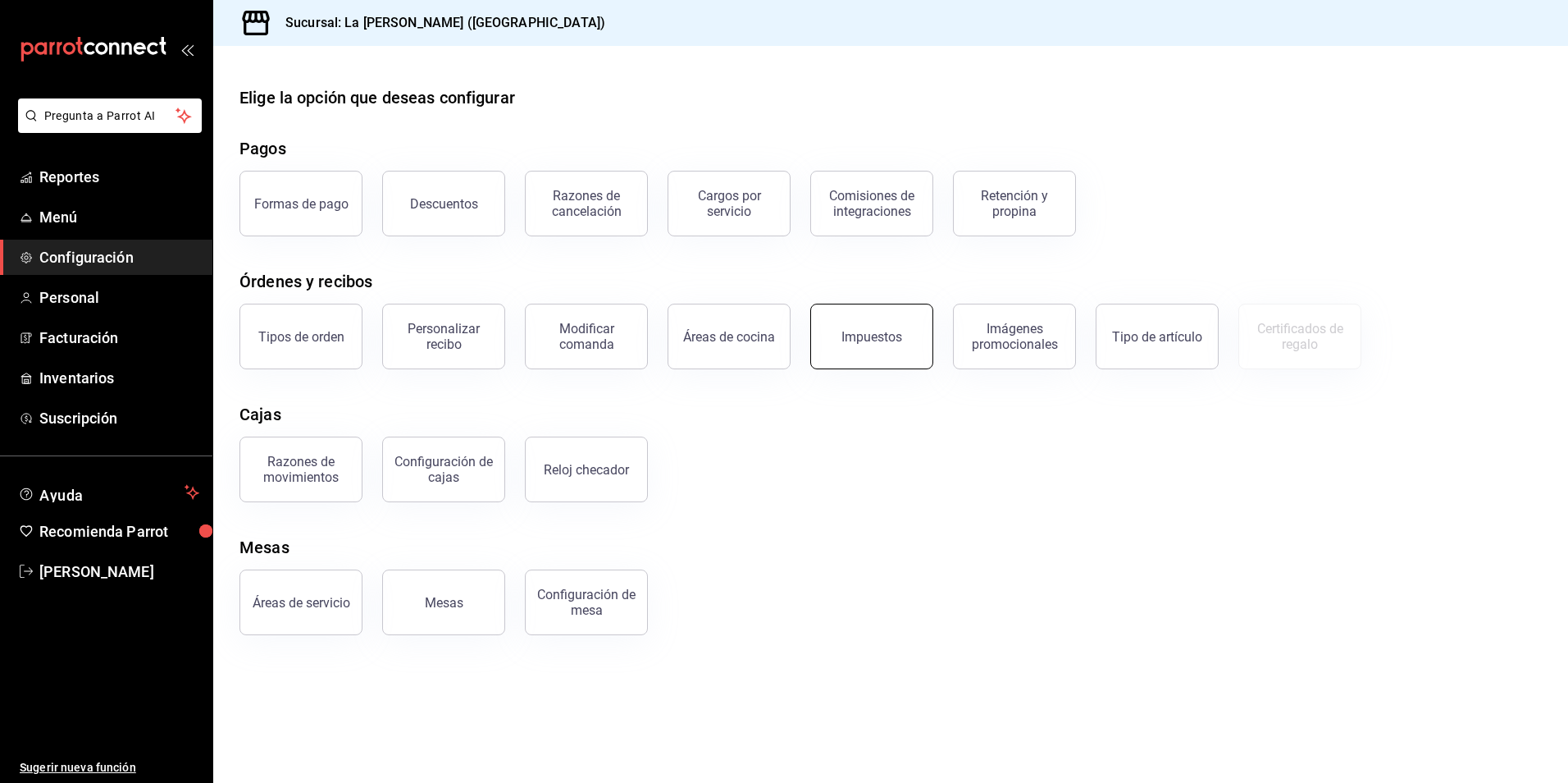
click at [881, 340] on div "Impuestos" at bounding box center [871, 337] width 61 height 15
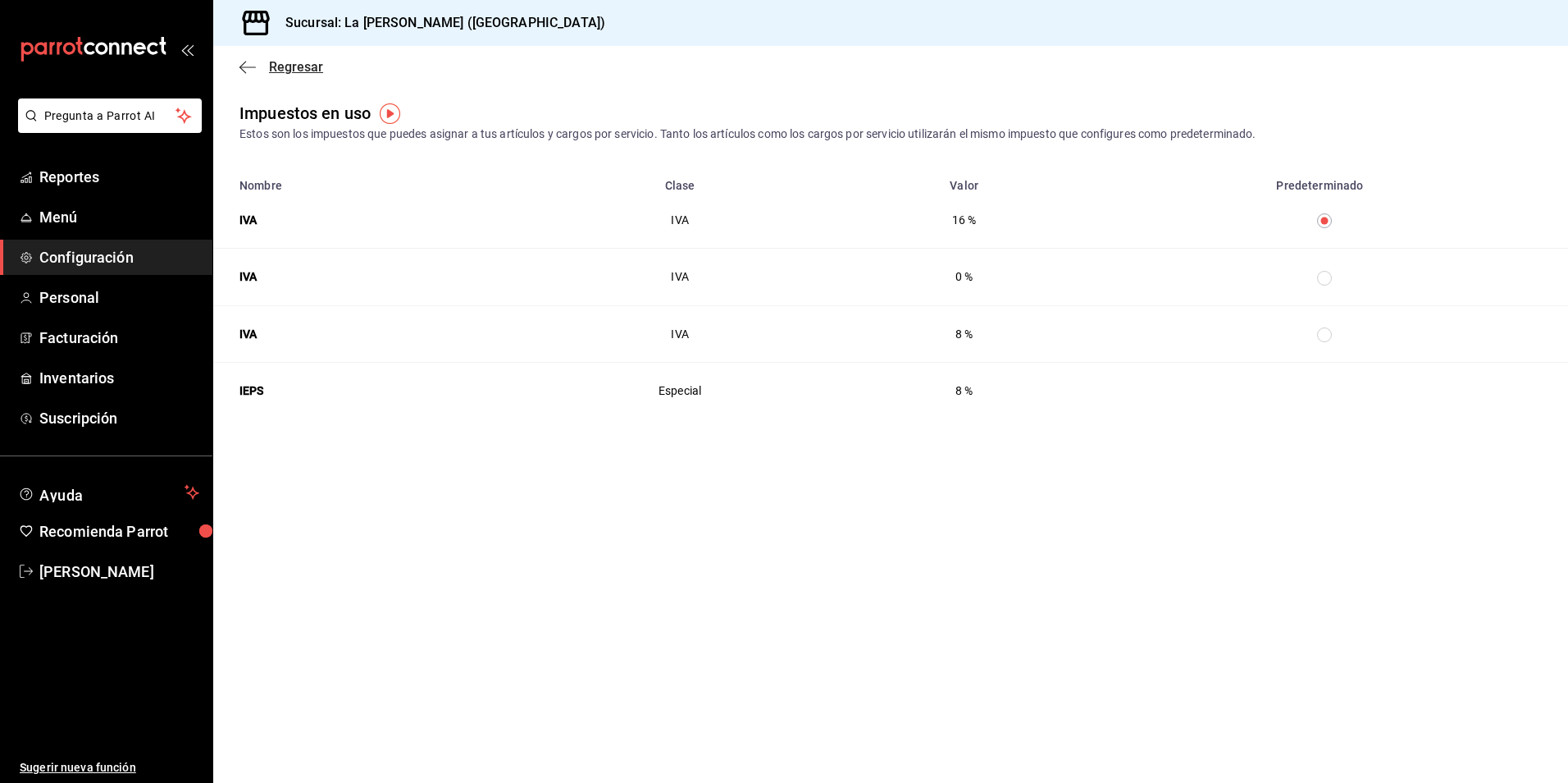
click at [312, 66] on span "Regresar" at bounding box center [296, 67] width 54 height 15
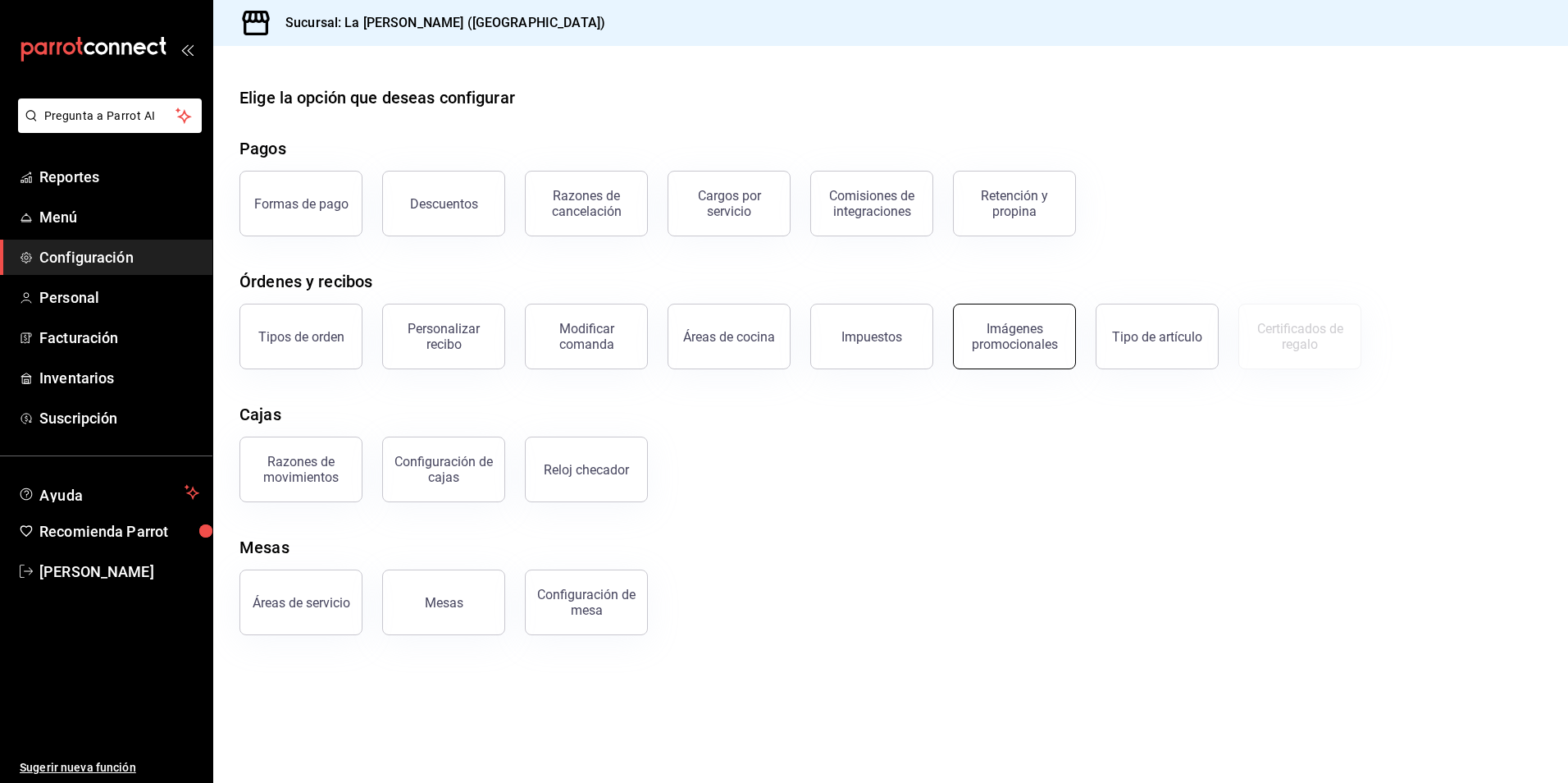
click at [1004, 325] on div "Imágenes promocionales" at bounding box center [1014, 336] width 101 height 32
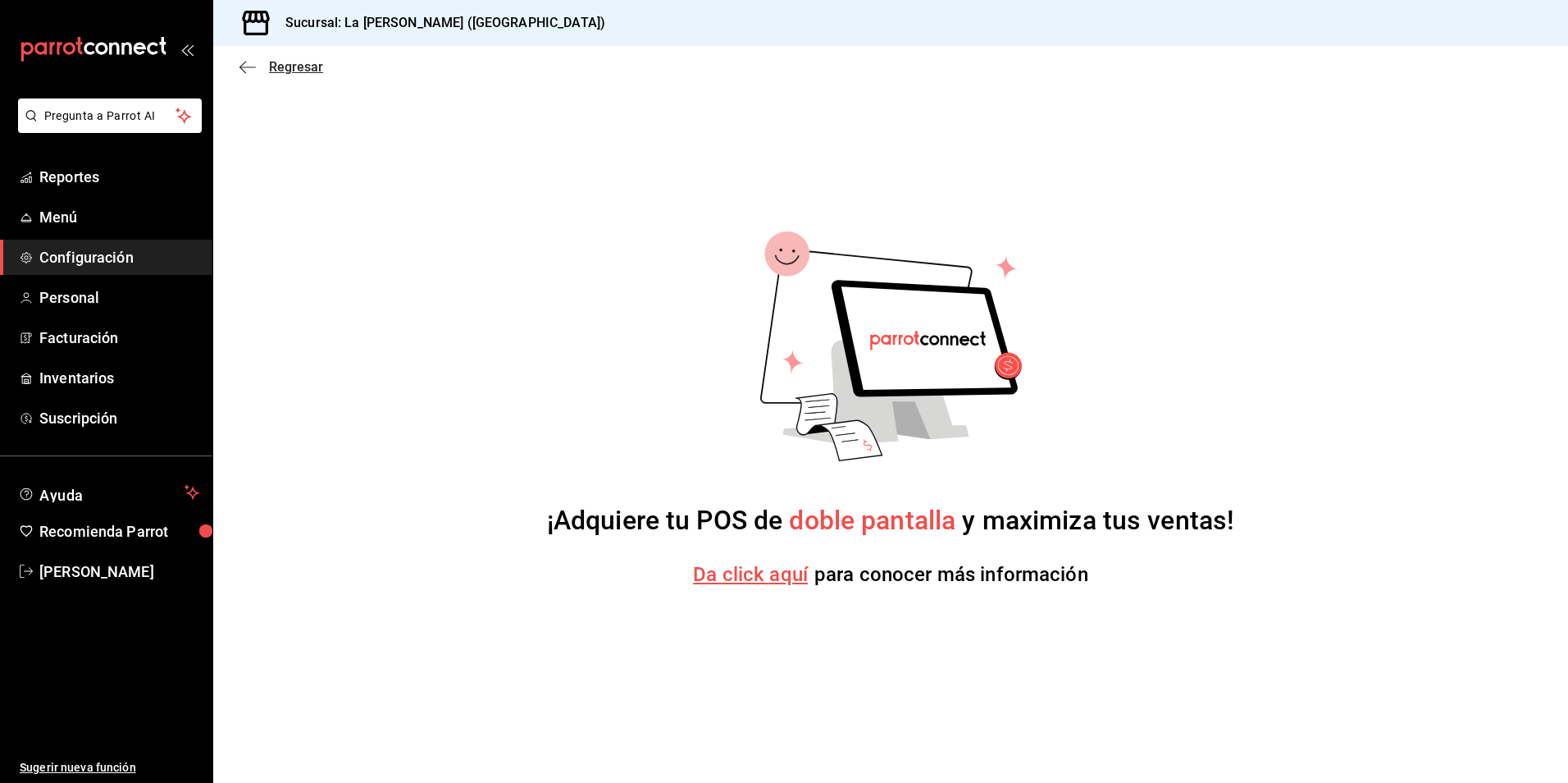
click at [313, 60] on span "Regresar" at bounding box center [296, 67] width 54 height 15
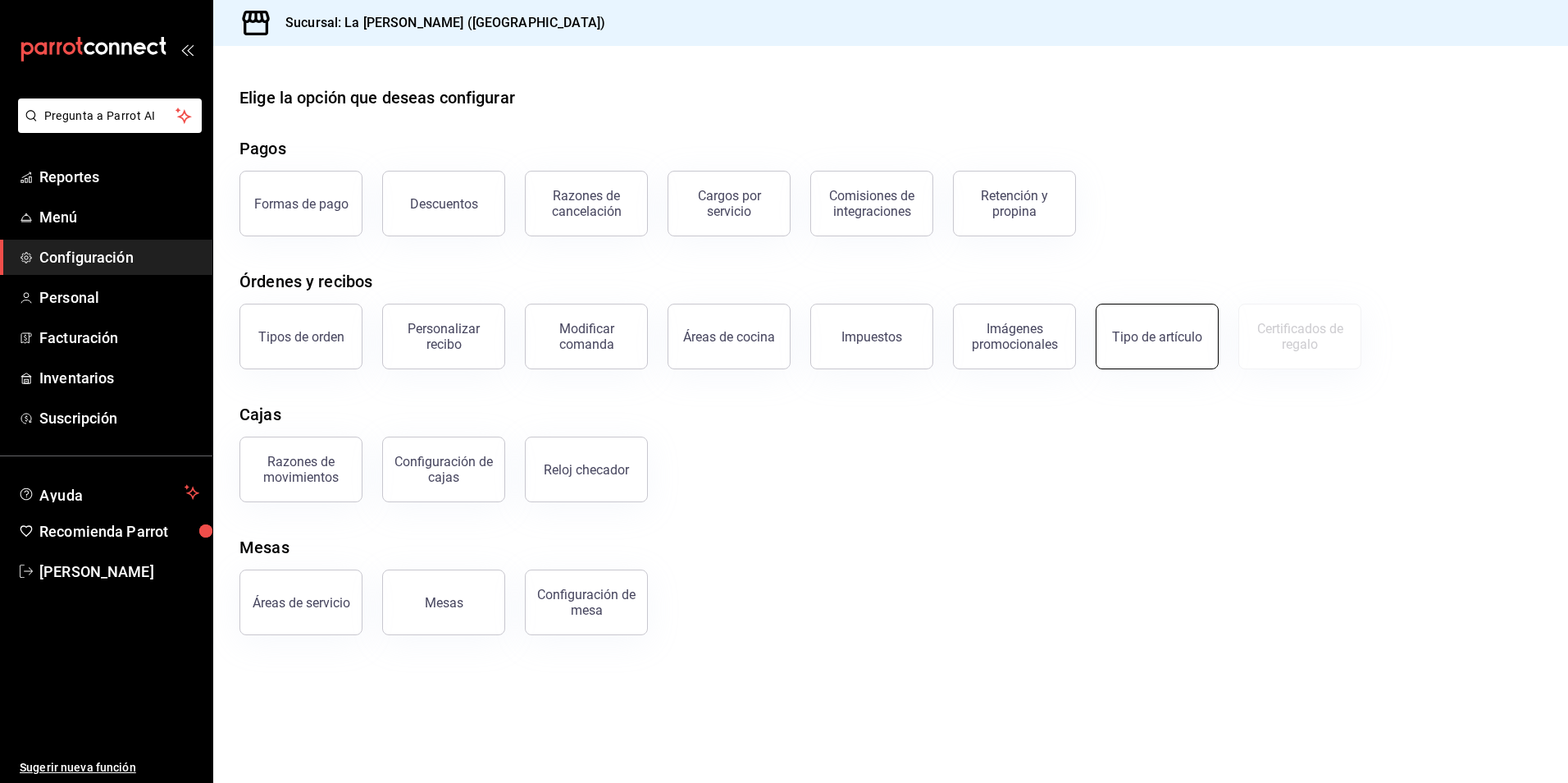
click at [1194, 350] on button "Tipo de artículo" at bounding box center [1157, 336] width 123 height 66
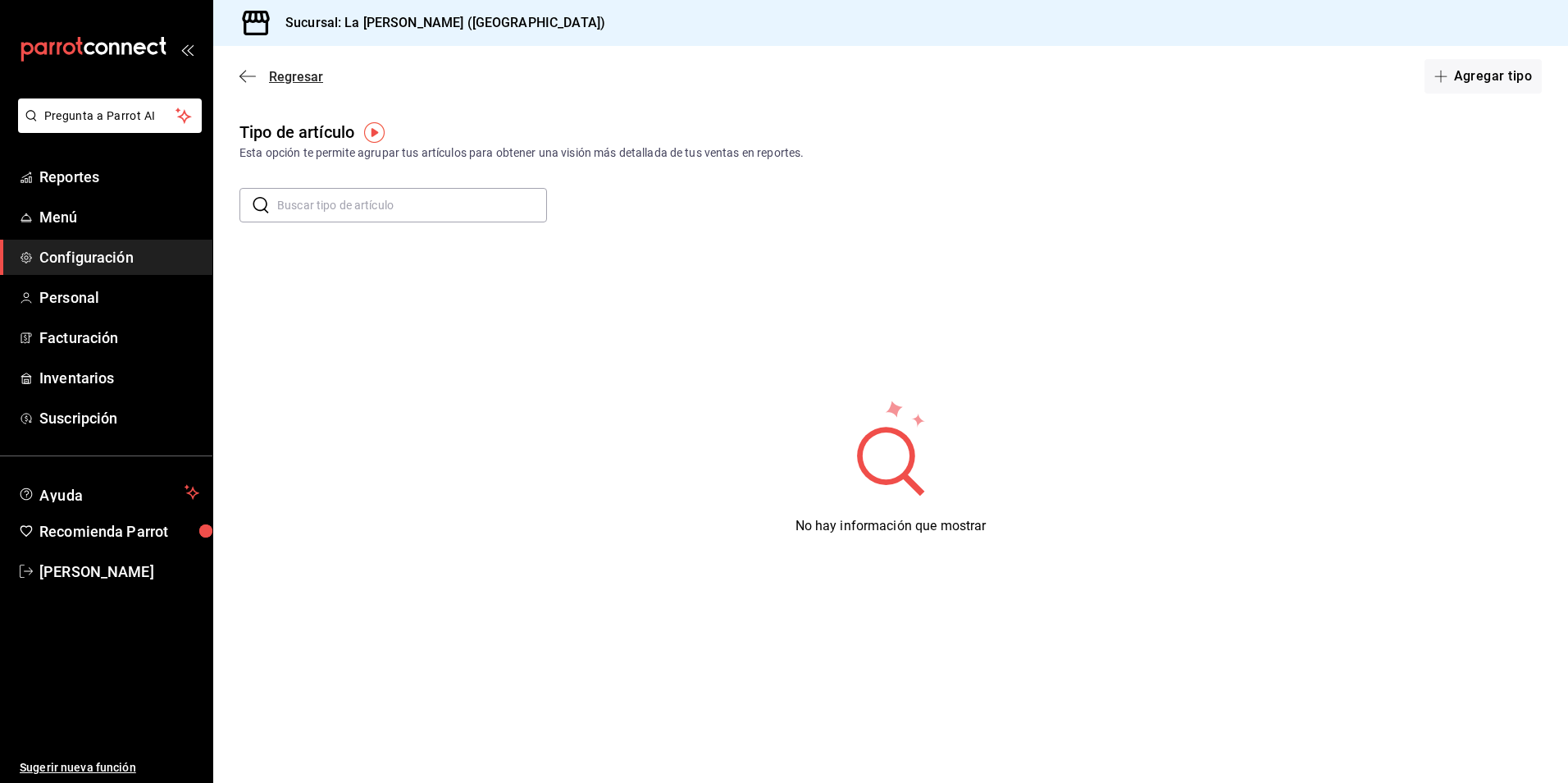
click at [299, 76] on span "Regresar" at bounding box center [296, 77] width 54 height 15
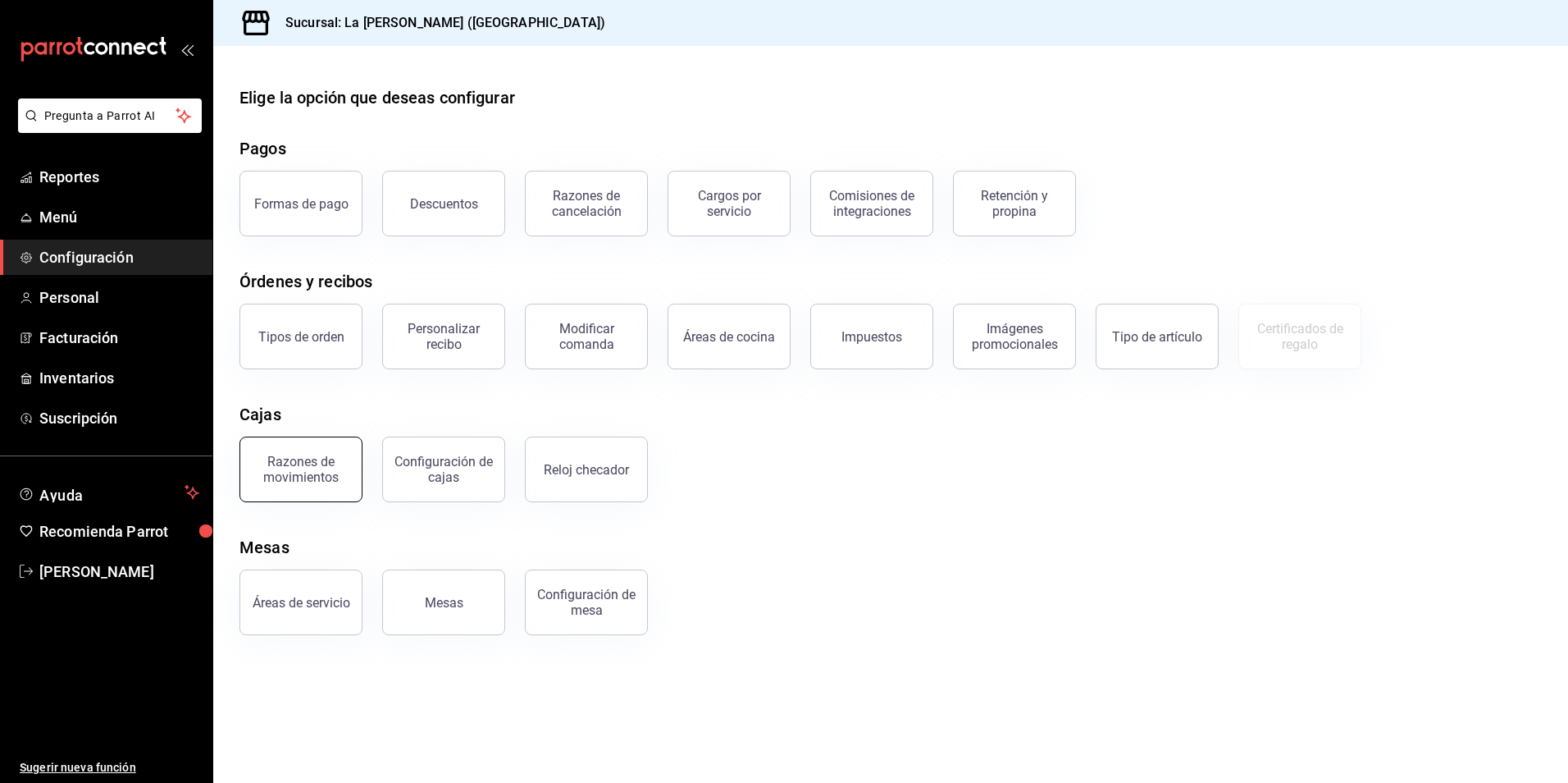
click at [324, 482] on div "Razones de movimientos" at bounding box center [300, 469] width 101 height 32
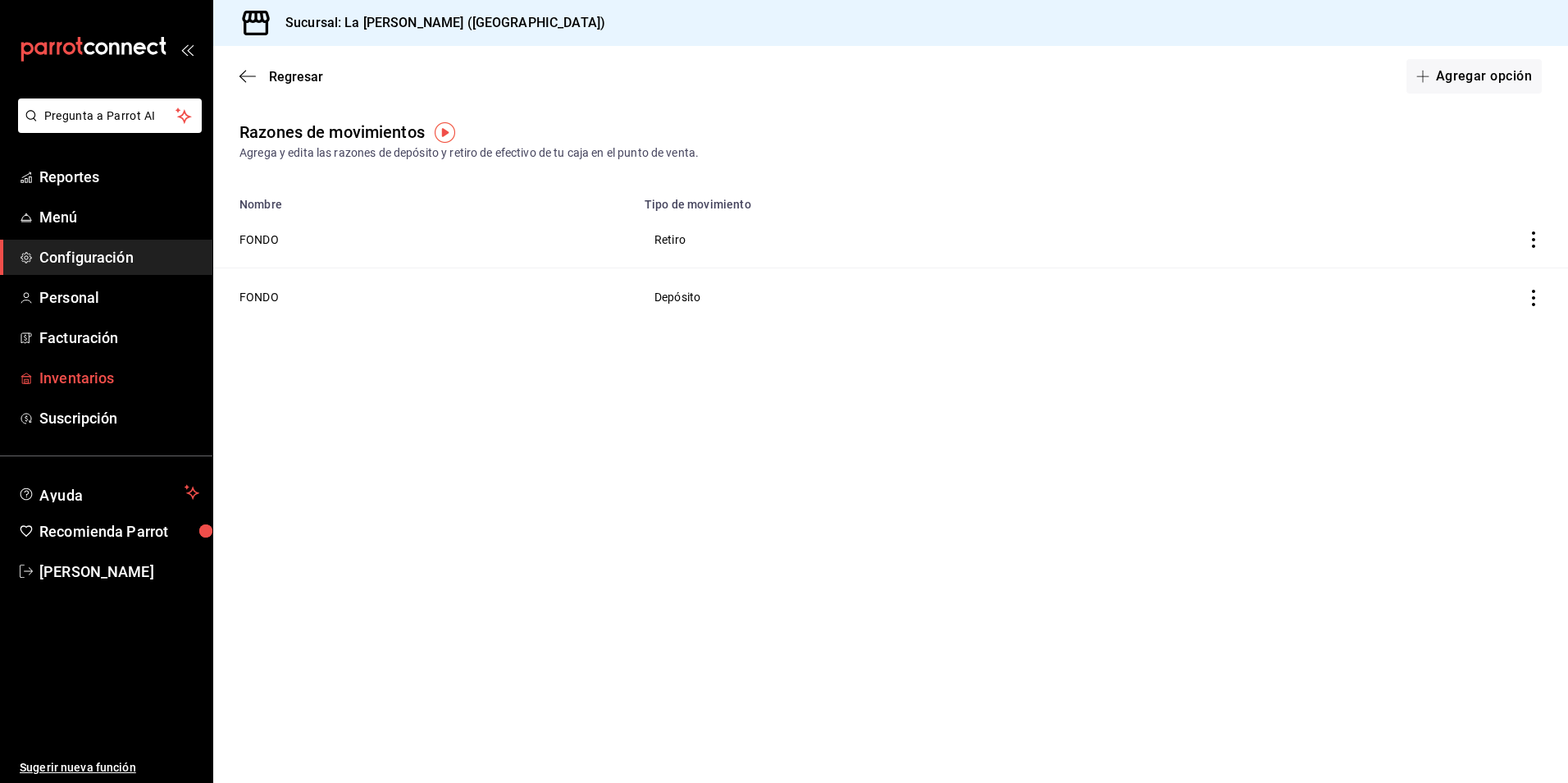
click at [117, 378] on span "Inventarios" at bounding box center [119, 378] width 160 height 22
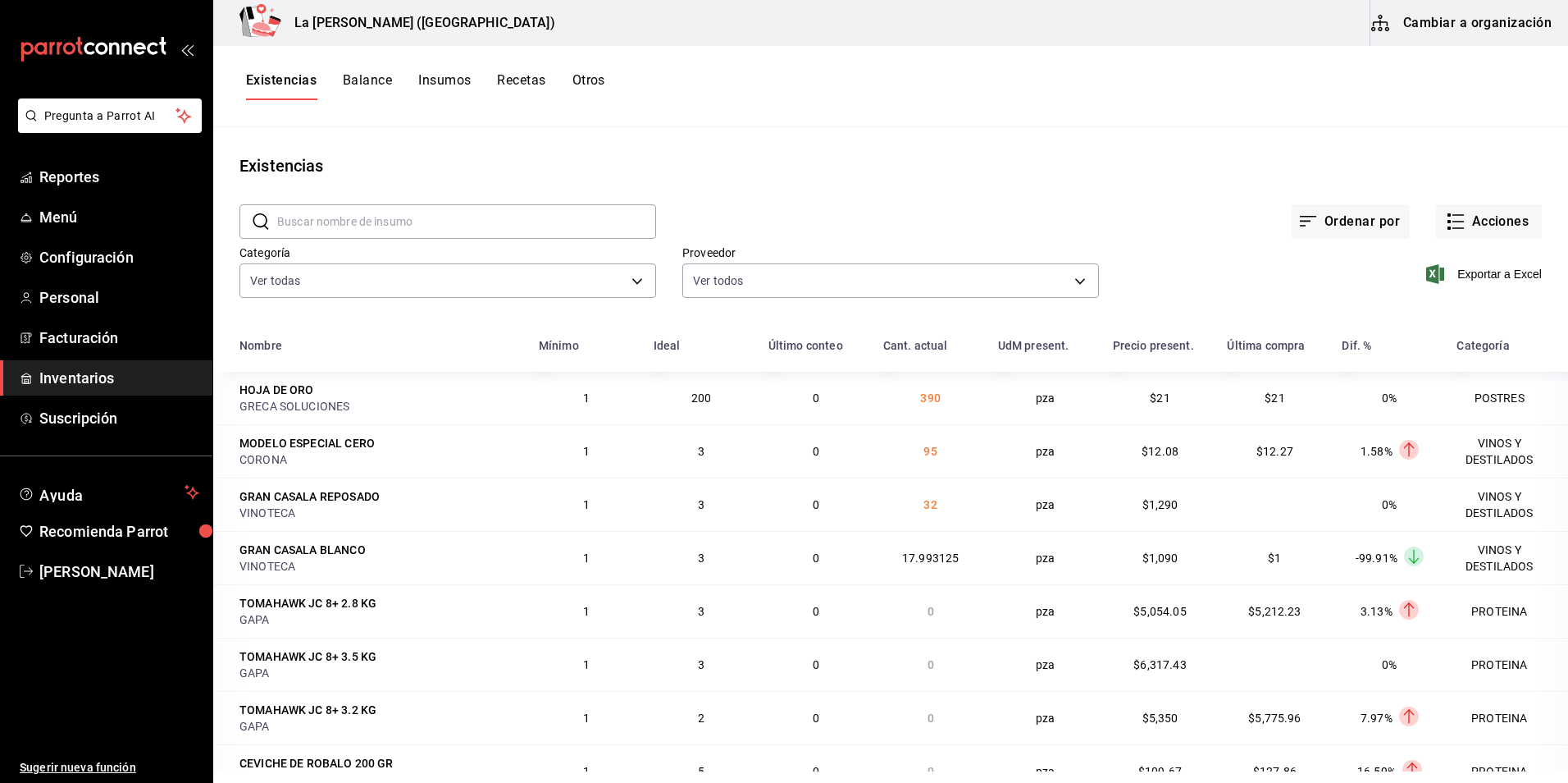
click at [1489, 16] on button "Cambiar a organización" at bounding box center [1463, 23] width 184 height 46
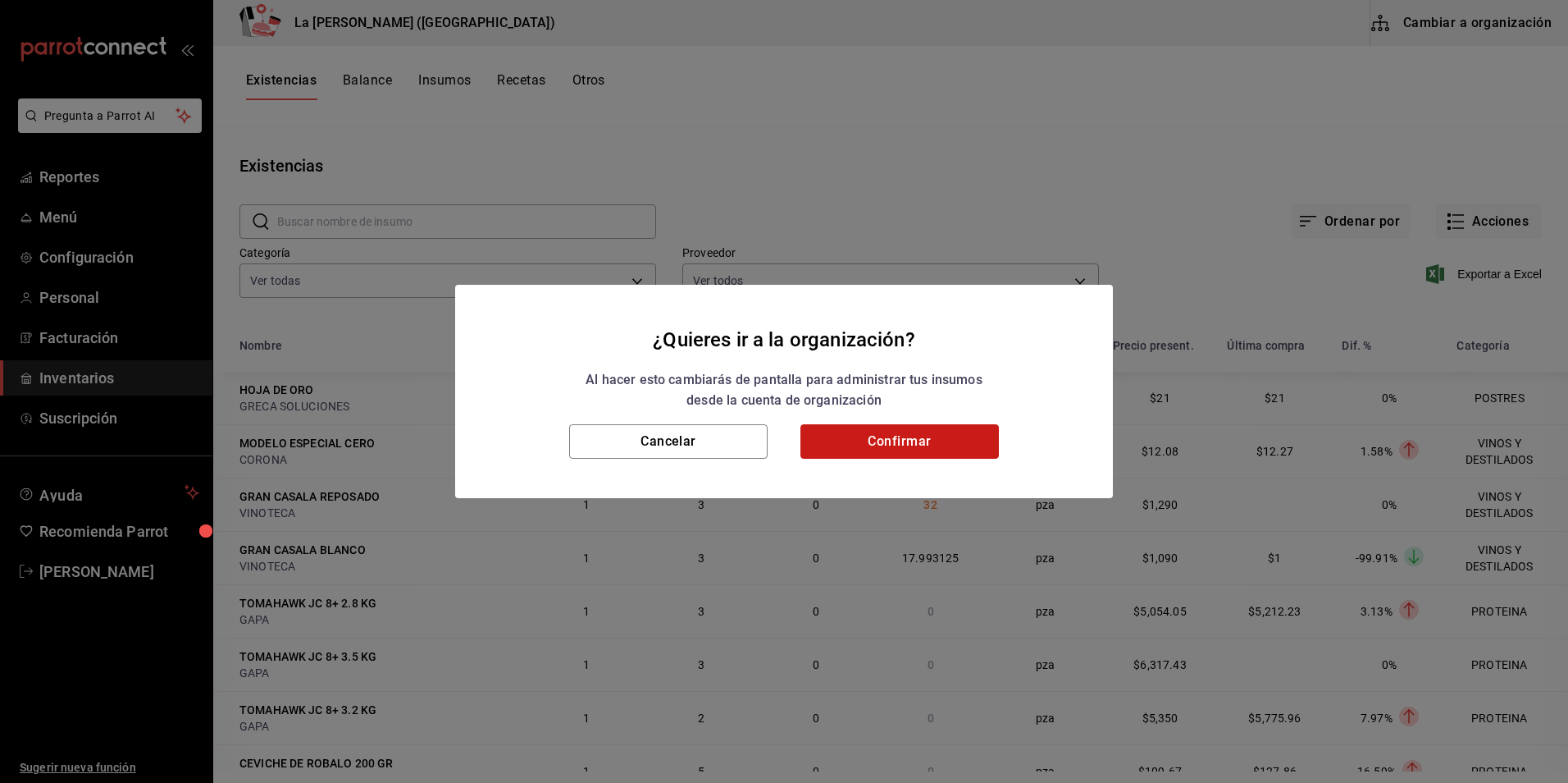
click at [882, 453] on button "Confirmar" at bounding box center [900, 441] width 199 height 34
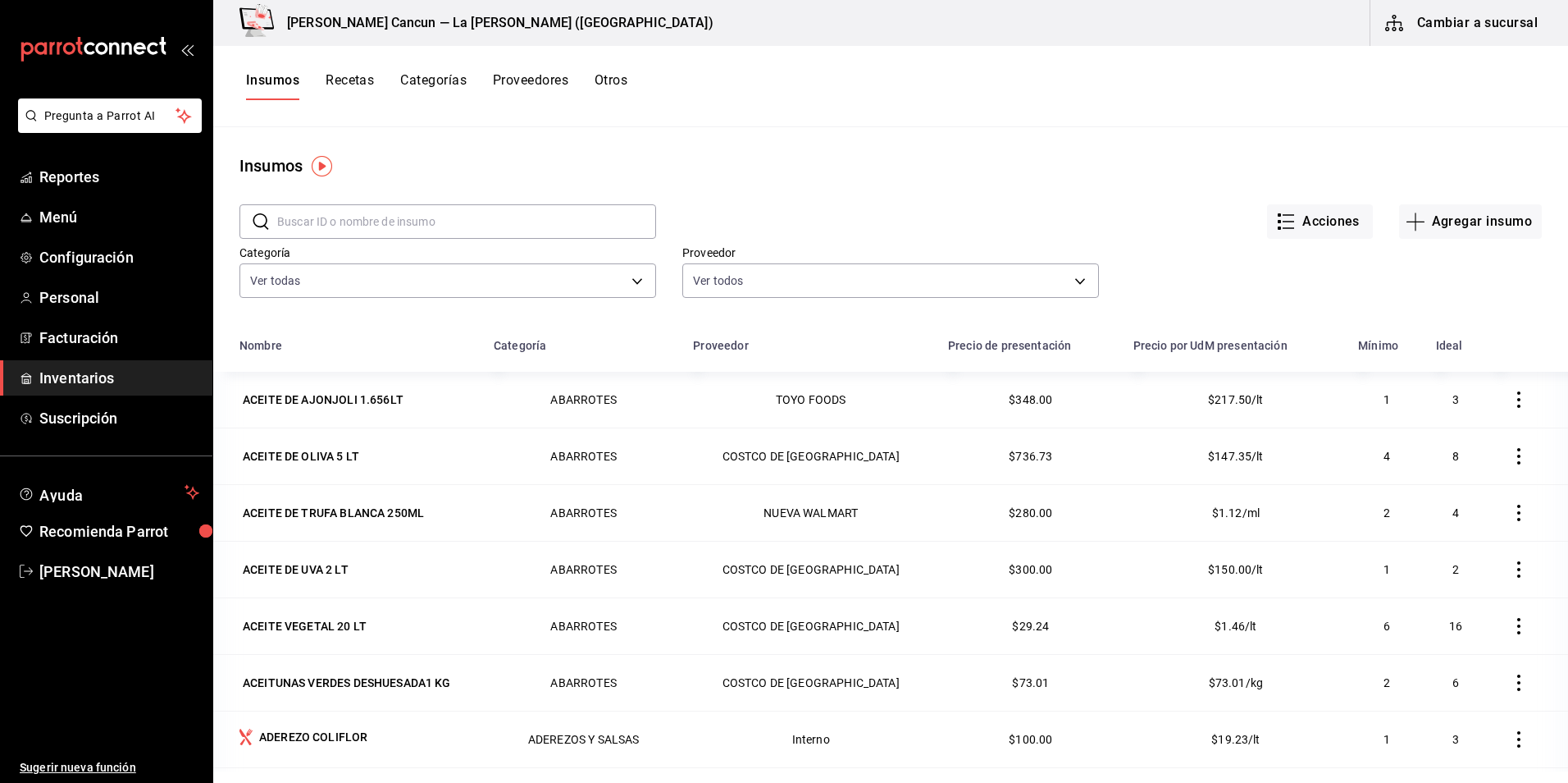
click at [278, 80] on button "Insumos" at bounding box center [273, 86] width 54 height 28
click at [1293, 230] on button "Acciones" at bounding box center [1320, 222] width 106 height 34
click at [1282, 208] on div "Importar lista de insumos" at bounding box center [1274, 202] width 132 height 17
click at [0, 0] on input "Importar lista de insumos" at bounding box center [0, 0] width 0 height 0
click at [1221, 249] on span "Exportar lista de insumos" at bounding box center [1272, 243] width 129 height 13
